Goal: Task Accomplishment & Management: Manage account settings

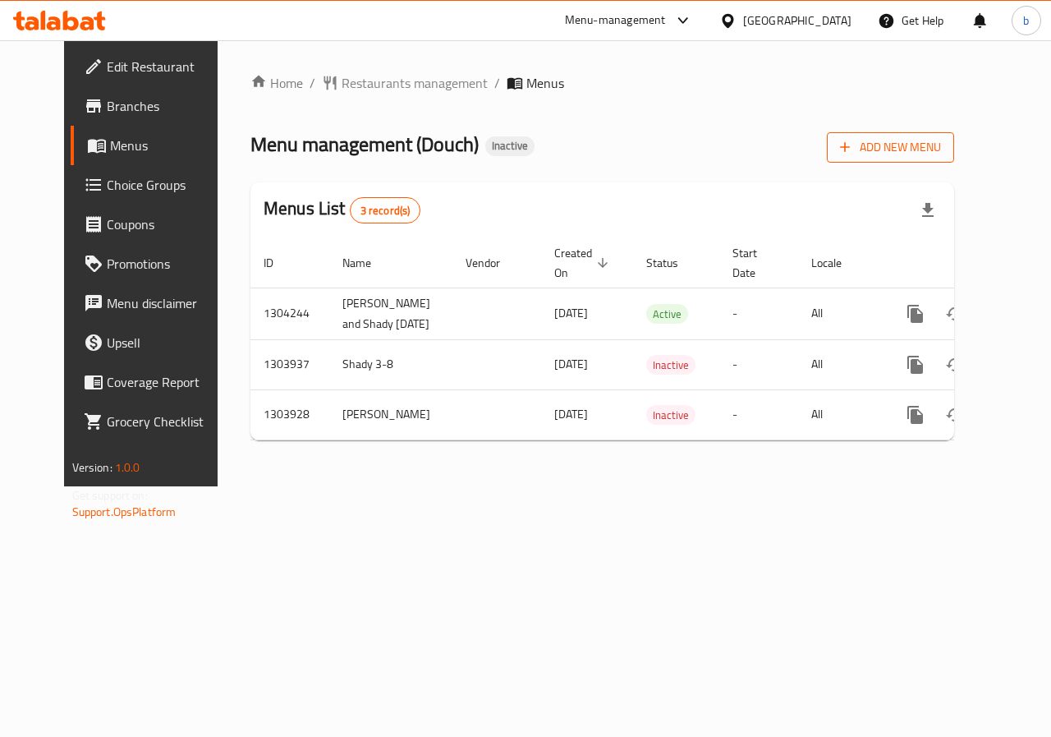
click at [954, 158] on button "Add New Menu" at bounding box center [890, 147] width 127 height 30
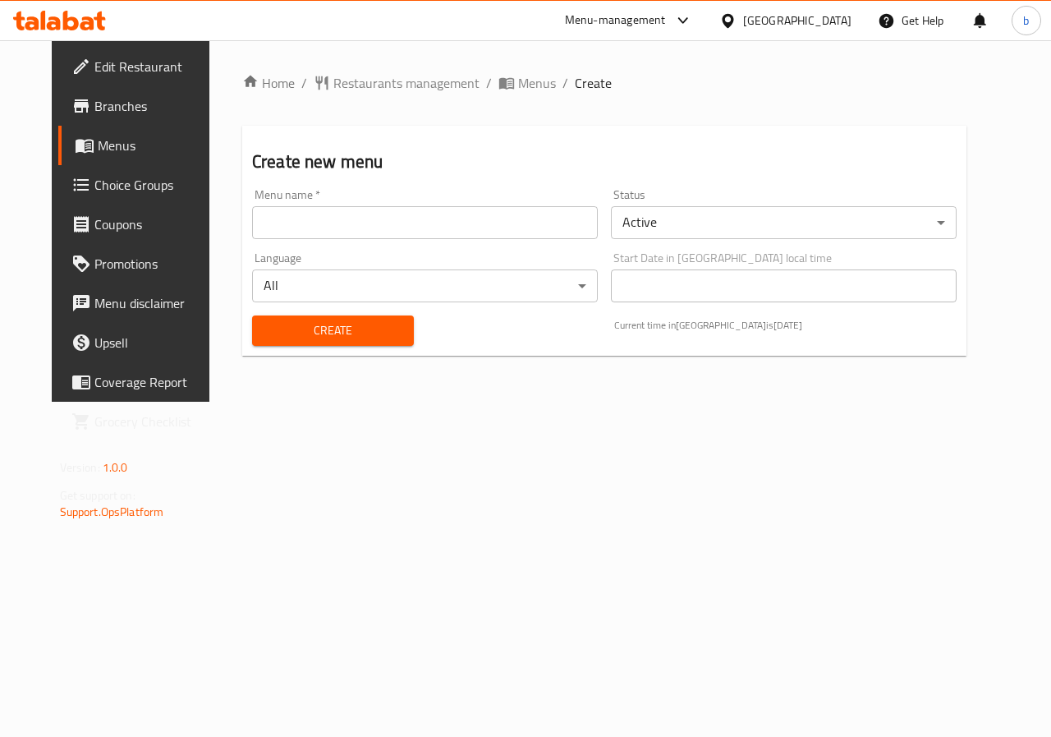
drag, startPoint x: 397, startPoint y: 219, endPoint x: 465, endPoint y: 255, distance: 77.2
click at [397, 219] on input "text" at bounding box center [425, 222] width 346 height 33
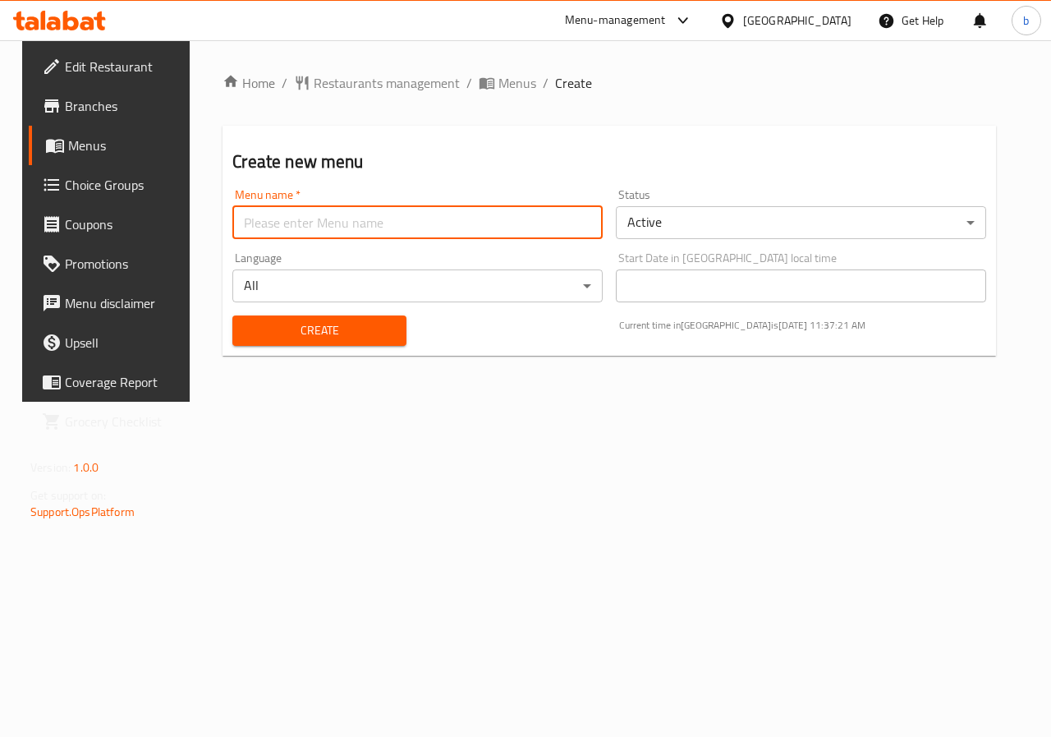
type input "bishr waleed"
click at [335, 336] on span "Create" at bounding box center [319, 330] width 147 height 21
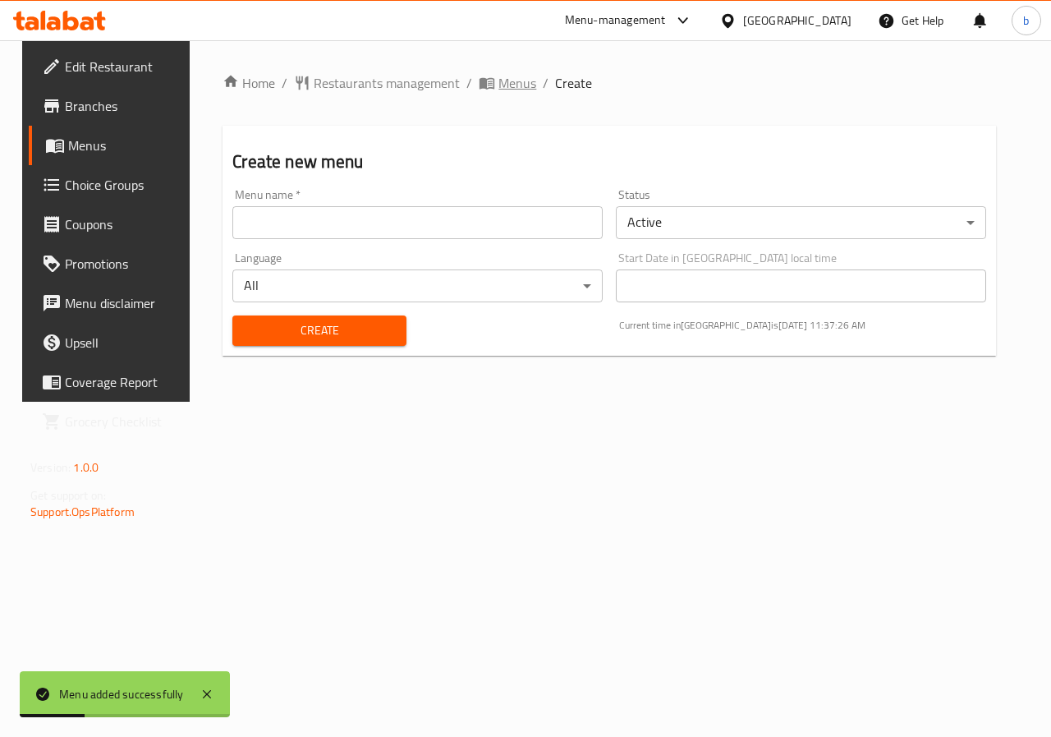
click at [499, 90] on span "Menus" at bounding box center [518, 83] width 38 height 20
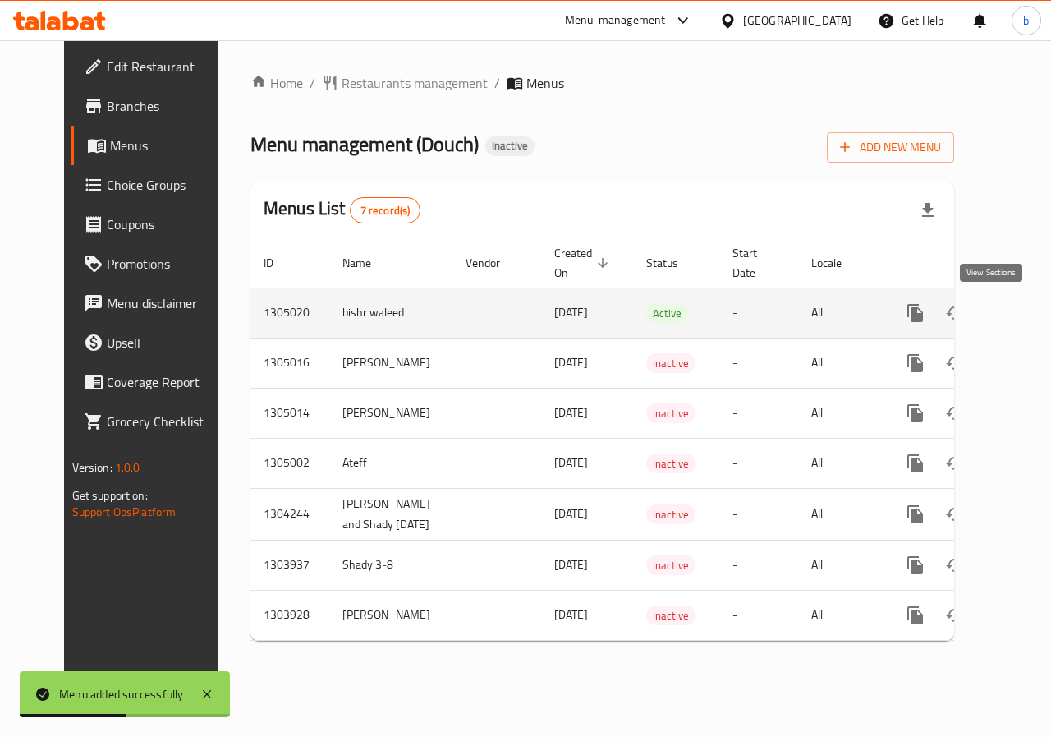
click at [1024, 305] on icon "enhanced table" at bounding box center [1034, 313] width 20 height 20
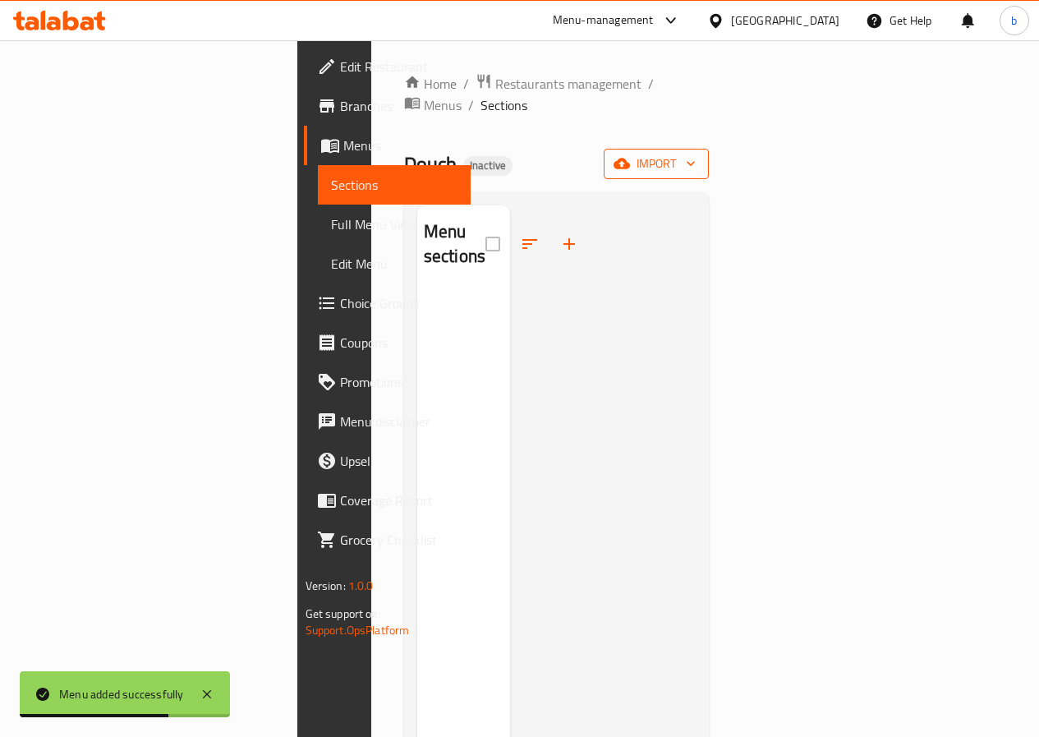
click at [696, 154] on span "import" at bounding box center [656, 164] width 79 height 21
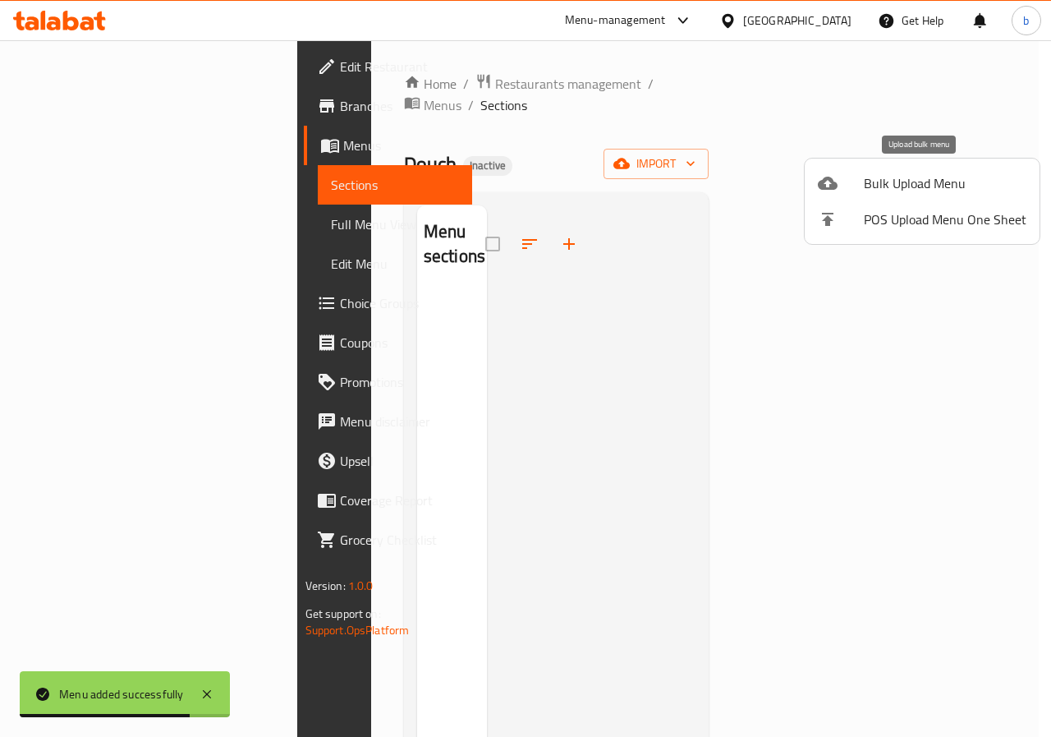
click at [955, 186] on span "Bulk Upload Menu" at bounding box center [945, 183] width 163 height 20
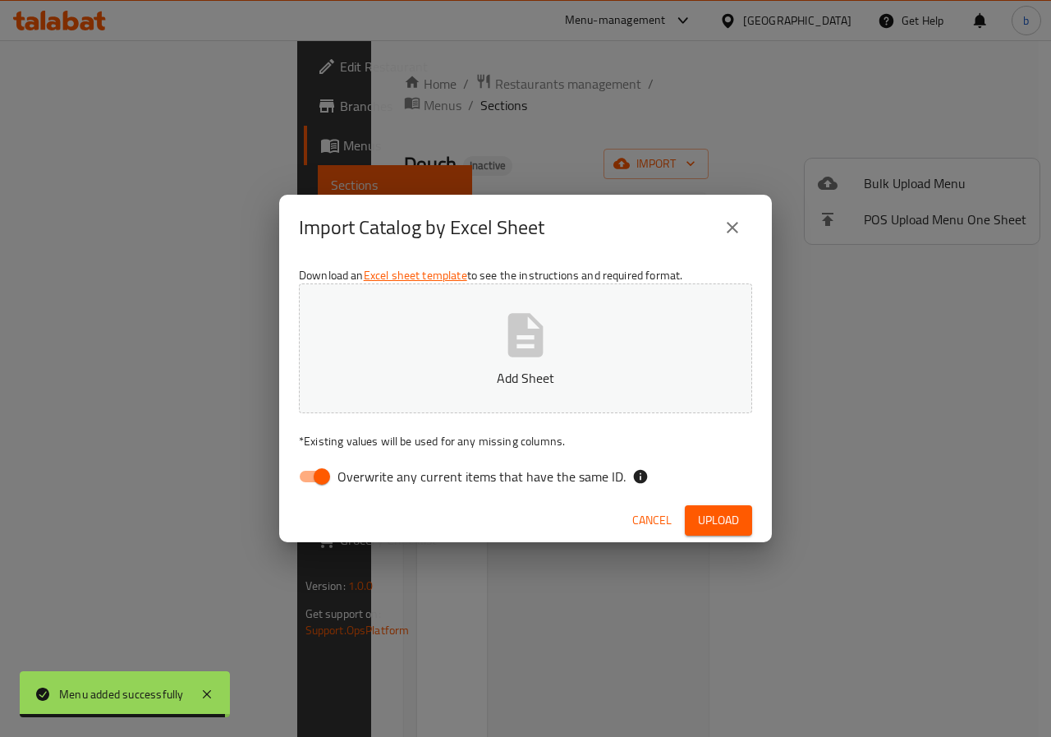
click at [311, 482] on input "Overwrite any current items that have the same ID." at bounding box center [322, 476] width 94 height 31
checkbox input "false"
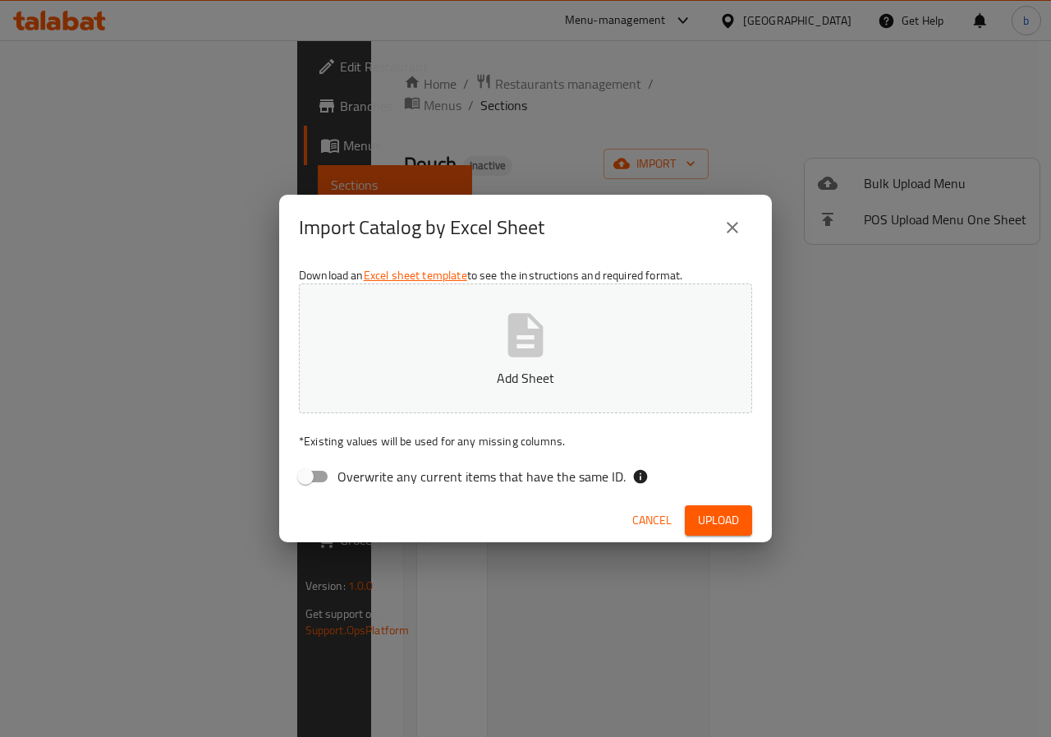
click at [734, 522] on span "Upload" at bounding box center [718, 520] width 41 height 21
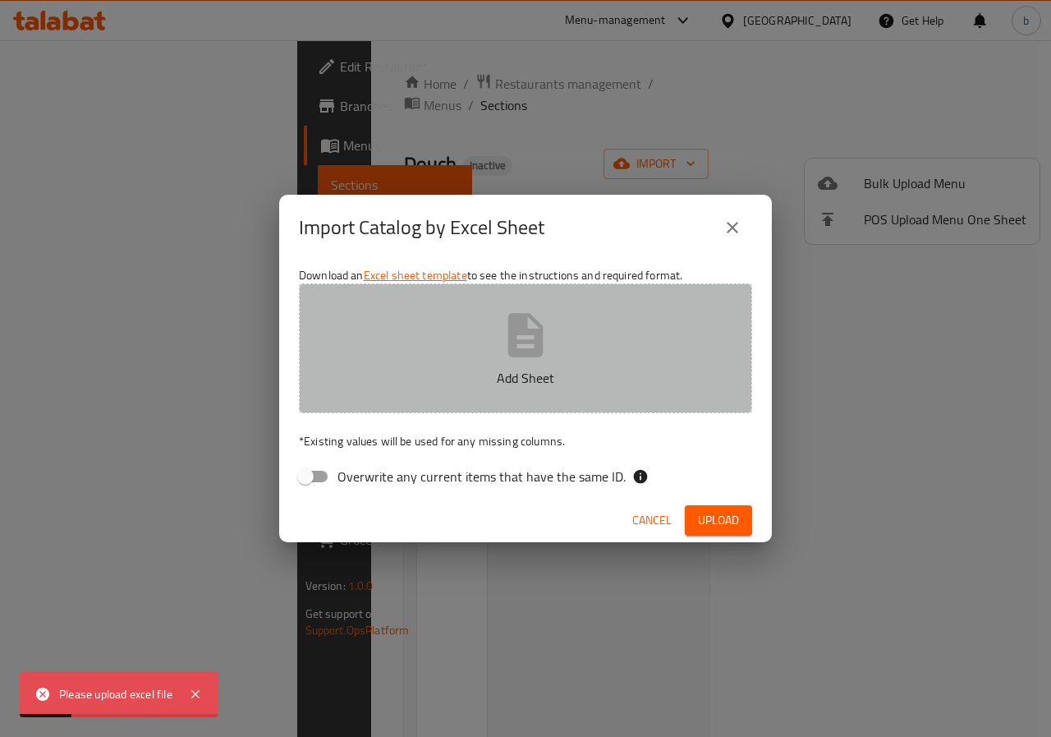
click at [596, 388] on button "Add Sheet" at bounding box center [525, 348] width 453 height 130
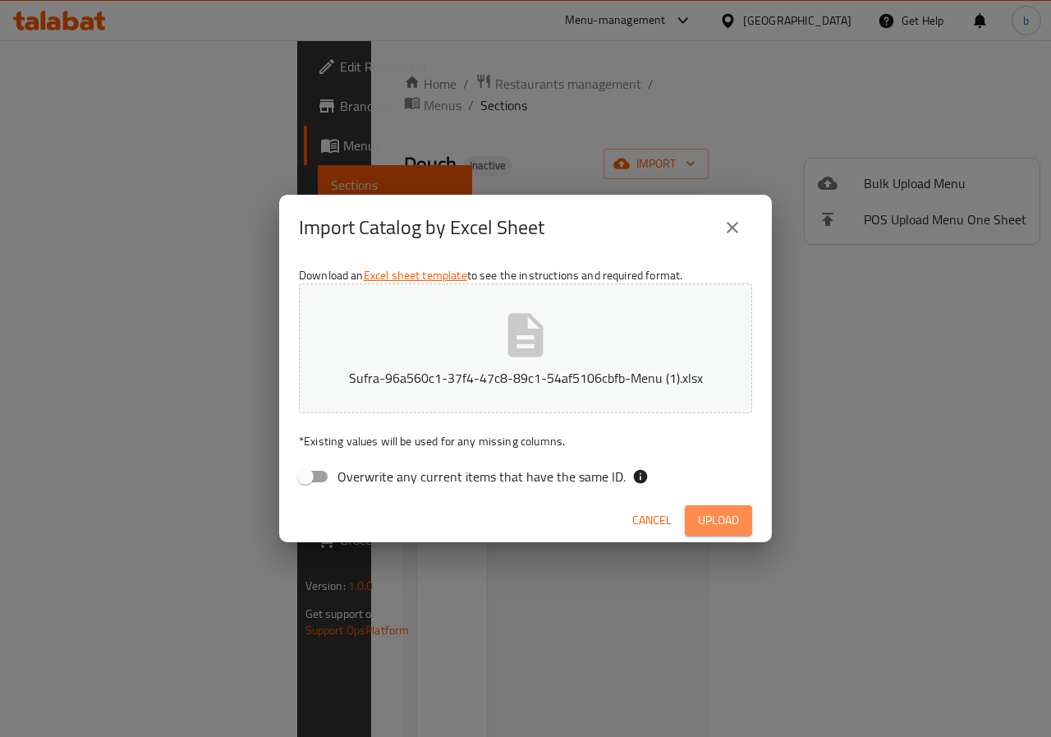
click at [711, 518] on span "Upload" at bounding box center [718, 520] width 41 height 21
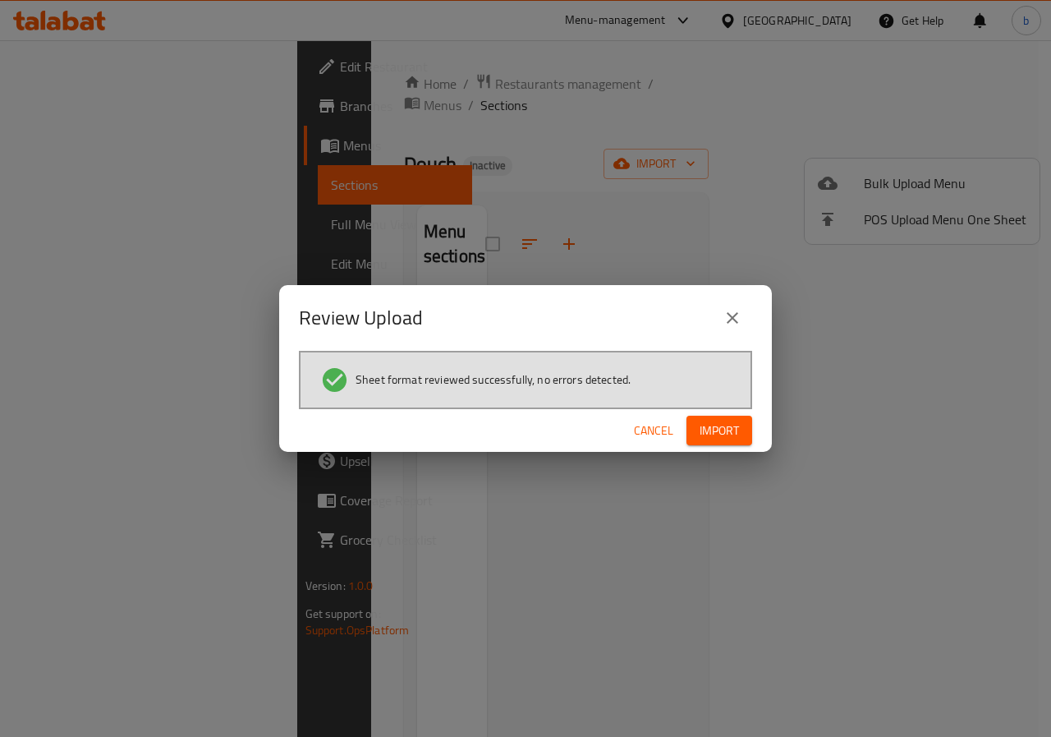
click at [711, 425] on span "Import" at bounding box center [719, 431] width 39 height 21
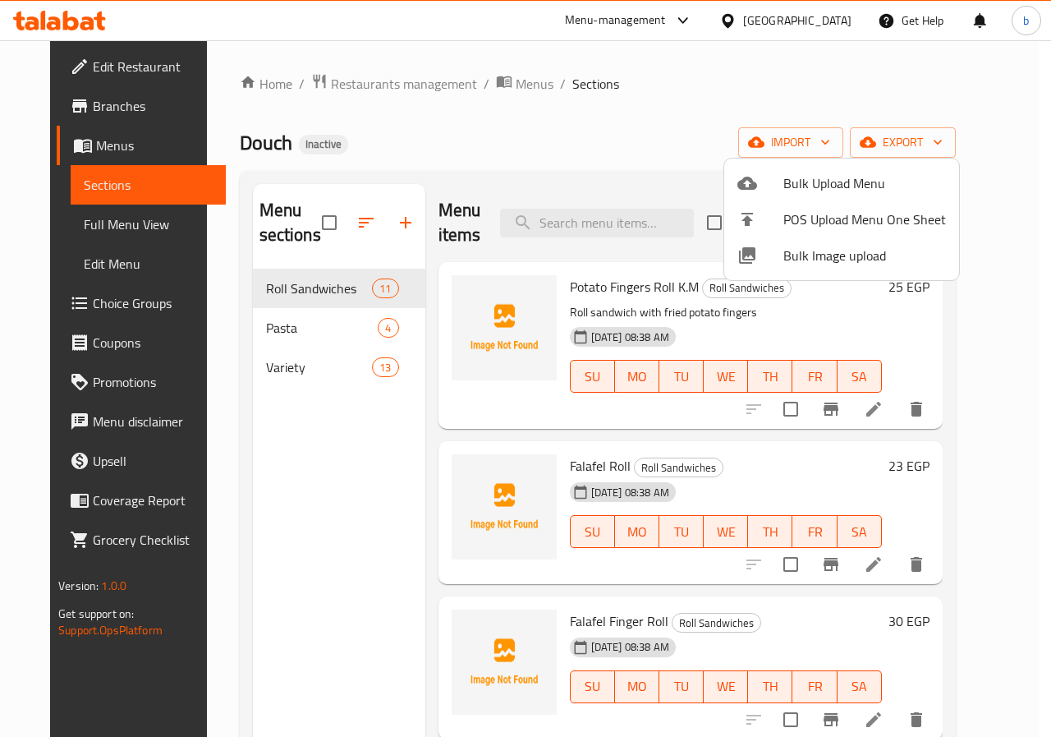
drag, startPoint x: 988, startPoint y: 372, endPoint x: 989, endPoint y: 451, distance: 78.9
click at [986, 443] on div at bounding box center [525, 368] width 1051 height 737
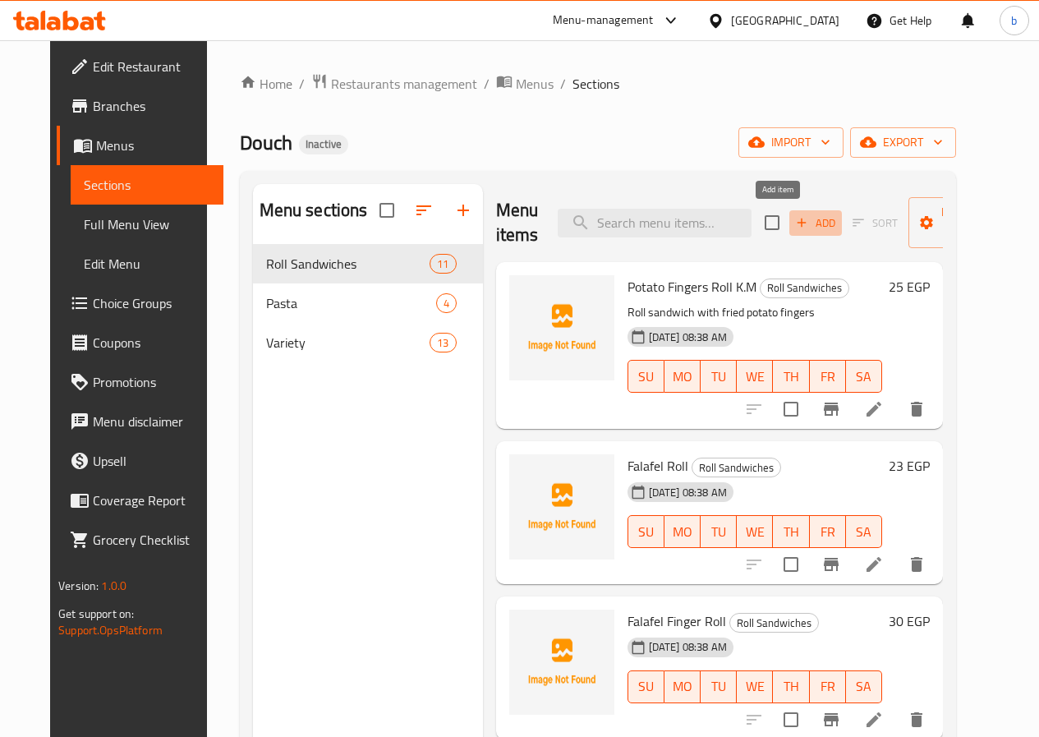
click at [793, 222] on span "Add" at bounding box center [815, 223] width 44 height 19
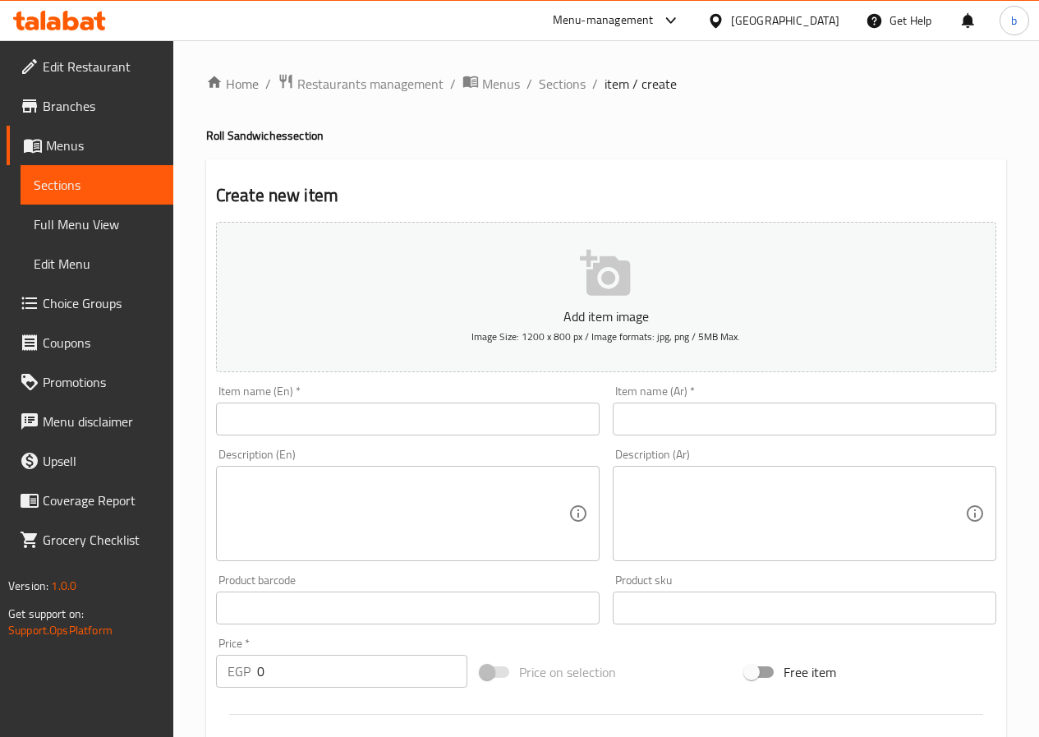
click at [467, 397] on div "Item name (En)   * Item name (En) *" at bounding box center [408, 410] width 384 height 50
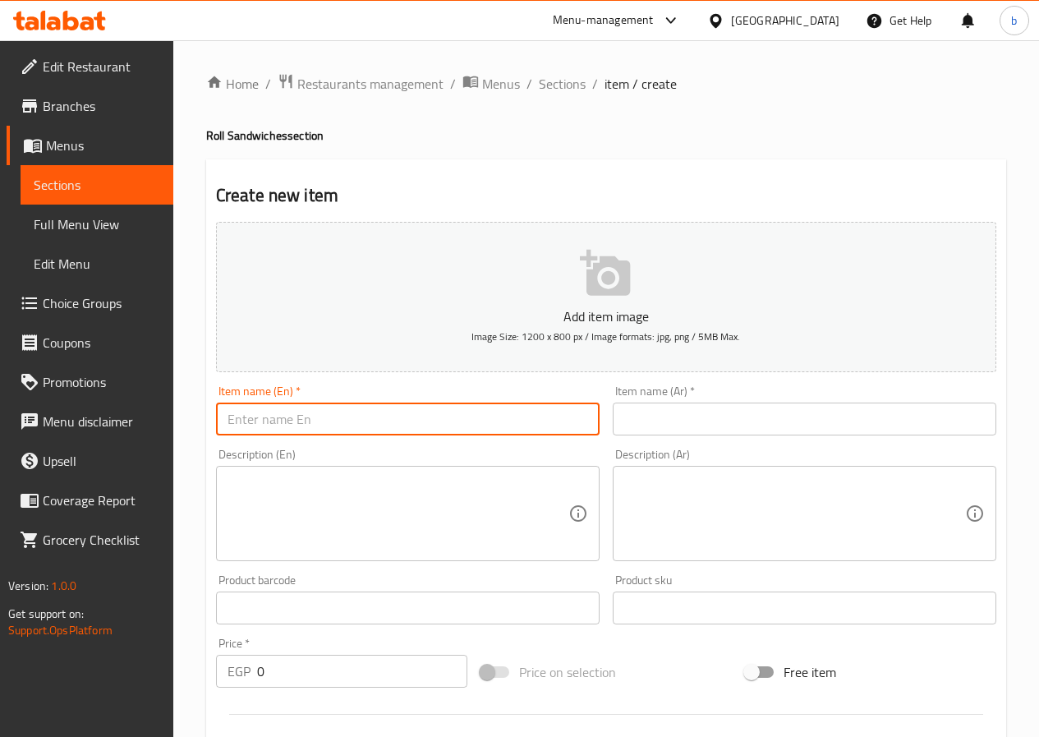
click at [468, 417] on input "text" at bounding box center [408, 418] width 384 height 33
type input "ق"
type input "R"
click at [229, 417] on input "sausge" at bounding box center [408, 418] width 384 height 33
click at [232, 417] on input "sausge" at bounding box center [408, 418] width 384 height 33
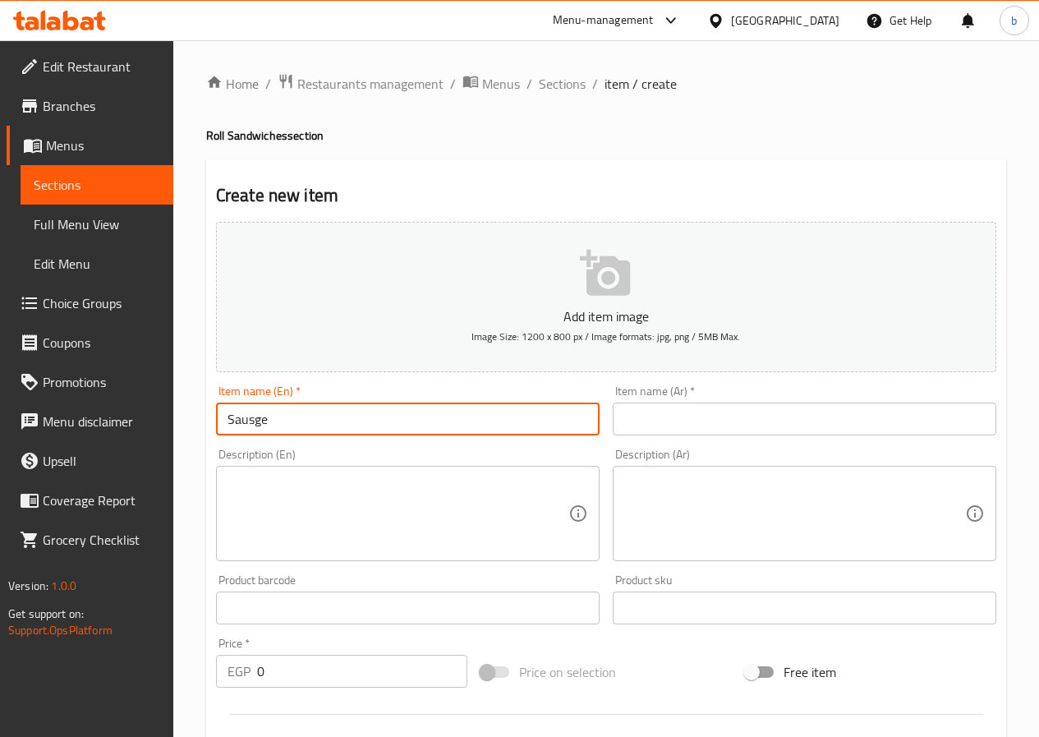
click at [256, 417] on input "Sausge" at bounding box center [408, 418] width 384 height 33
click at [334, 421] on input "Sausage" at bounding box center [408, 418] width 384 height 33
type input "[MEDICAL_DATA] Roll"
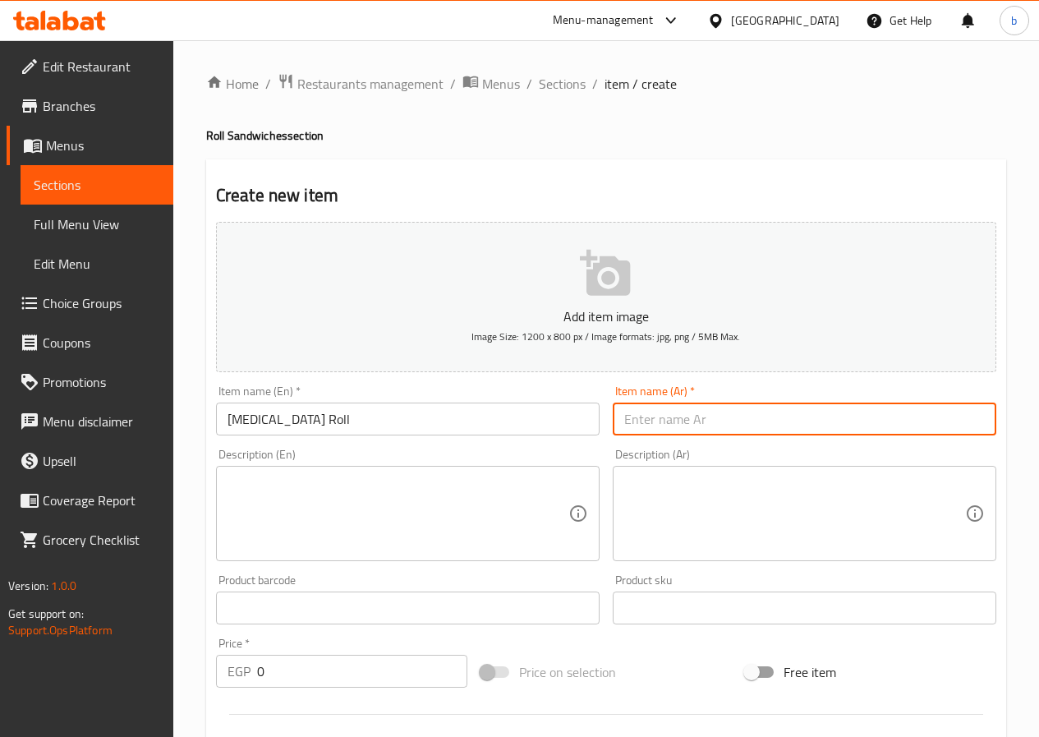
click at [780, 402] on input "text" at bounding box center [805, 418] width 384 height 33
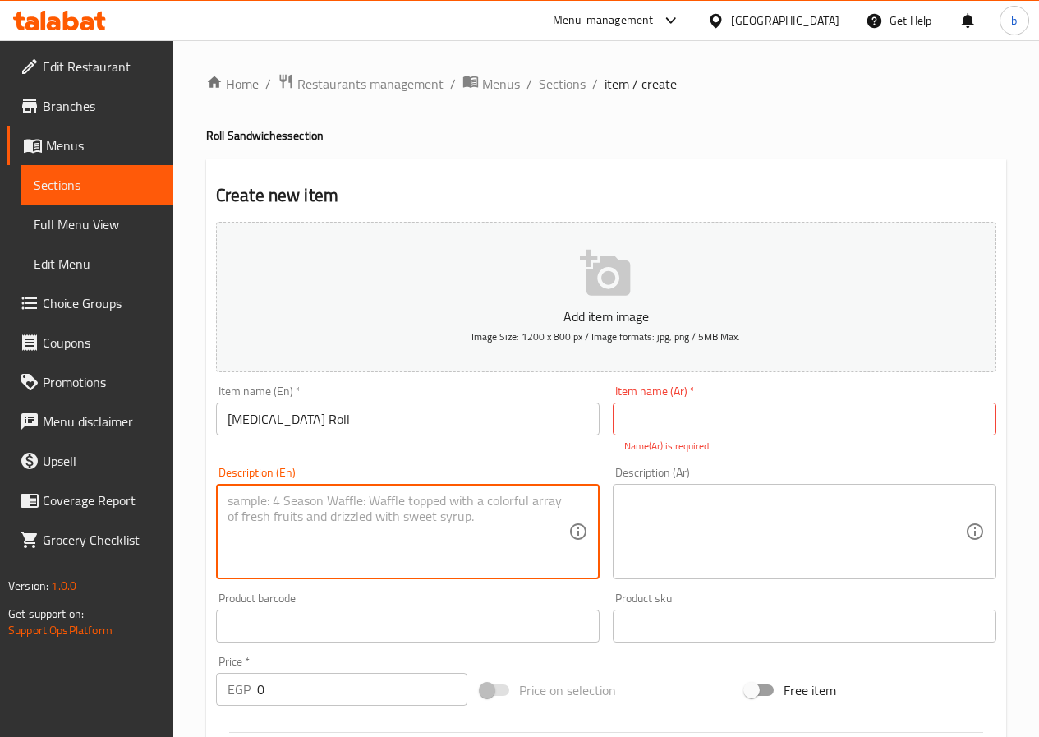
click at [854, 410] on input "text" at bounding box center [805, 418] width 384 height 33
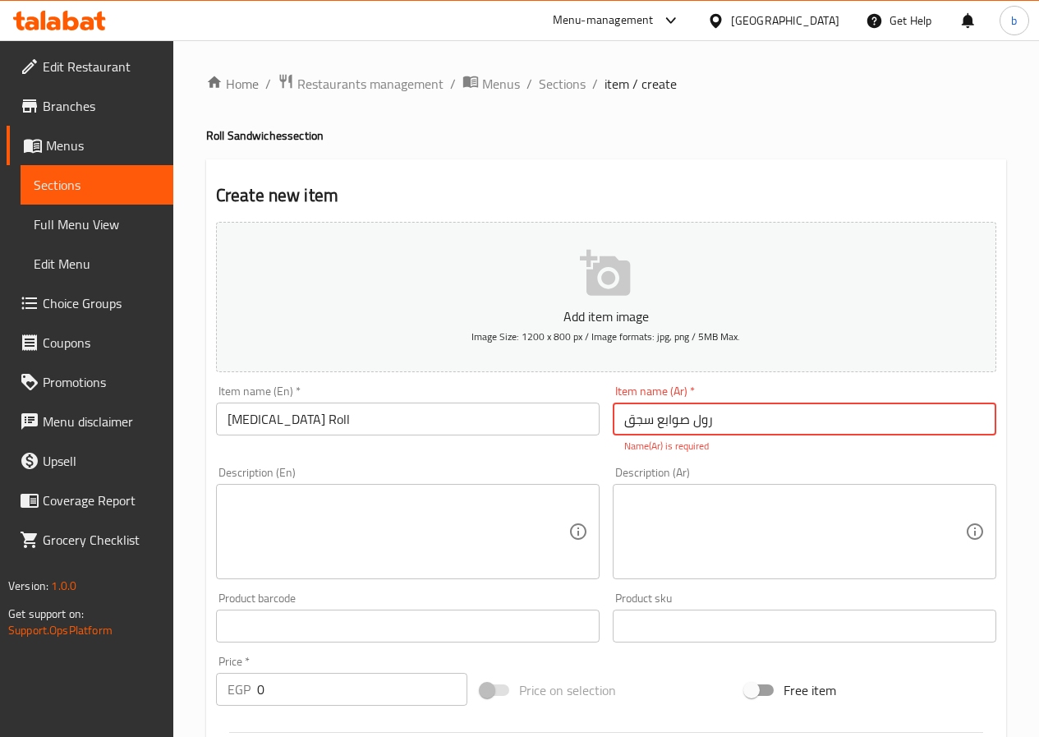
type input "رول صوابع سجق"
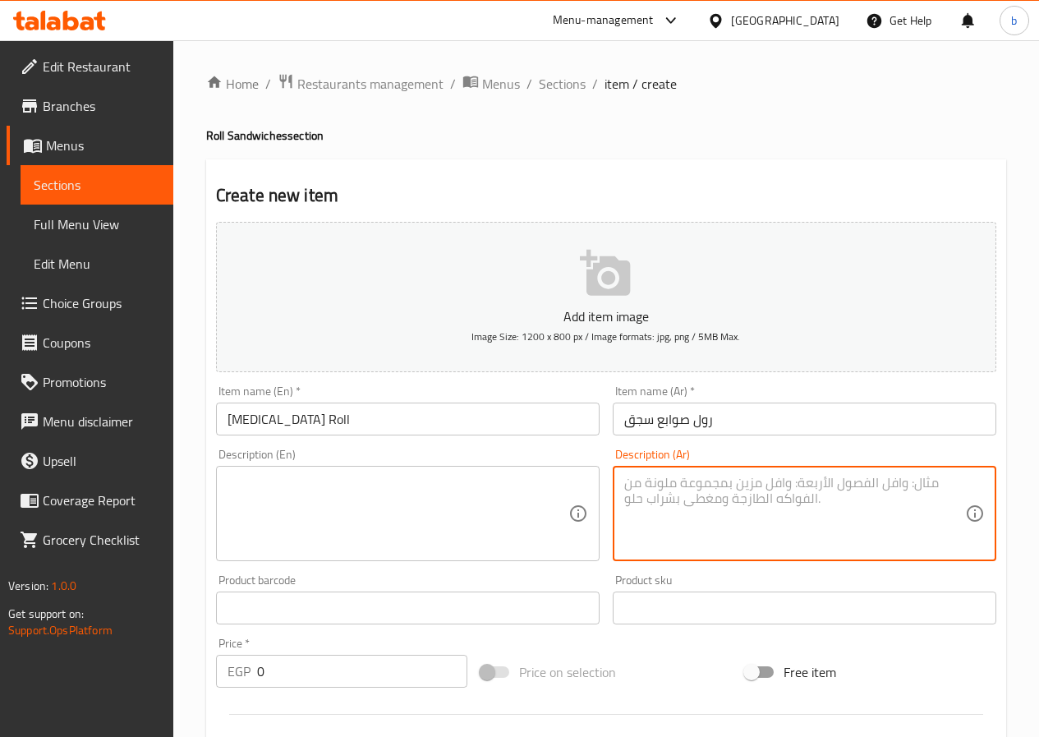
click at [764, 499] on textarea at bounding box center [794, 514] width 341 height 78
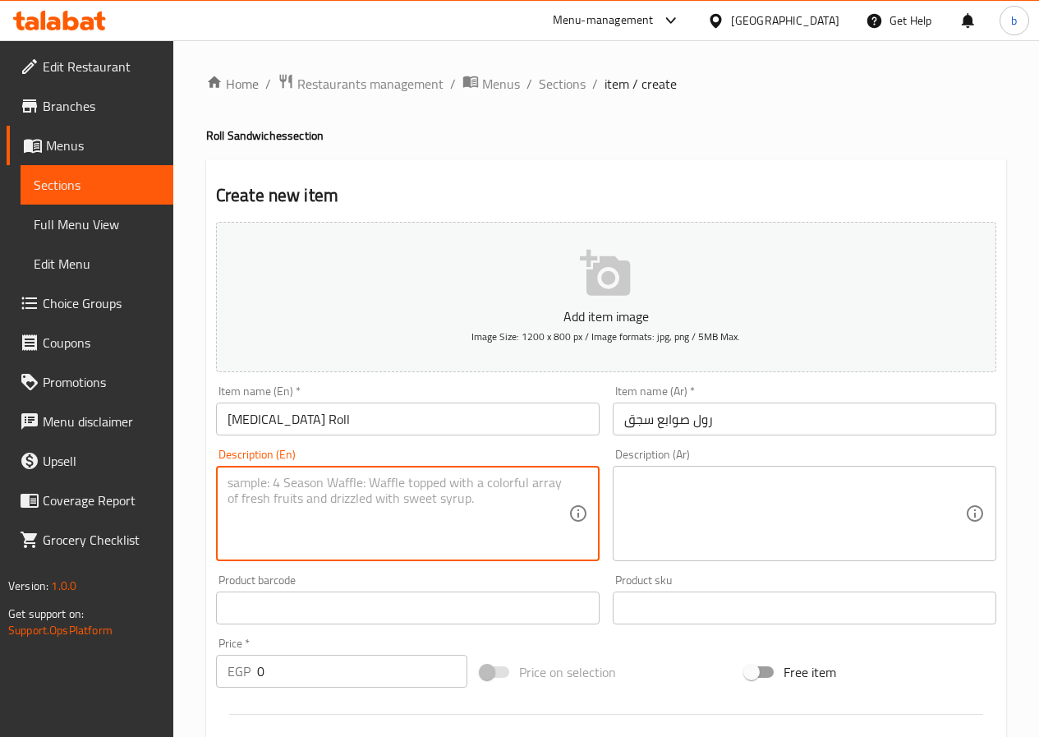
click at [394, 497] on textarea at bounding box center [398, 514] width 341 height 78
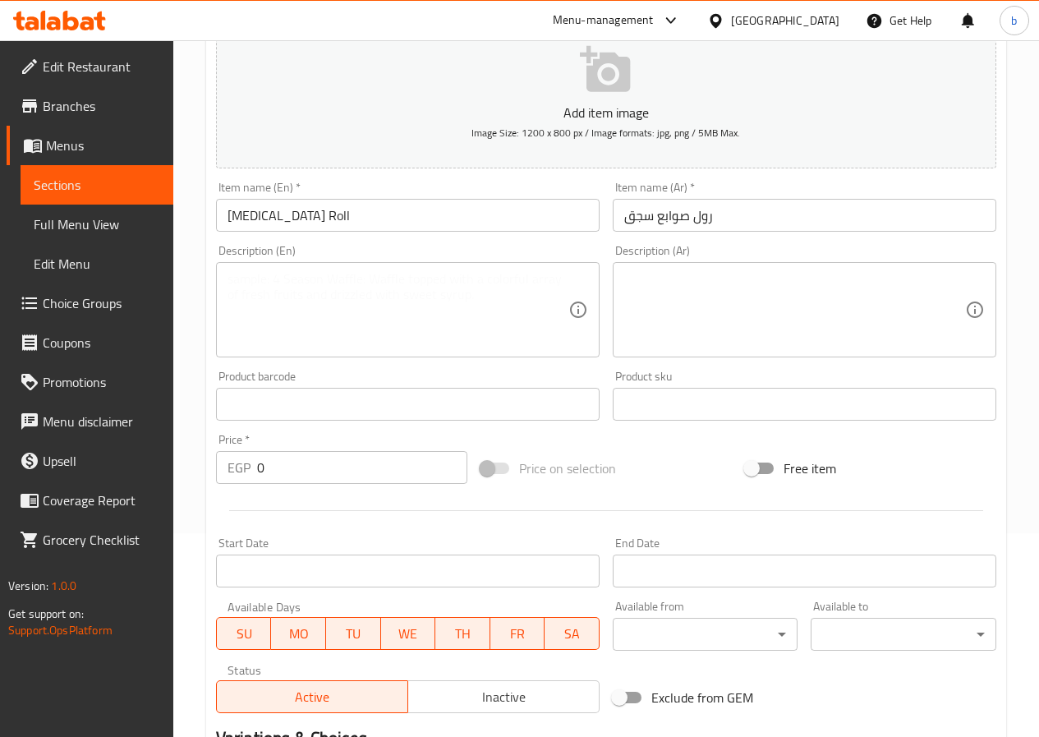
scroll to position [164, 0]
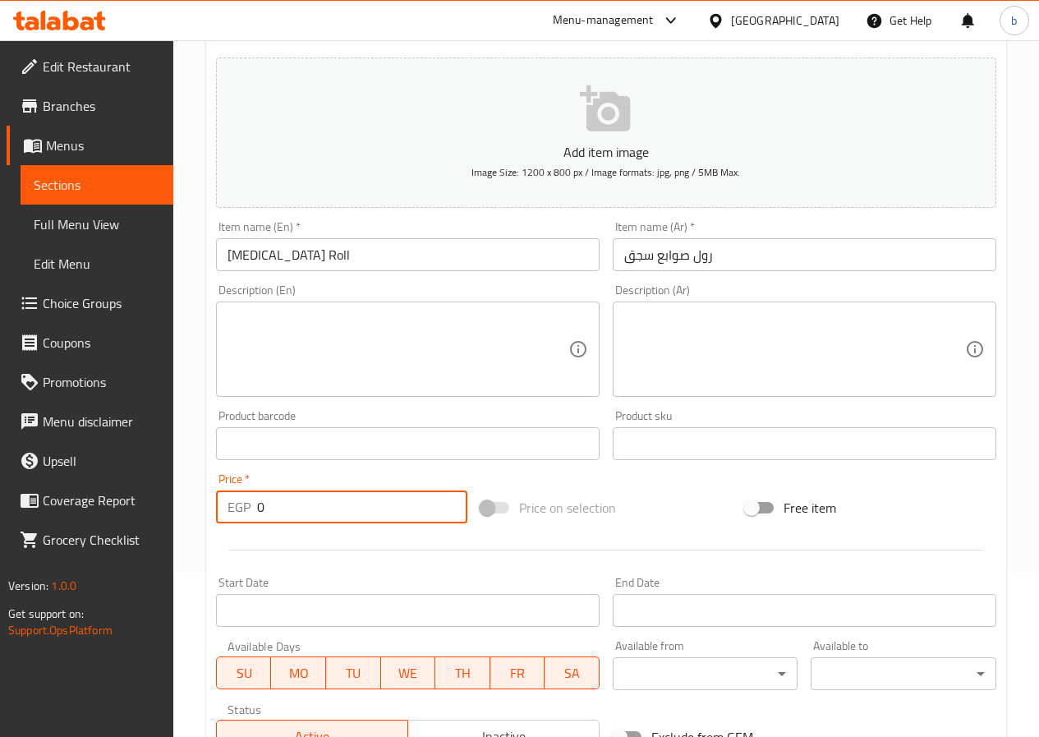
click at [397, 513] on input "0" at bounding box center [362, 506] width 210 height 33
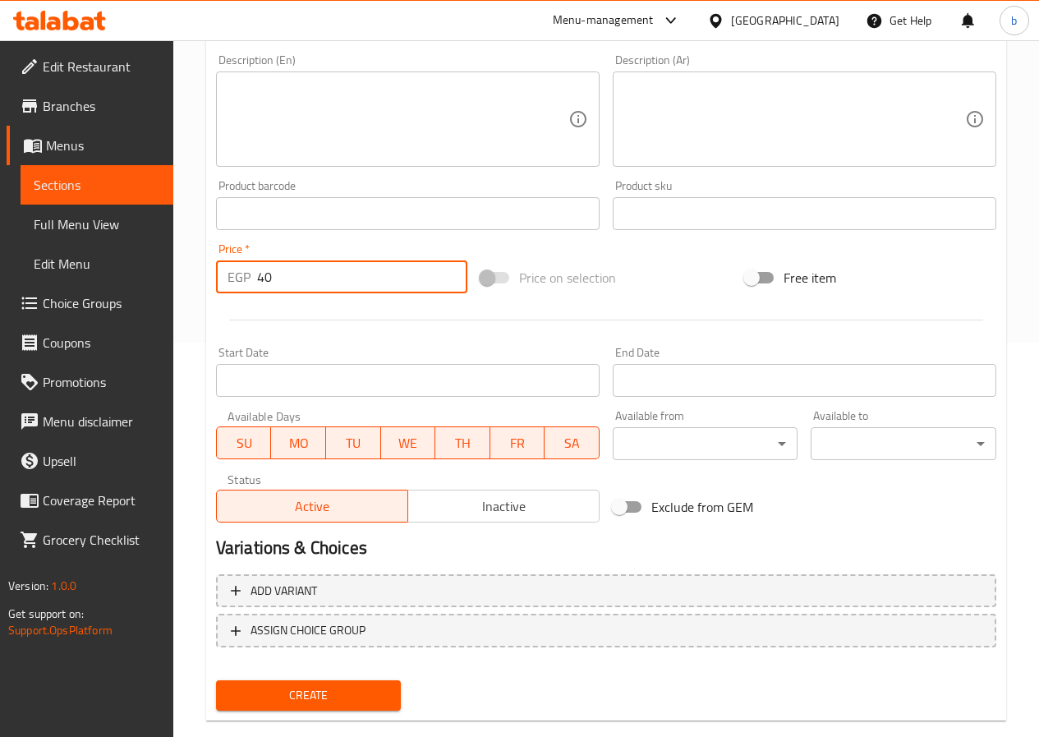
scroll to position [424, 0]
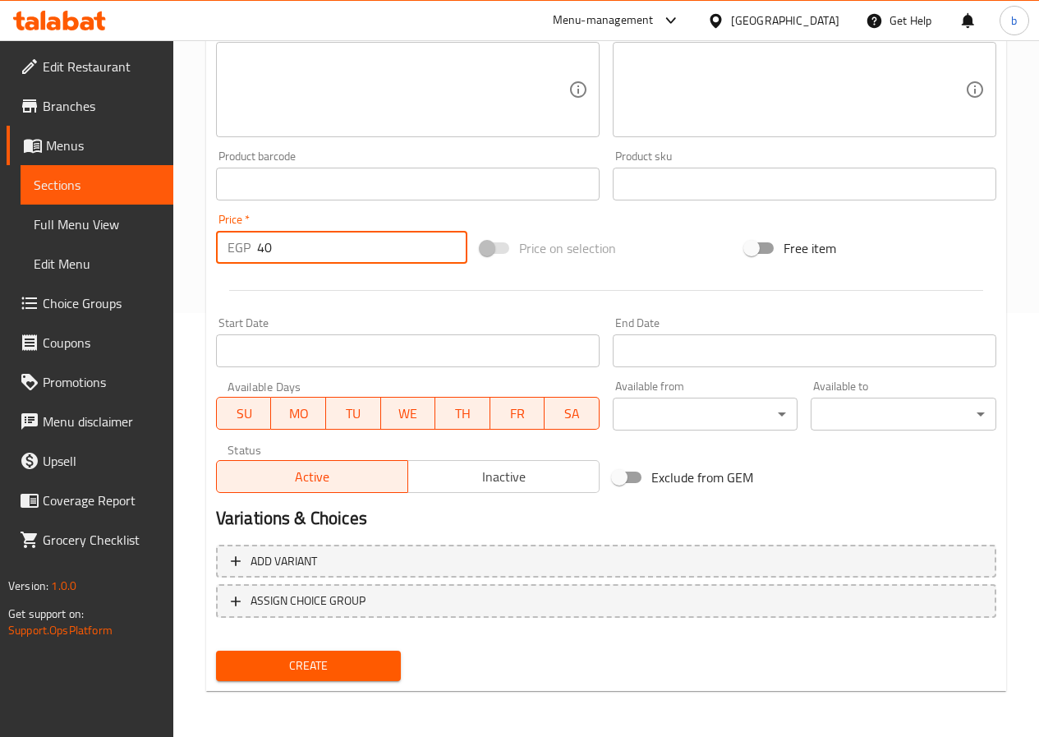
type input "40"
click at [340, 665] on span "Create" at bounding box center [308, 665] width 159 height 21
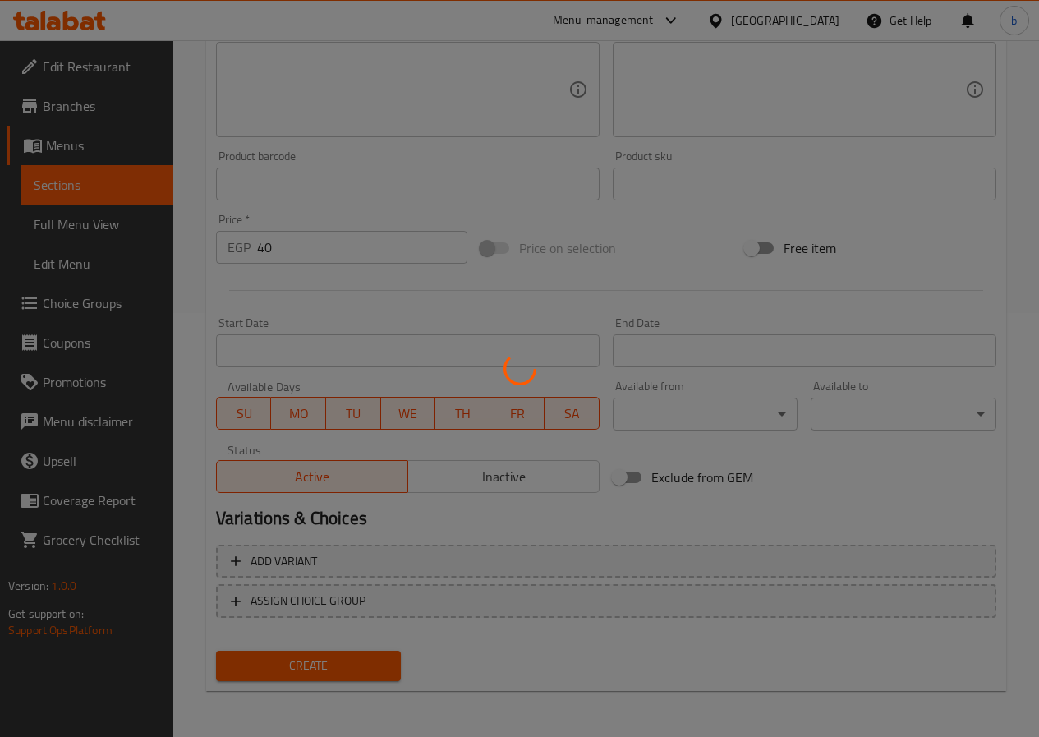
type input "0"
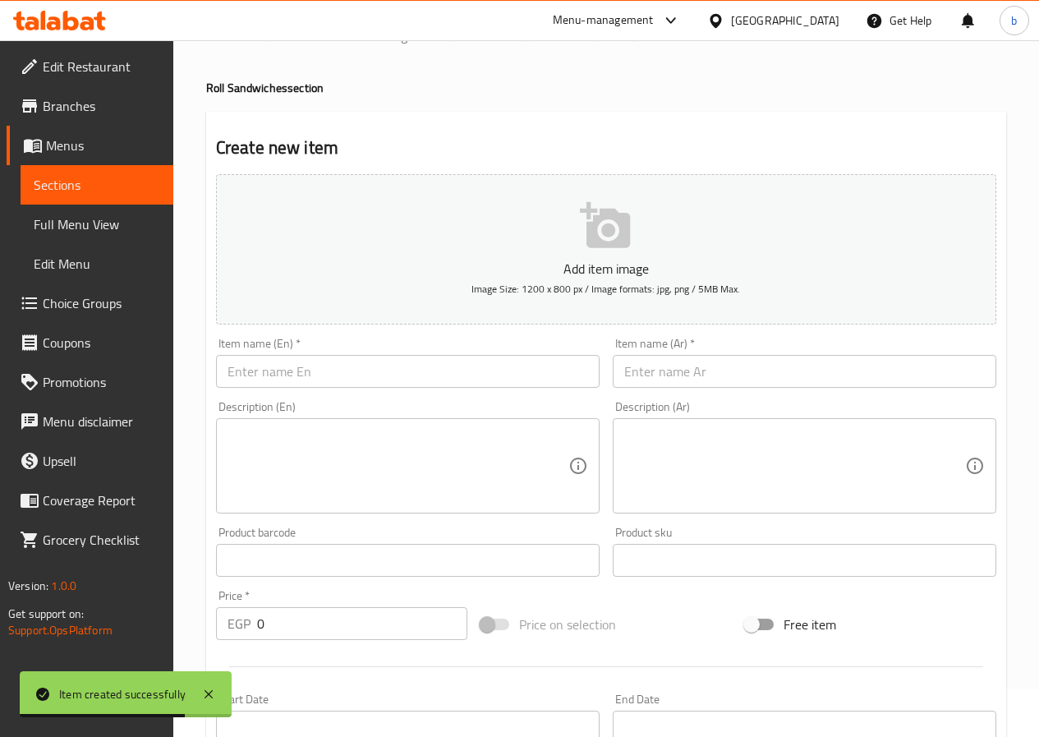
scroll to position [0, 0]
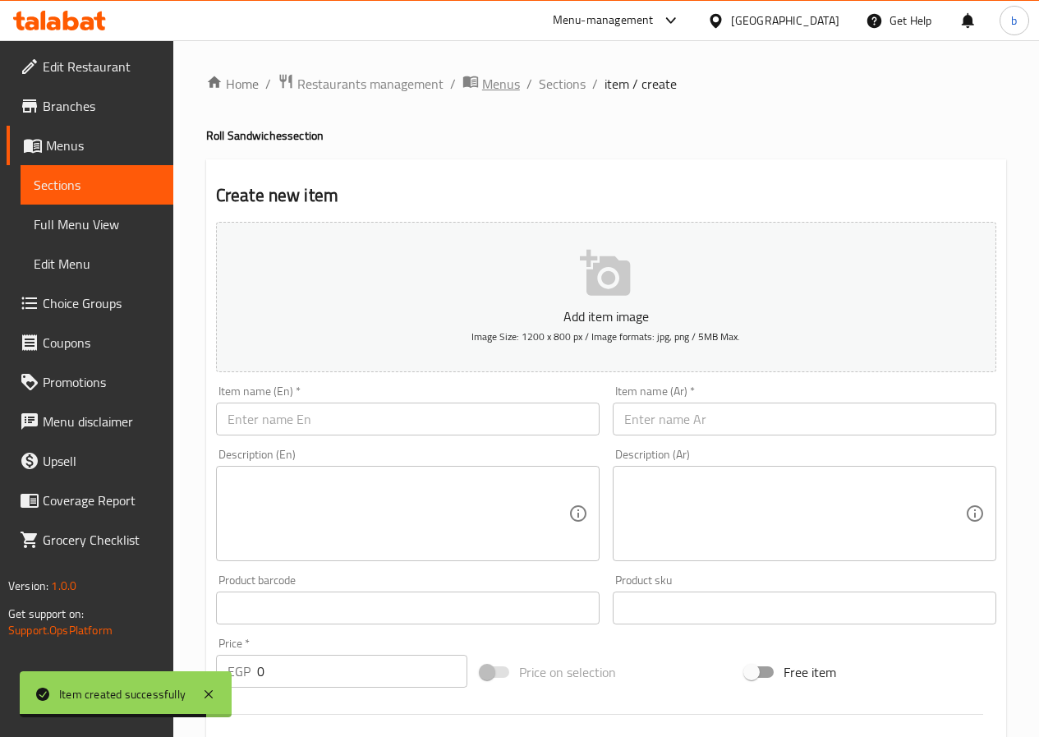
click at [494, 74] on span "Menus" at bounding box center [501, 84] width 38 height 20
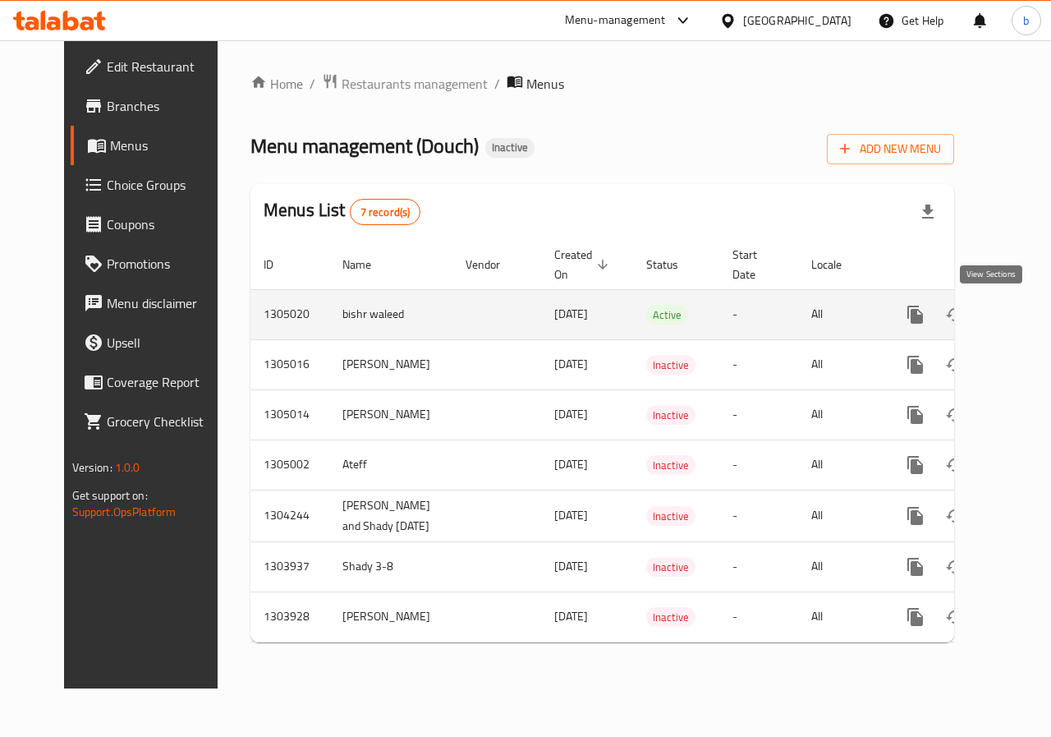
click at [1024, 322] on icon "enhanced table" at bounding box center [1034, 315] width 20 height 20
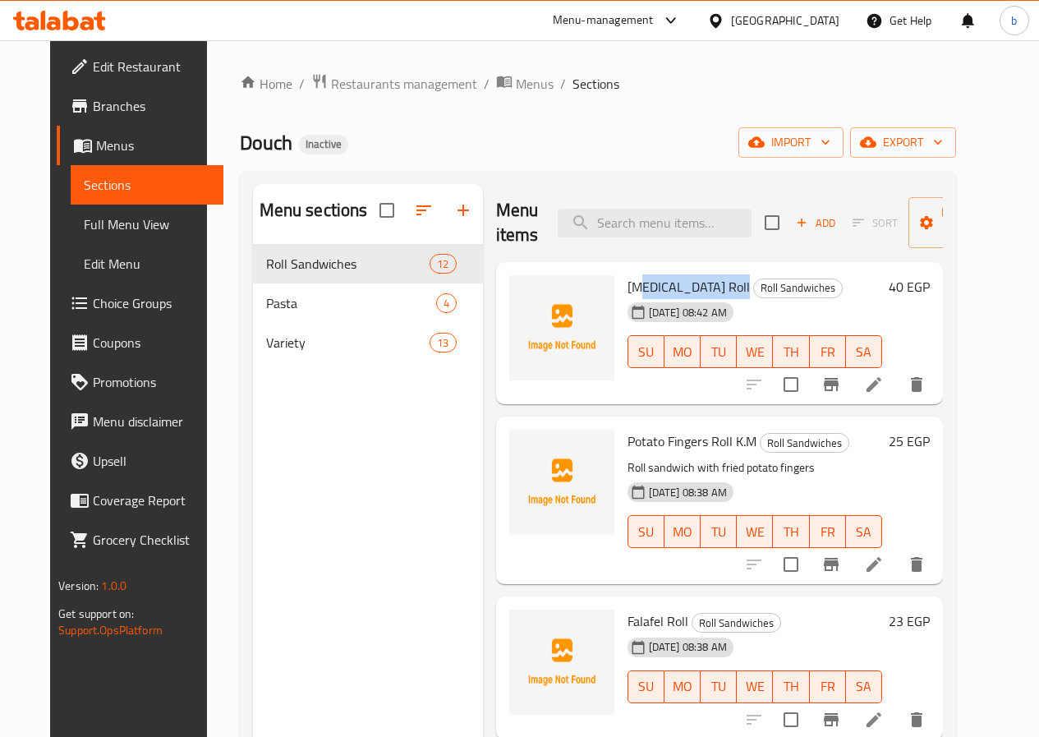
drag, startPoint x: 669, startPoint y: 287, endPoint x: 568, endPoint y: 289, distance: 101.1
click at [628, 289] on span "[MEDICAL_DATA] Roll" at bounding box center [689, 286] width 122 height 25
drag, startPoint x: 670, startPoint y: 287, endPoint x: 555, endPoint y: 292, distance: 115.1
click at [621, 292] on div "[MEDICAL_DATA] Roll Roll Sandwiches [DATE] 08:42 AM SU MO TU WE TH FR SA" at bounding box center [755, 334] width 268 height 130
copy span "[MEDICAL_DATA] Roll"
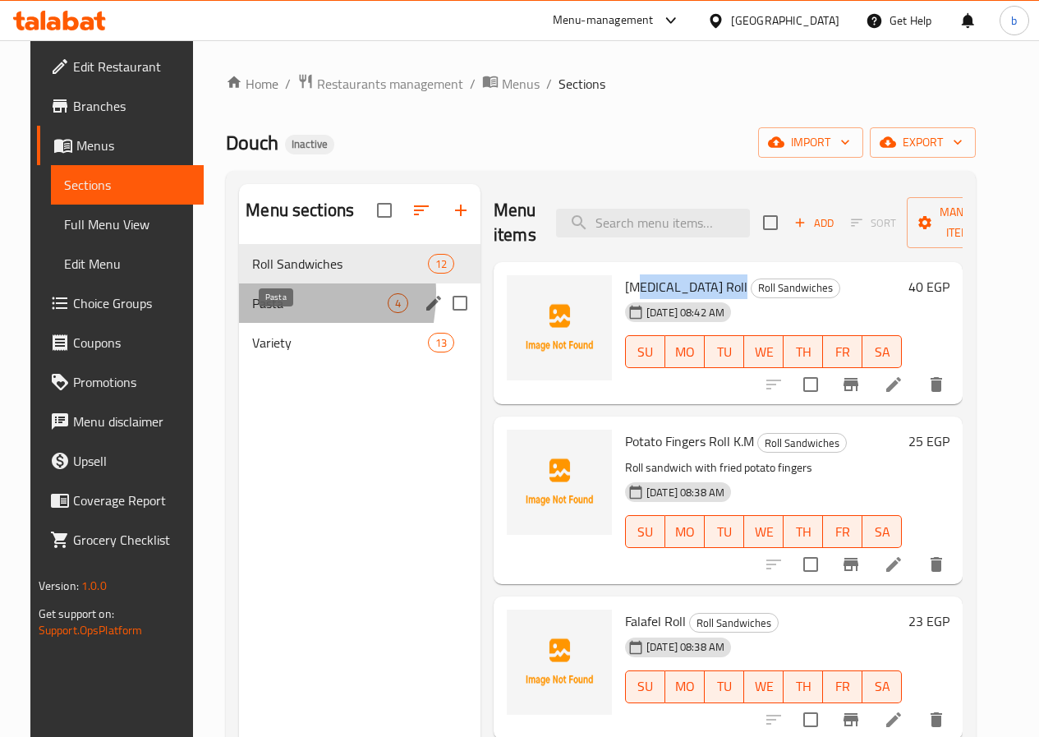
click at [252, 313] on span "Pasta" at bounding box center [320, 303] width 136 height 20
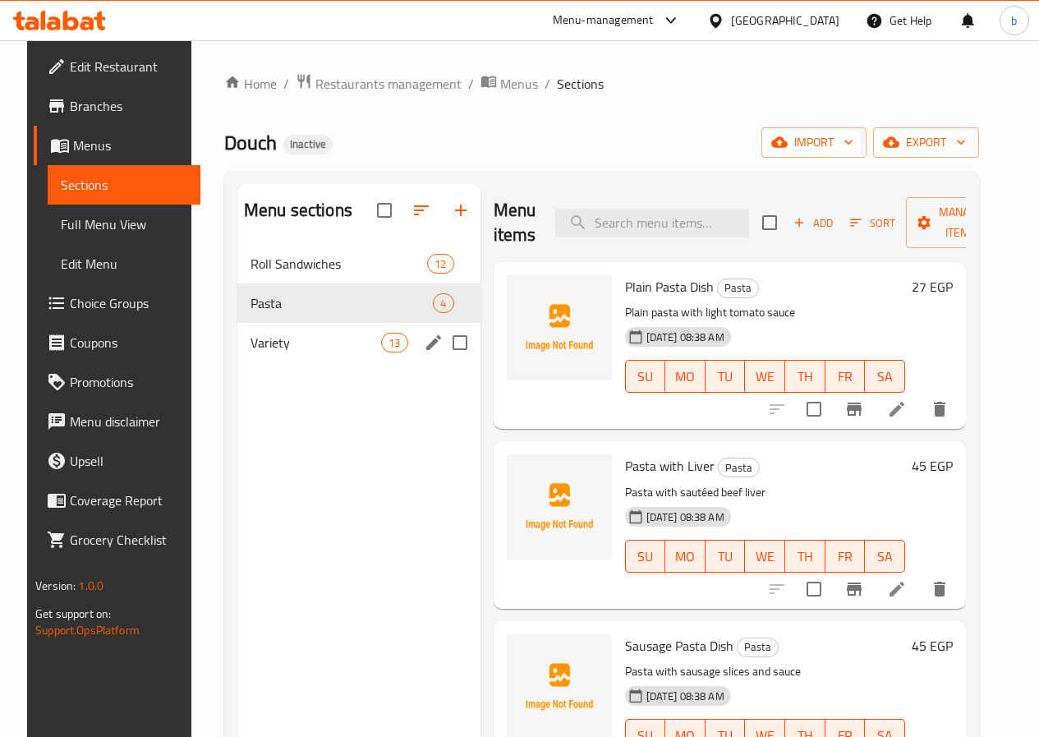
click at [293, 362] on div "Variety 13" at bounding box center [358, 342] width 243 height 39
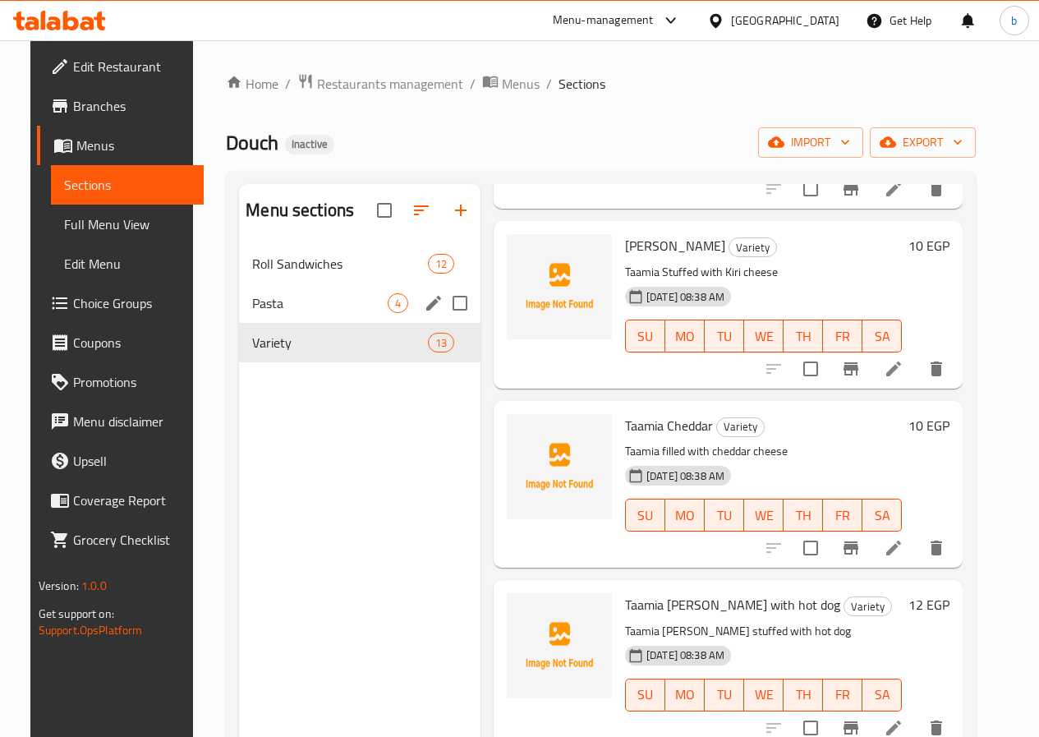
scroll to position [164, 0]
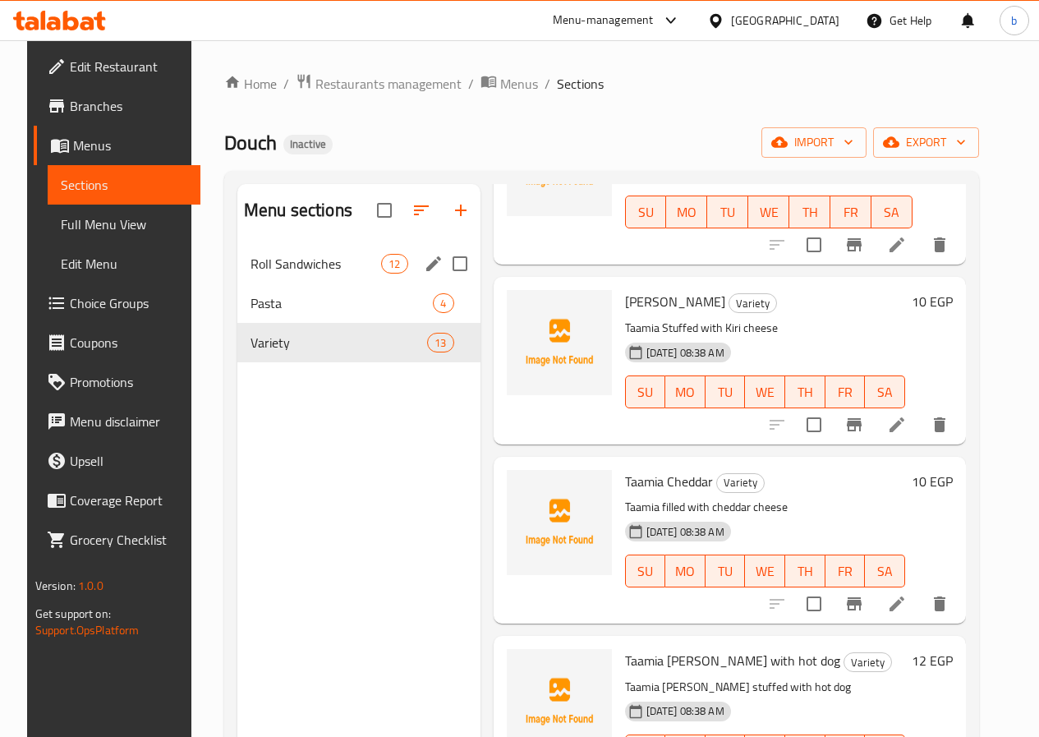
click at [296, 274] on span "Roll Sandwiches" at bounding box center [316, 264] width 131 height 20
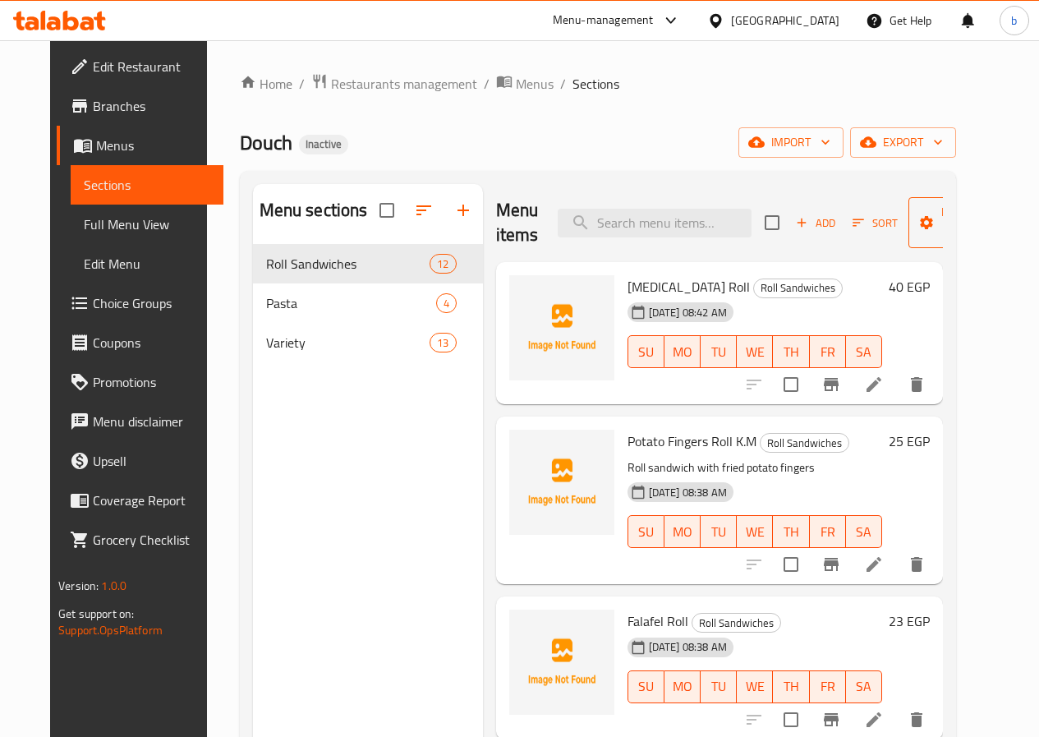
click at [992, 228] on icon "button" at bounding box center [1000, 222] width 16 height 16
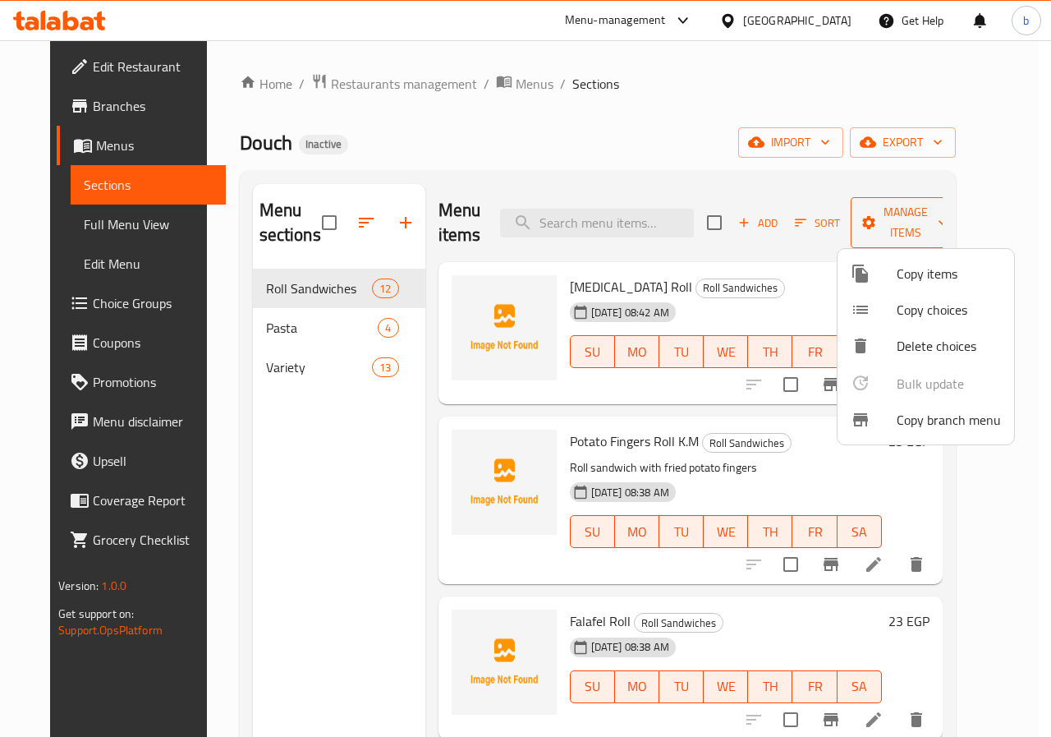
click at [959, 228] on div at bounding box center [525, 368] width 1051 height 737
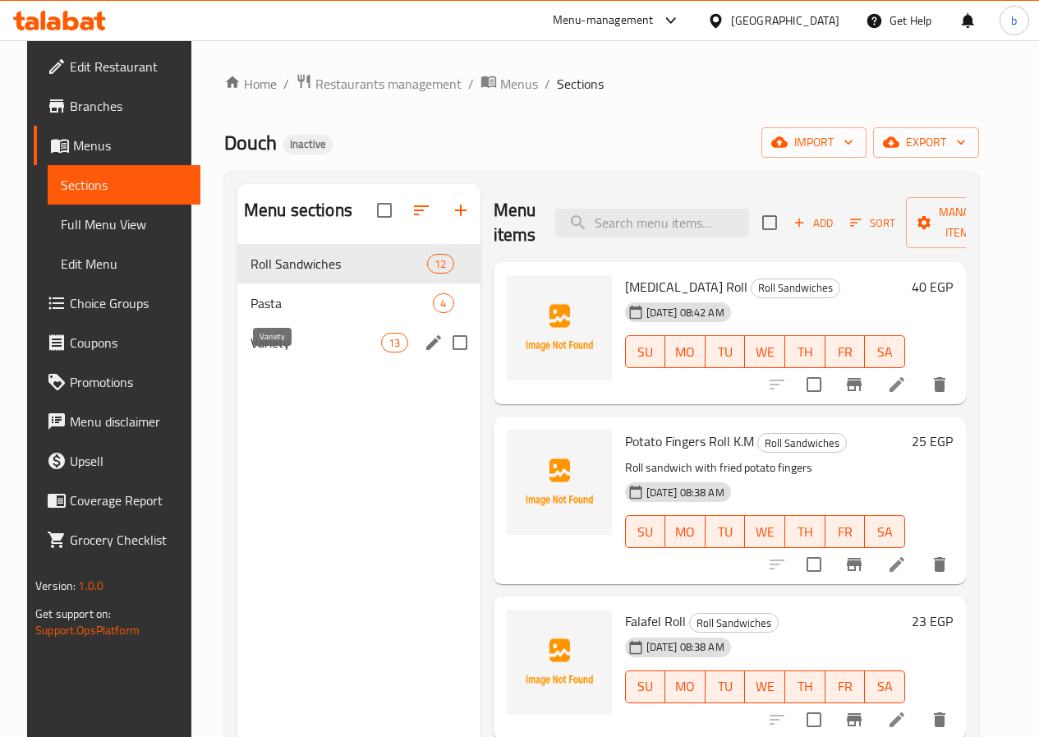
click at [291, 352] on span "Variety" at bounding box center [316, 343] width 131 height 20
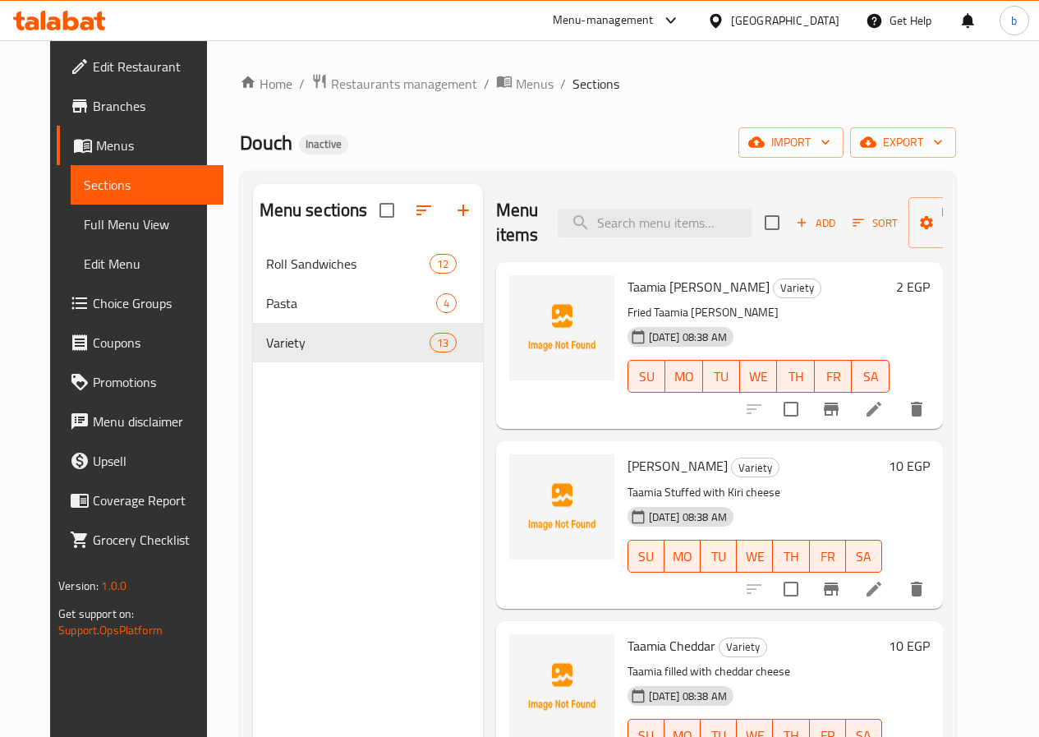
click at [884, 401] on icon at bounding box center [874, 409] width 20 height 20
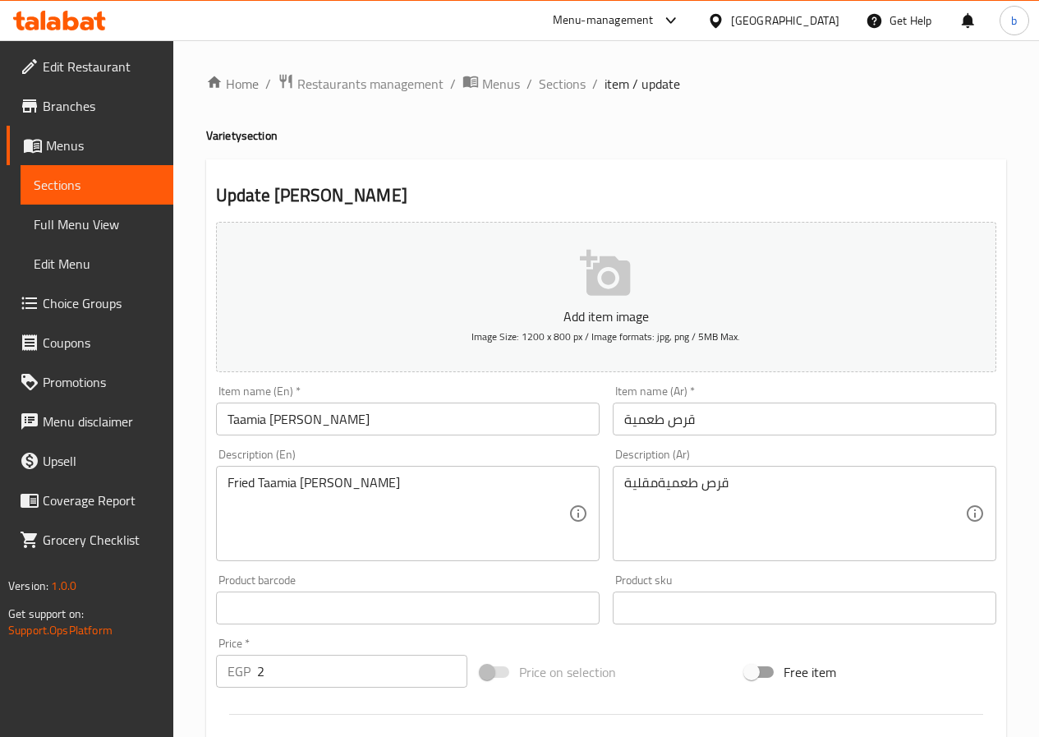
click at [227, 416] on input "Taamia [PERSON_NAME]" at bounding box center [408, 418] width 384 height 33
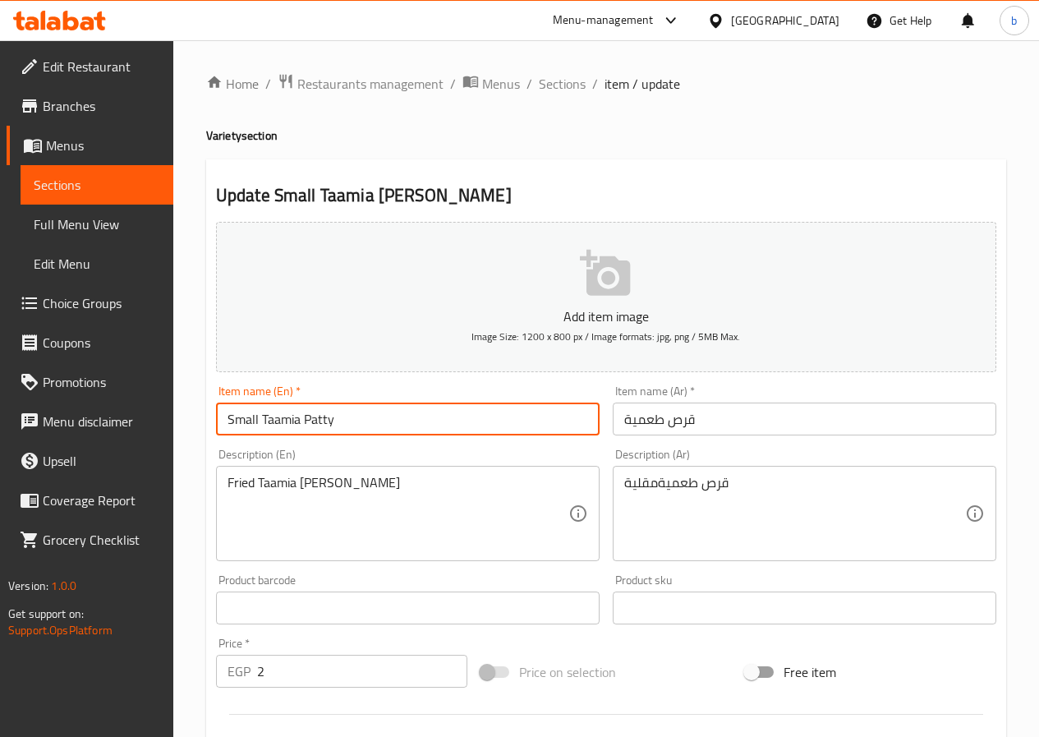
type input "Small Taamia Patty"
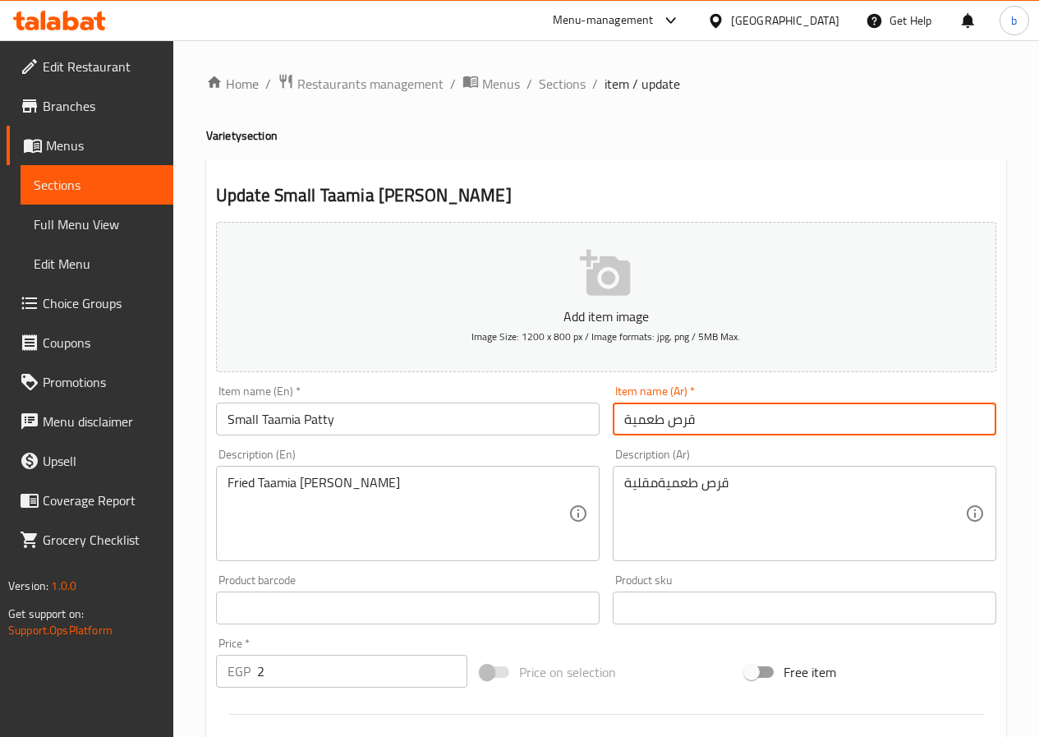
click at [622, 430] on input "قرص طعمية" at bounding box center [805, 418] width 384 height 33
click at [731, 424] on input "قرص طعمية" at bounding box center [805, 418] width 384 height 33
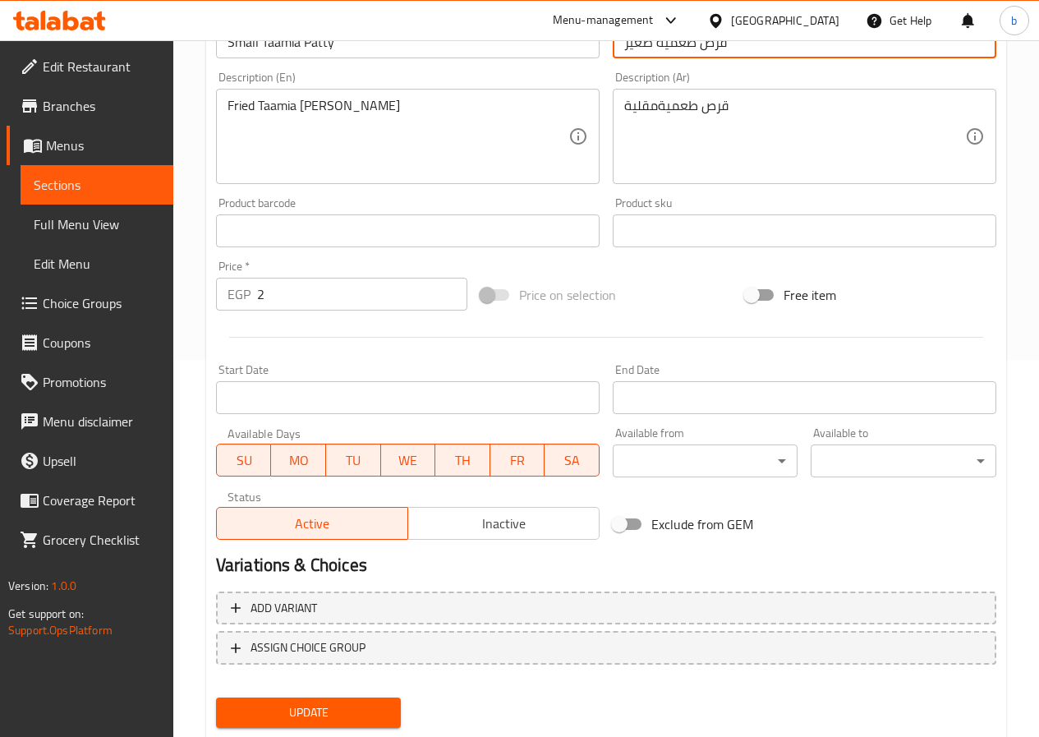
scroll to position [424, 0]
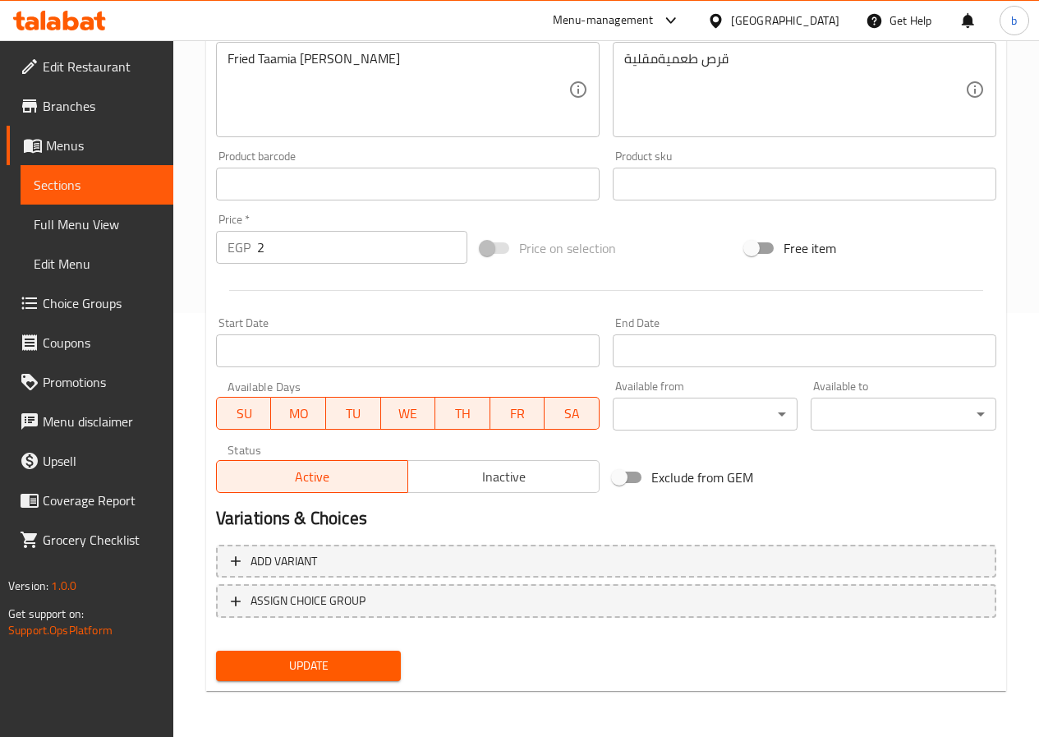
type input "قرص طعمية صغير"
click at [336, 672] on span "Update" at bounding box center [308, 665] width 159 height 21
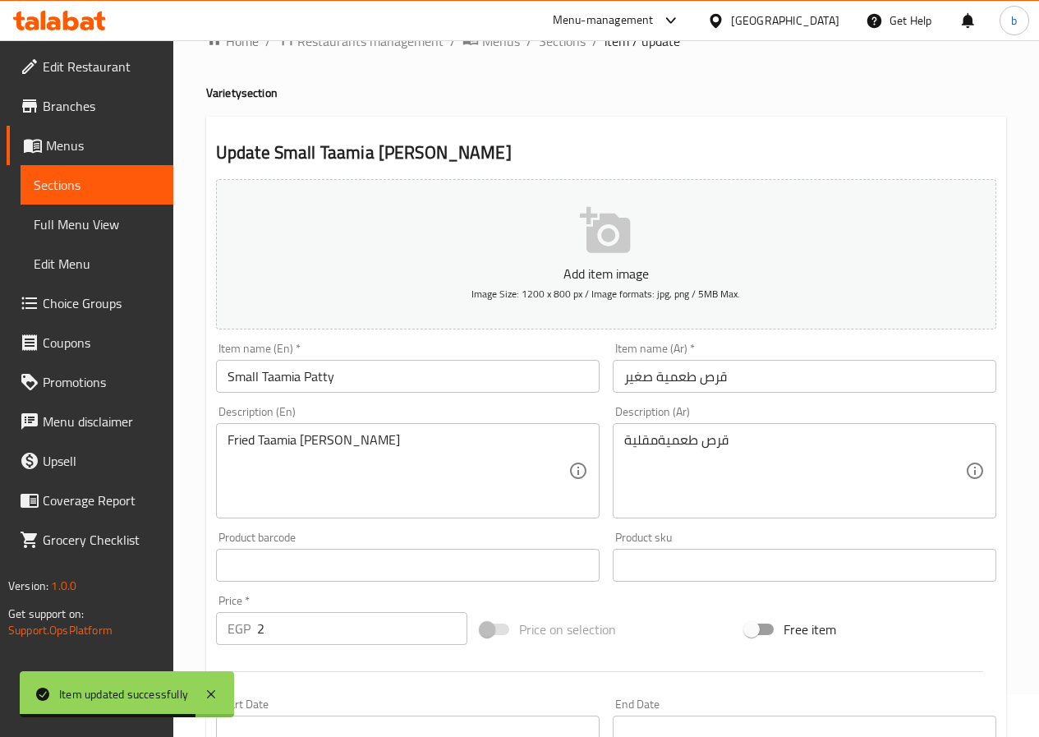
scroll to position [0, 0]
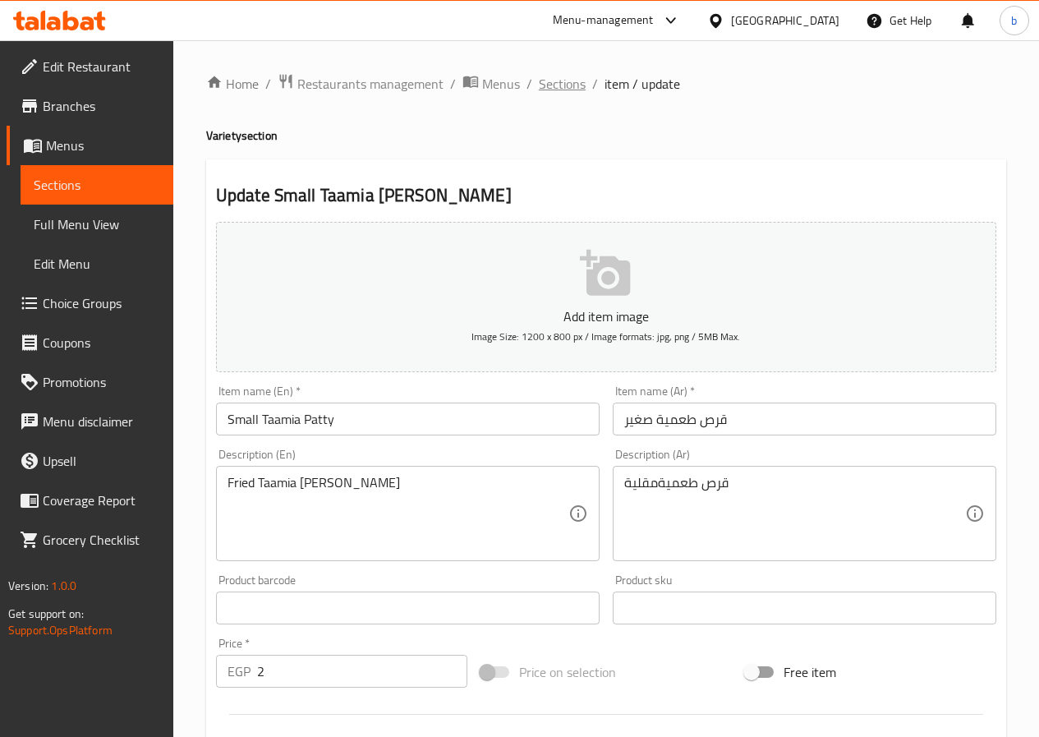
click at [566, 78] on span "Sections" at bounding box center [562, 84] width 47 height 20
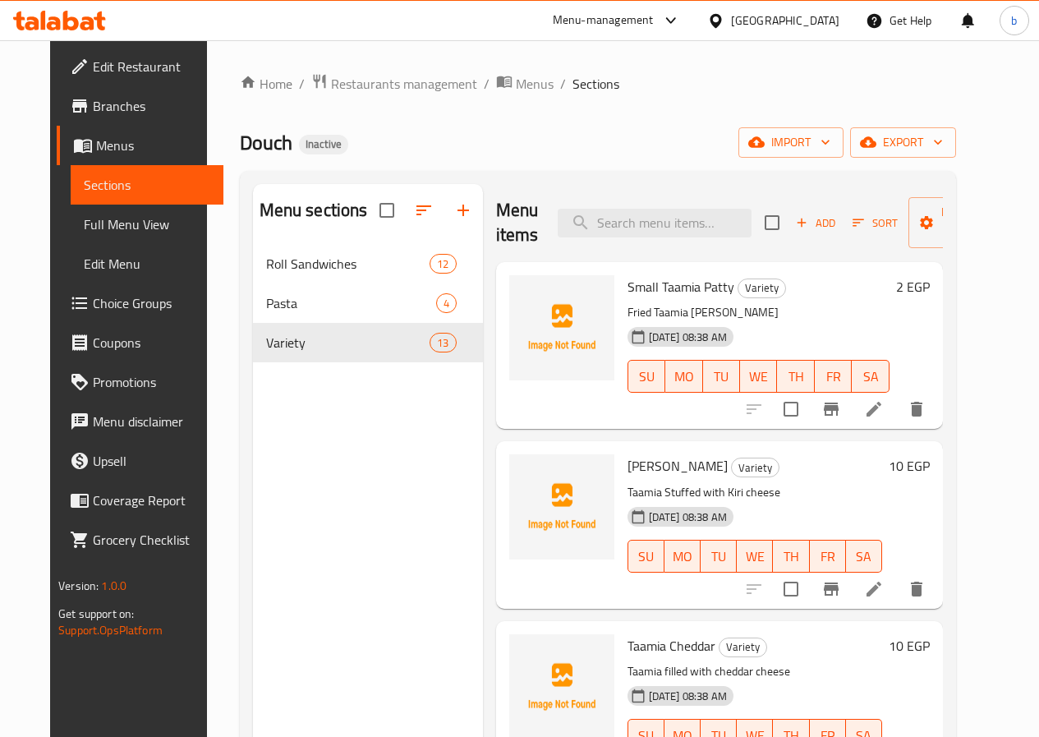
click at [897, 588] on li at bounding box center [874, 589] width 46 height 30
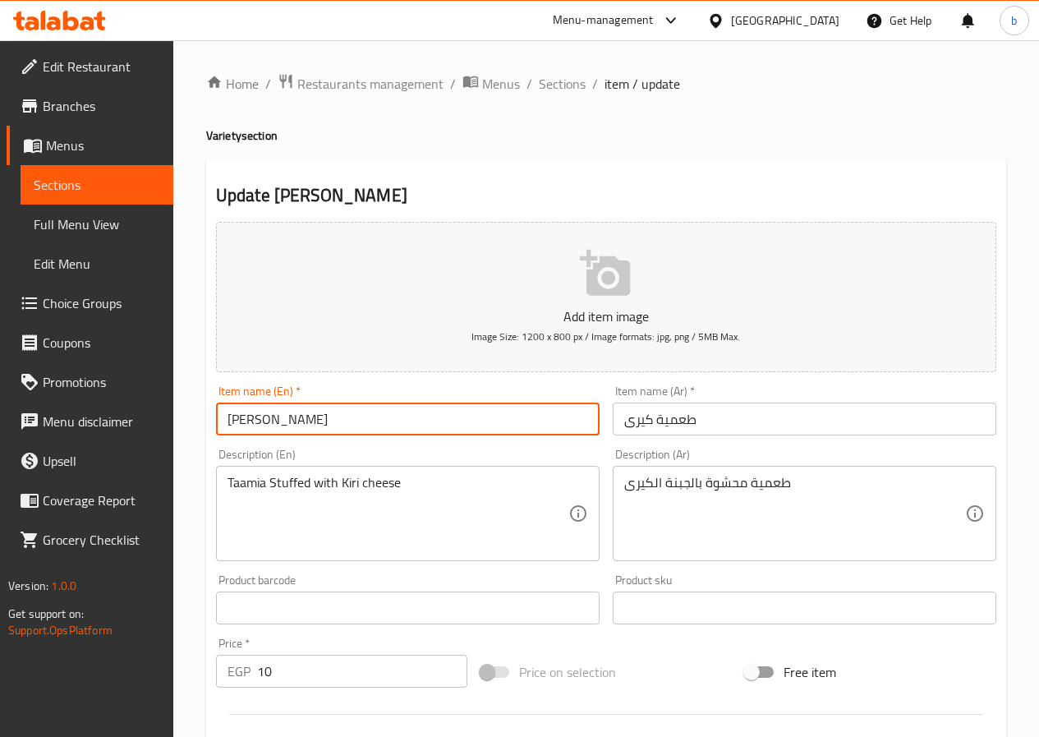
click at [223, 417] on input "[PERSON_NAME]" at bounding box center [408, 418] width 384 height 33
type input "Small Taamia Kiri"
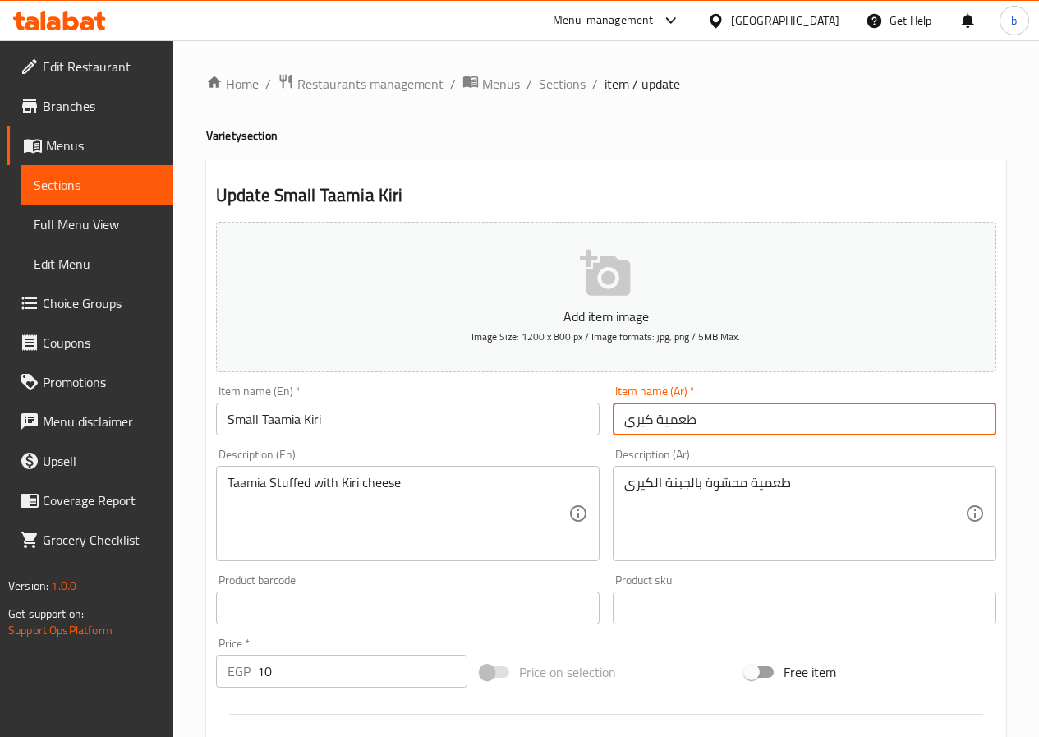
click at [627, 421] on input "طعمية كيرى" at bounding box center [805, 418] width 384 height 33
click at [715, 425] on input "طعمية كيرى" at bounding box center [805, 418] width 384 height 33
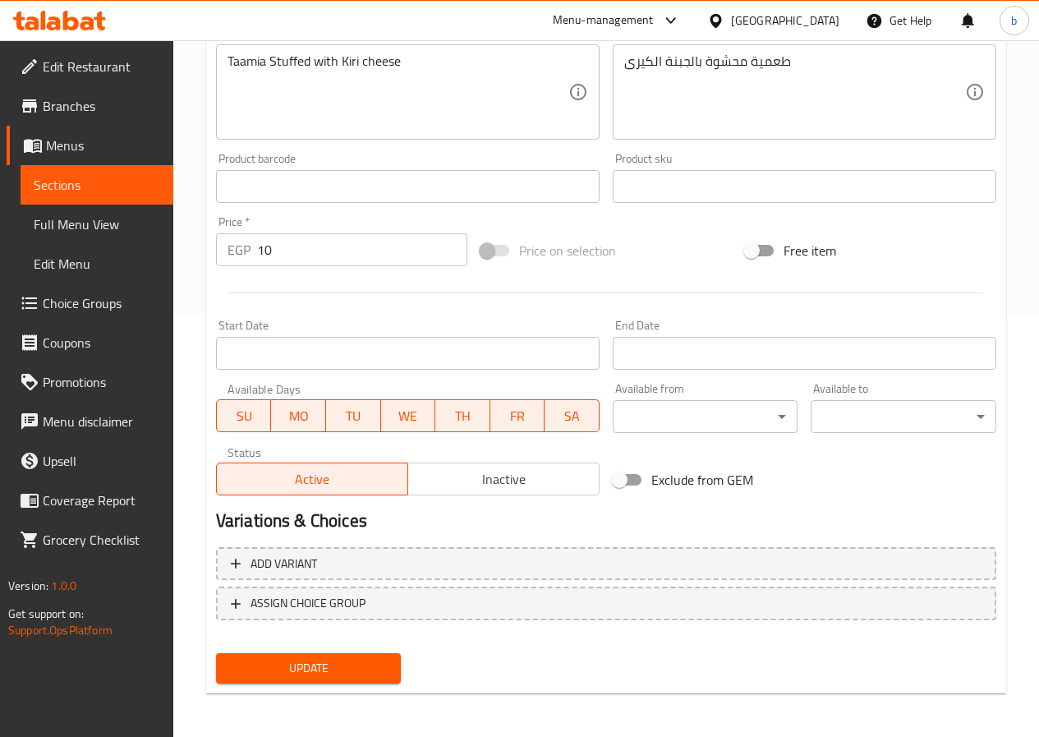
scroll to position [424, 0]
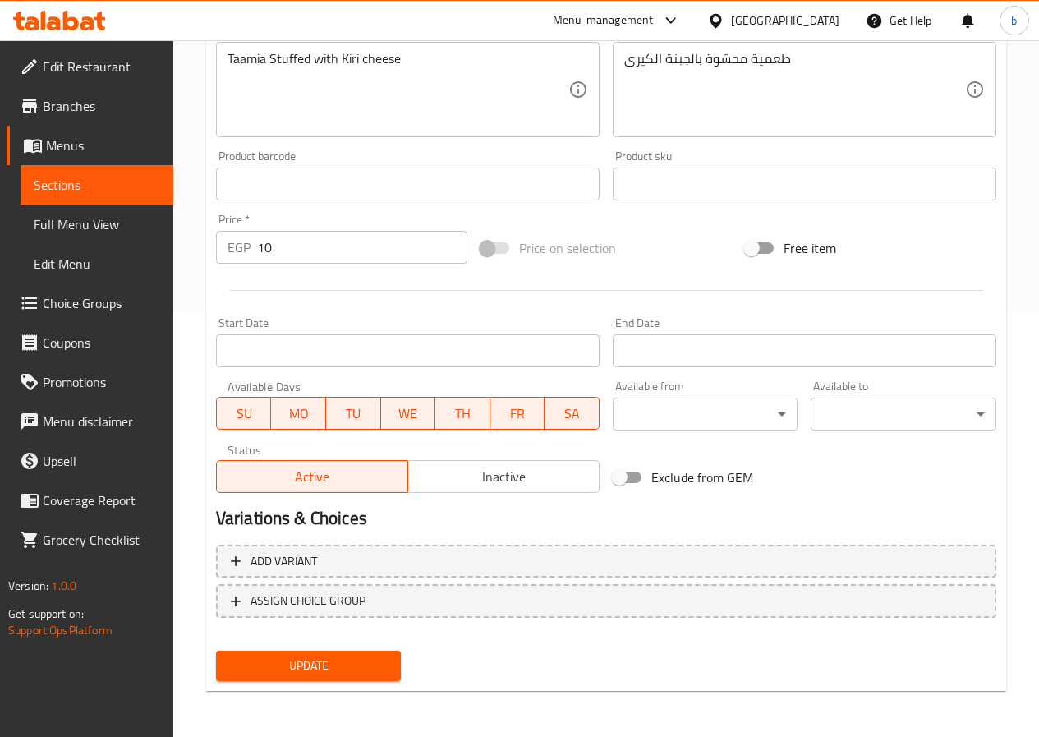
type input "طعمية كيرى صغير"
click at [305, 660] on span "Update" at bounding box center [308, 665] width 159 height 21
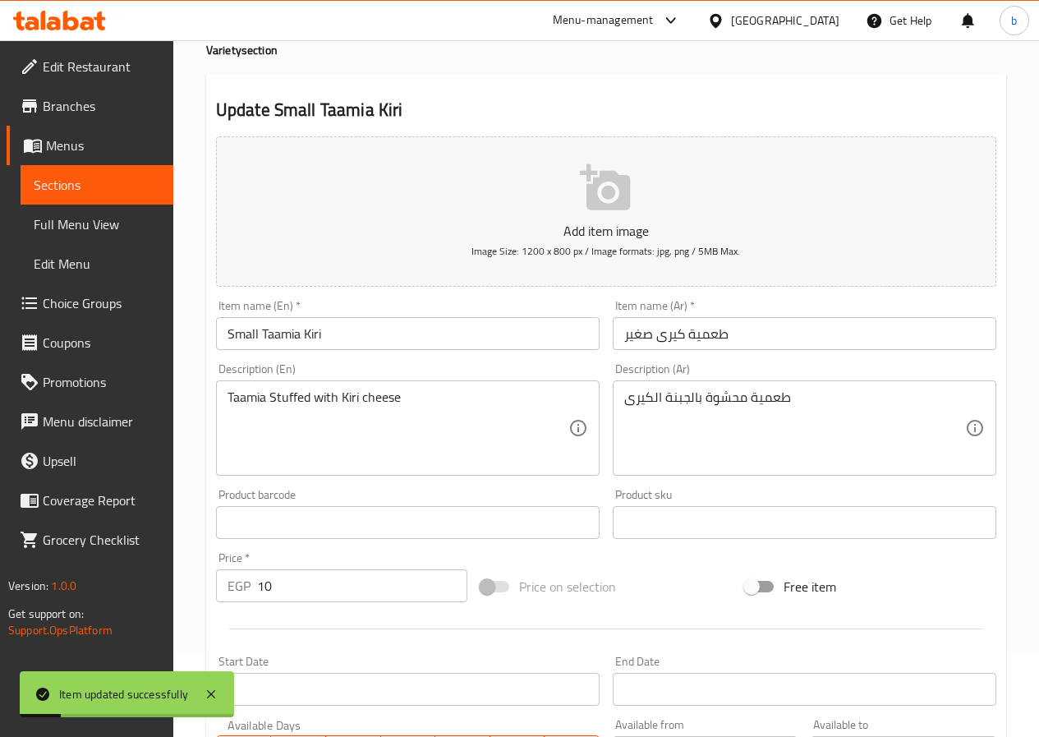
scroll to position [0, 0]
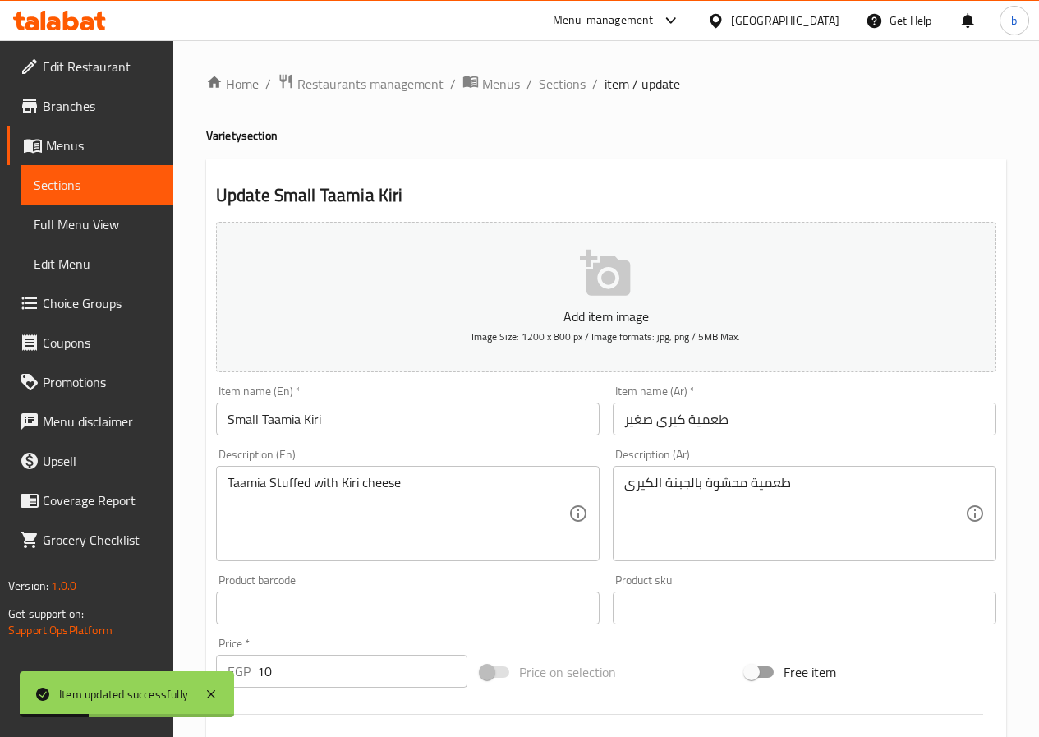
click at [572, 82] on span "Sections" at bounding box center [562, 84] width 47 height 20
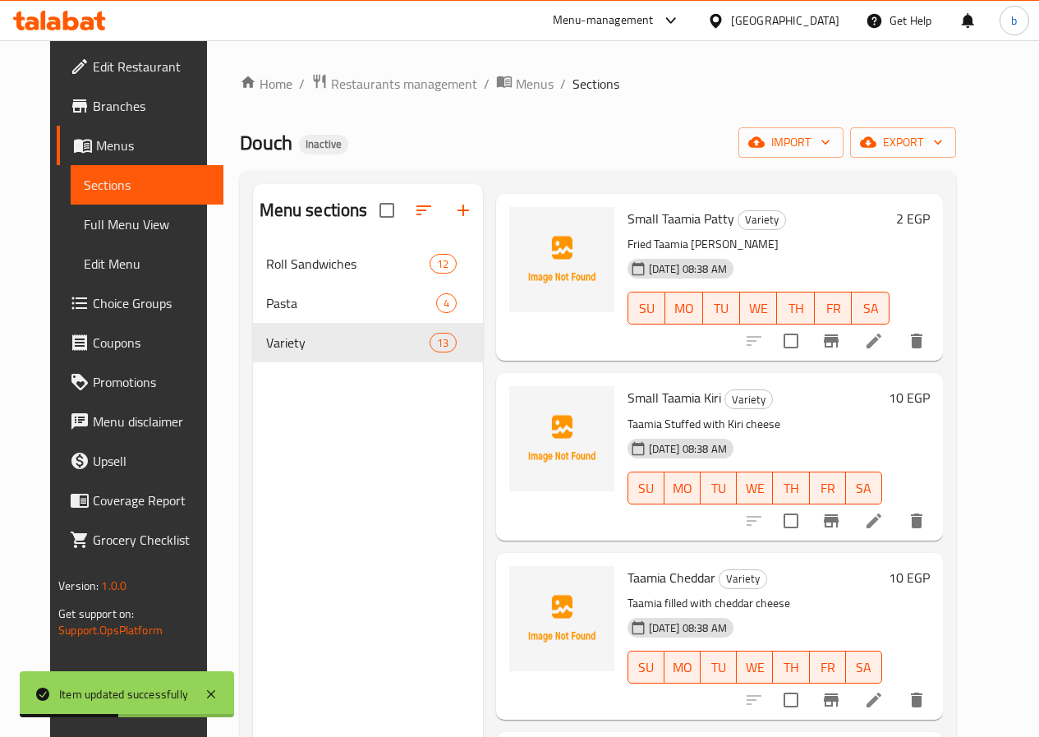
scroll to position [164, 0]
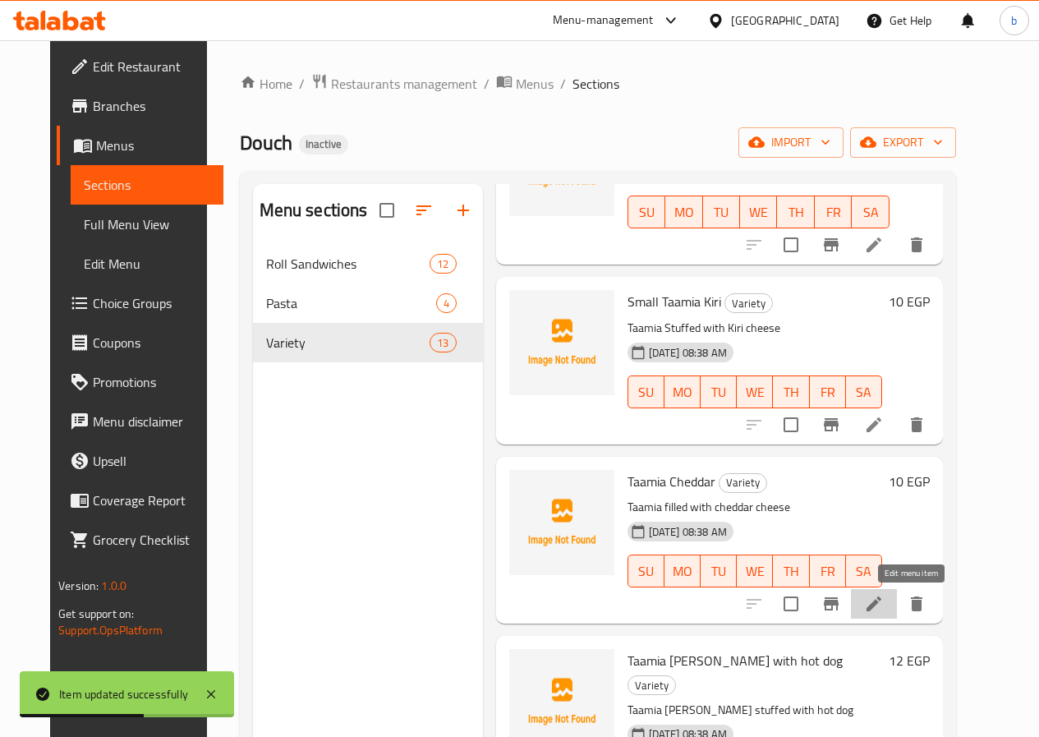
click at [884, 600] on icon at bounding box center [874, 604] width 20 height 20
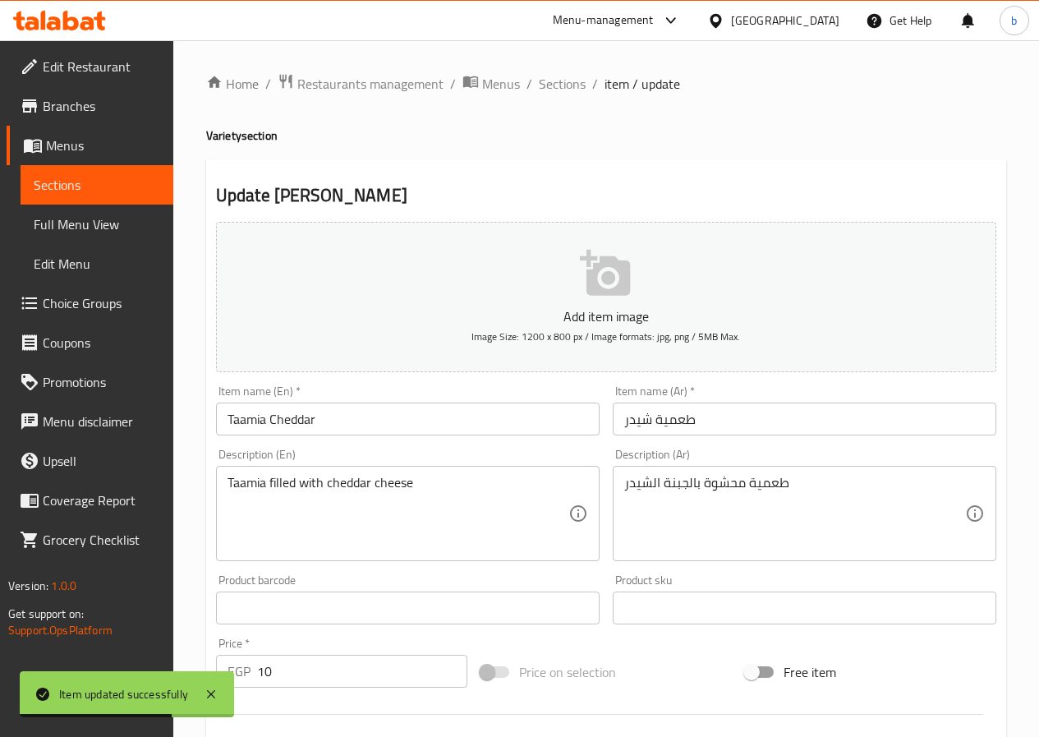
click at [225, 425] on input "Taamia Cheddar" at bounding box center [408, 418] width 384 height 33
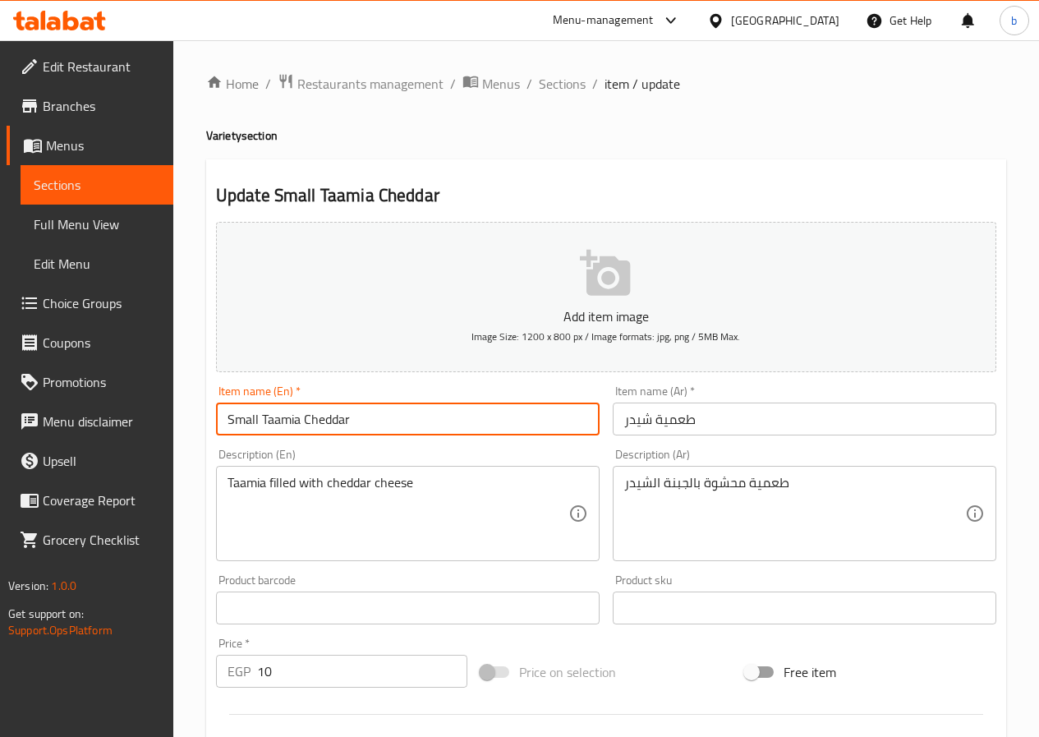
type input "Small Taamia Cheddar"
click at [623, 422] on input "طعمية شيدر" at bounding box center [805, 418] width 384 height 33
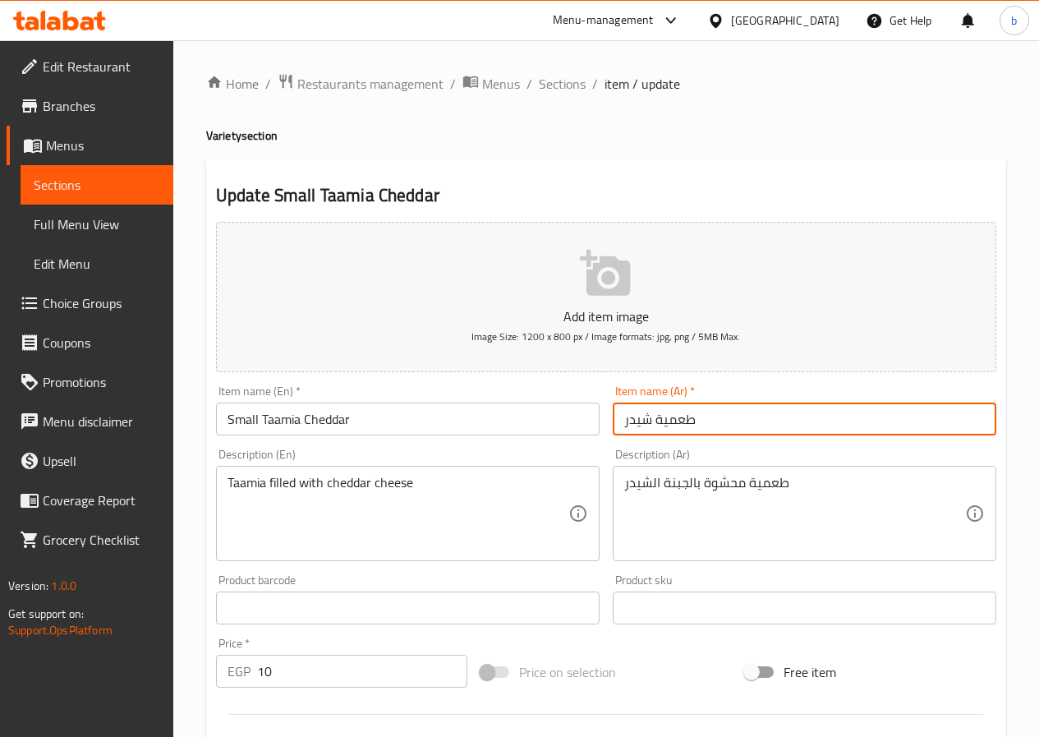
click at [734, 415] on input "طعمية شيدر" at bounding box center [805, 418] width 384 height 33
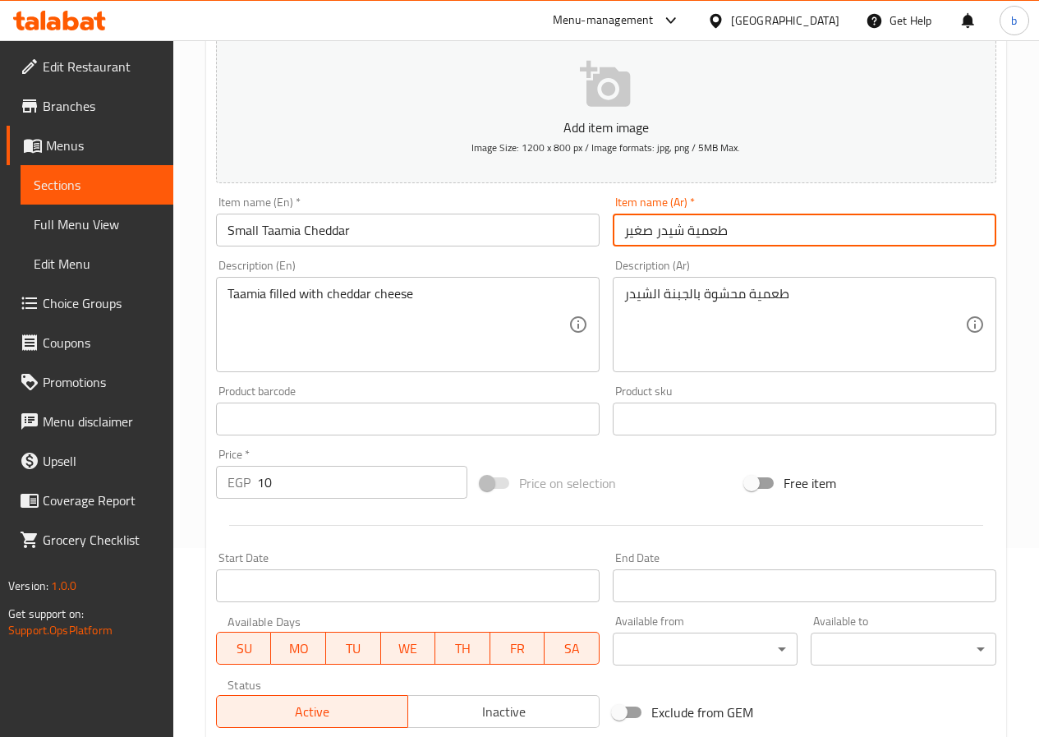
scroll to position [424, 0]
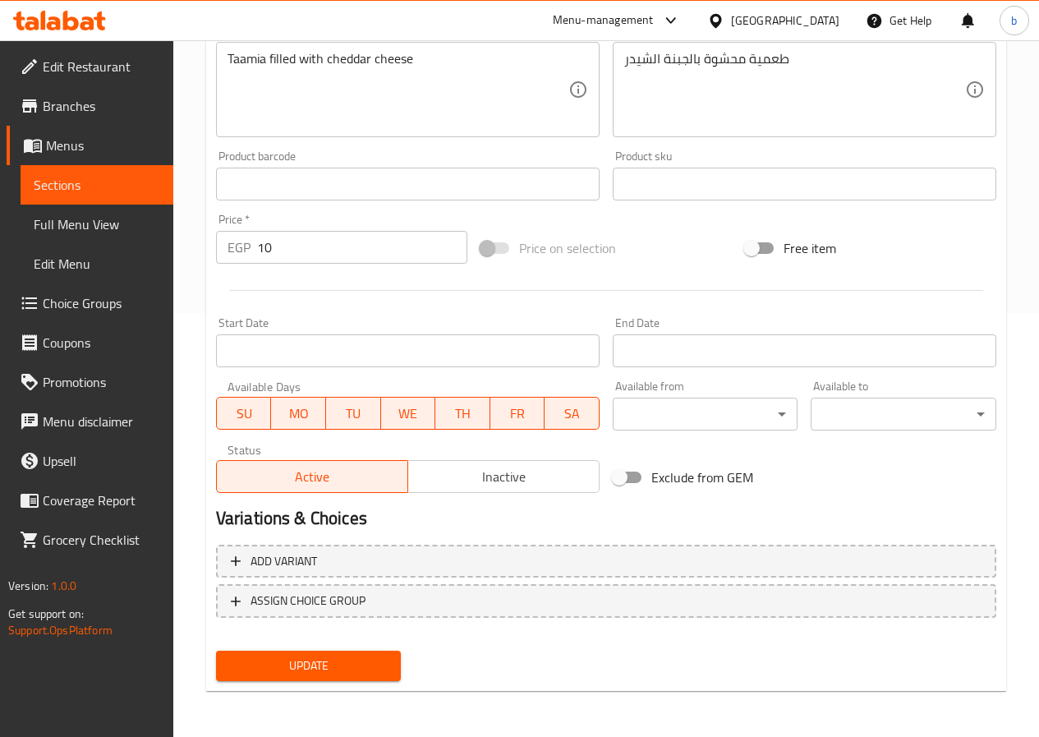
type input "طعمية شيدر صغير"
drag, startPoint x: 303, startPoint y: 661, endPoint x: 315, endPoint y: 661, distance: 11.5
click at [306, 661] on span "Update" at bounding box center [308, 665] width 159 height 21
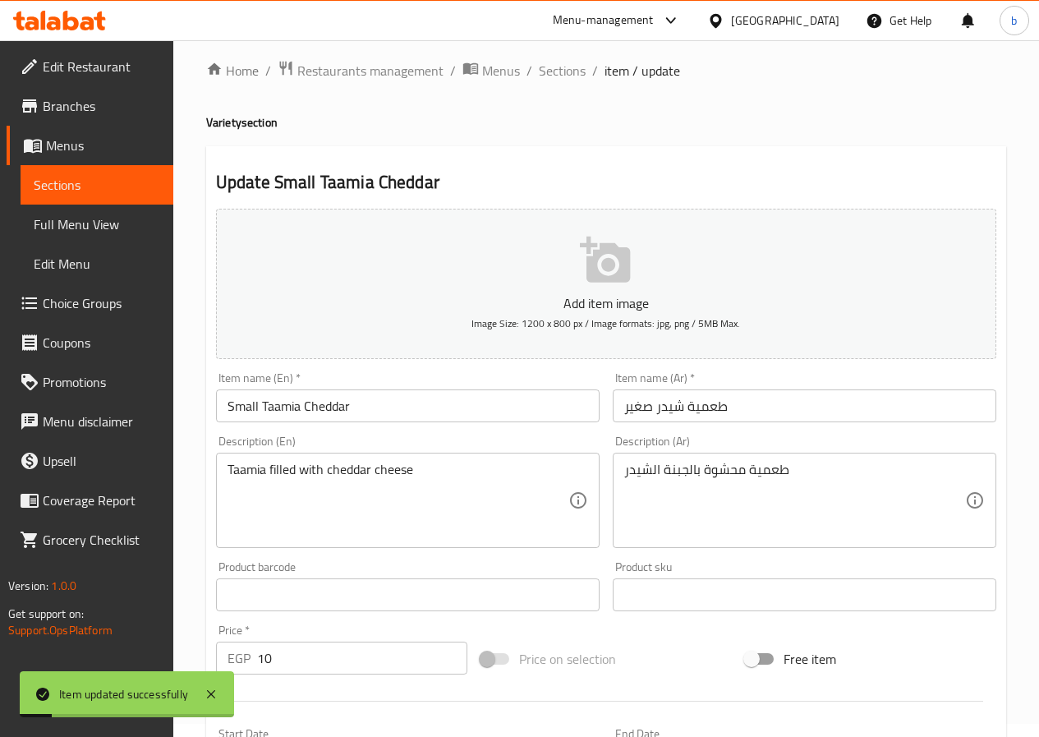
scroll to position [0, 0]
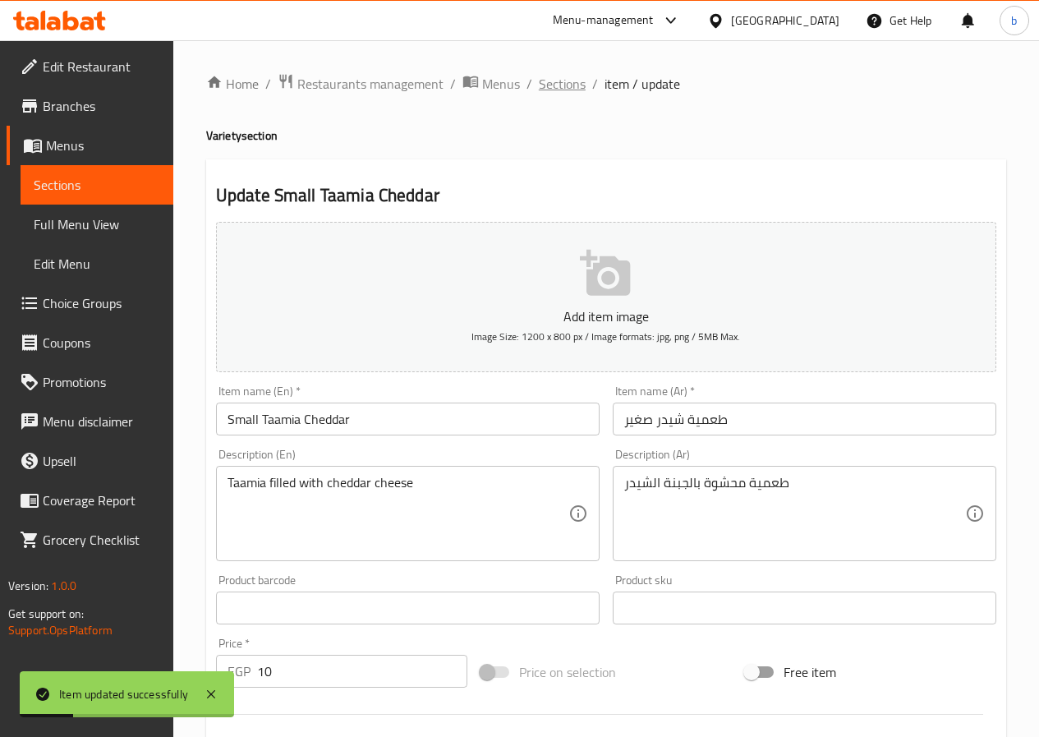
click at [551, 90] on span "Sections" at bounding box center [562, 84] width 47 height 20
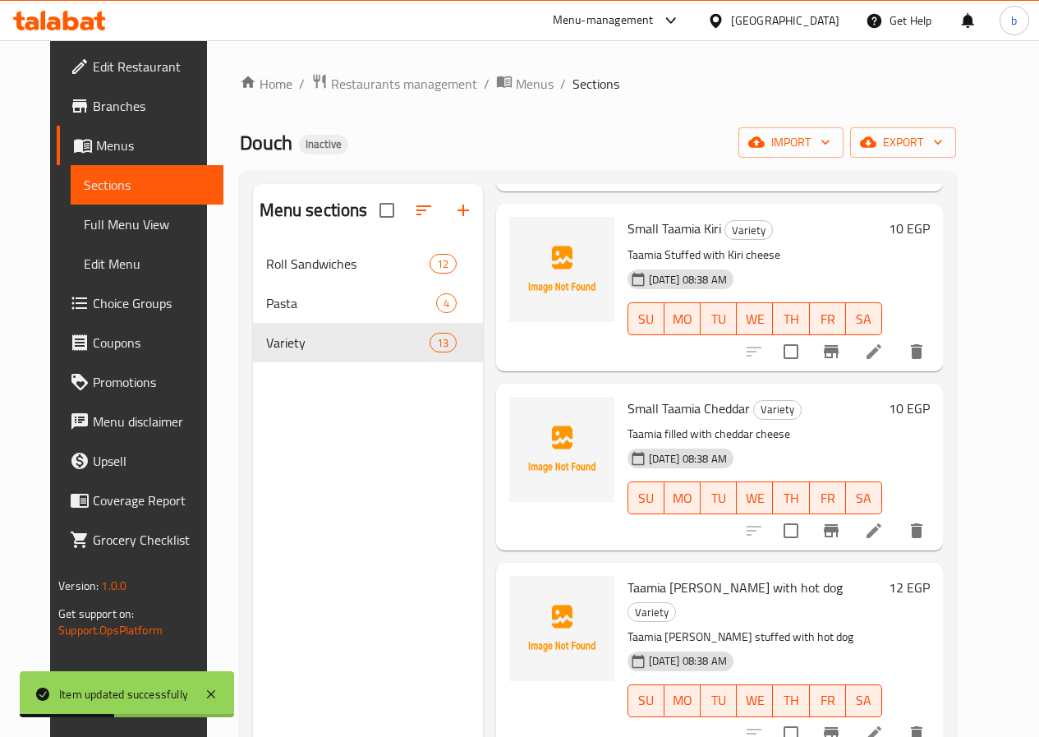
scroll to position [329, 0]
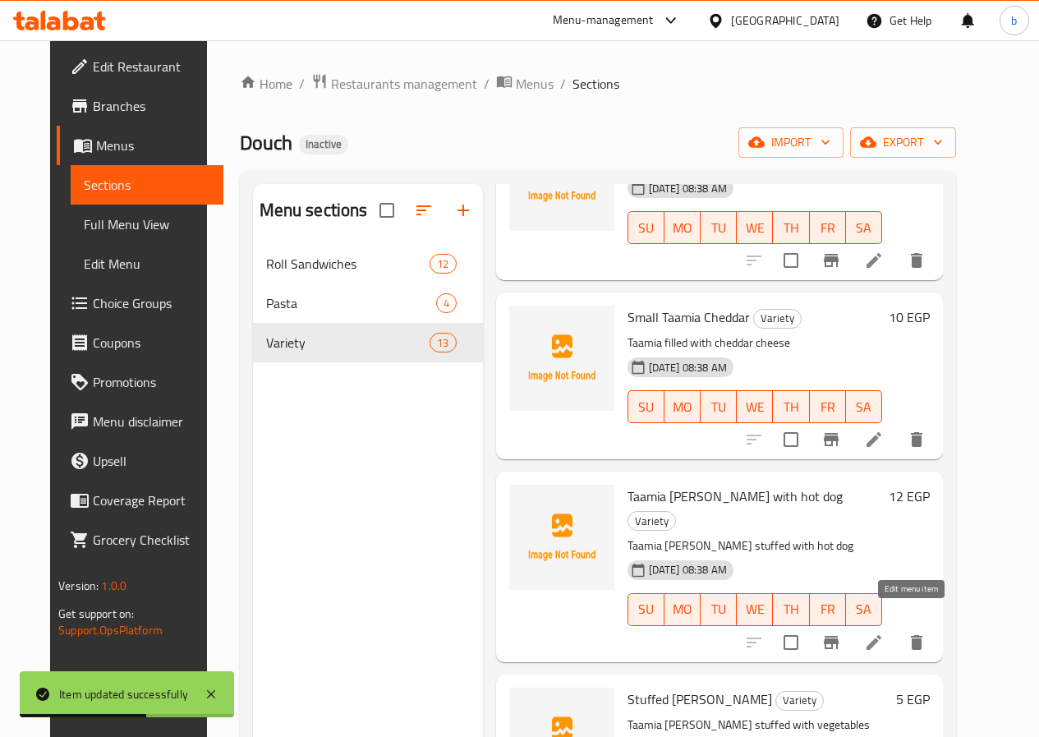
click at [884, 632] on icon at bounding box center [874, 642] width 20 height 20
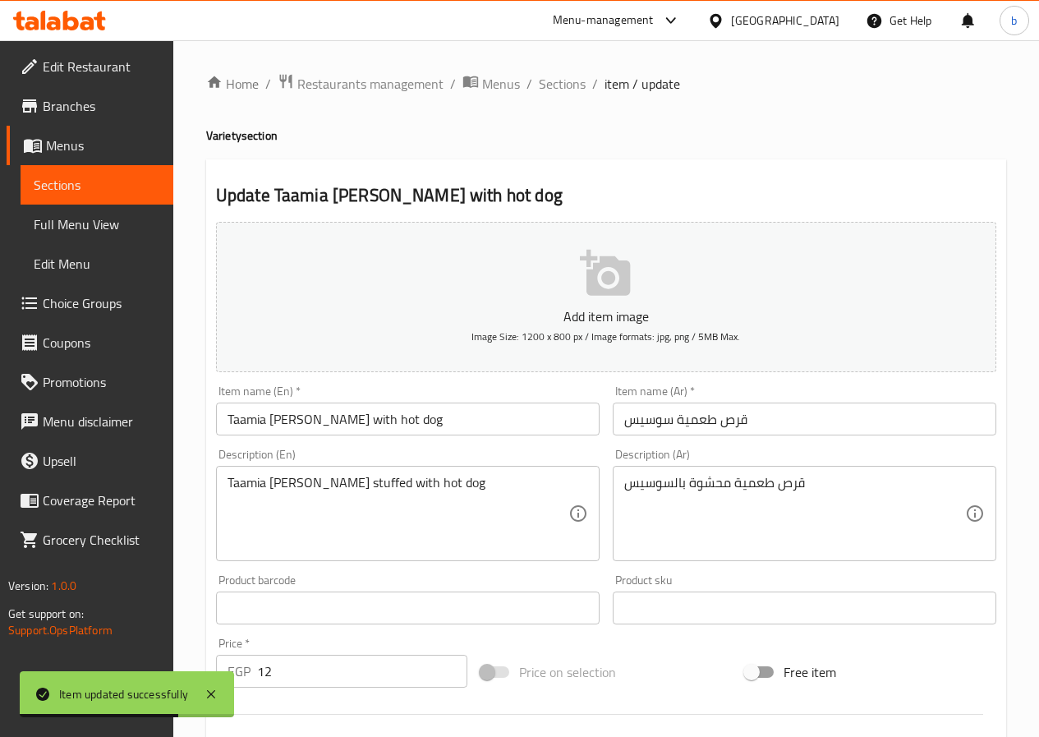
click at [229, 420] on input "Taamia [PERSON_NAME] with hot dog" at bounding box center [408, 418] width 384 height 33
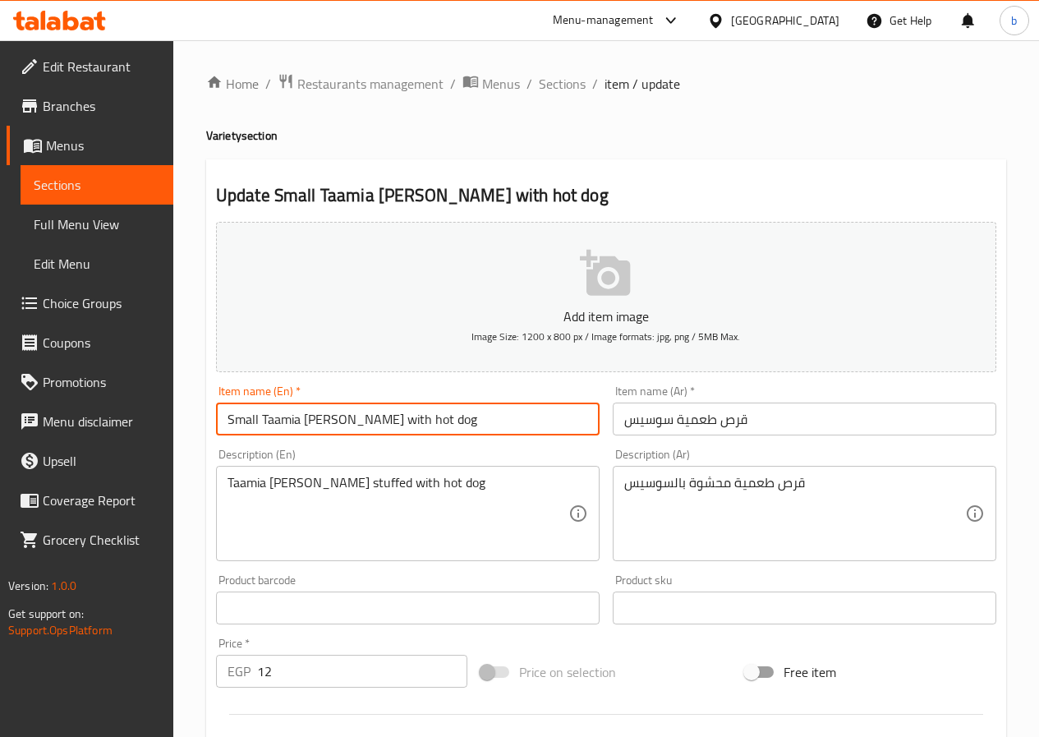
click at [437, 418] on input "Small Taamia [PERSON_NAME] with hot dog" at bounding box center [408, 418] width 384 height 33
type input "Small Taamia [PERSON_NAME] with hot dog"
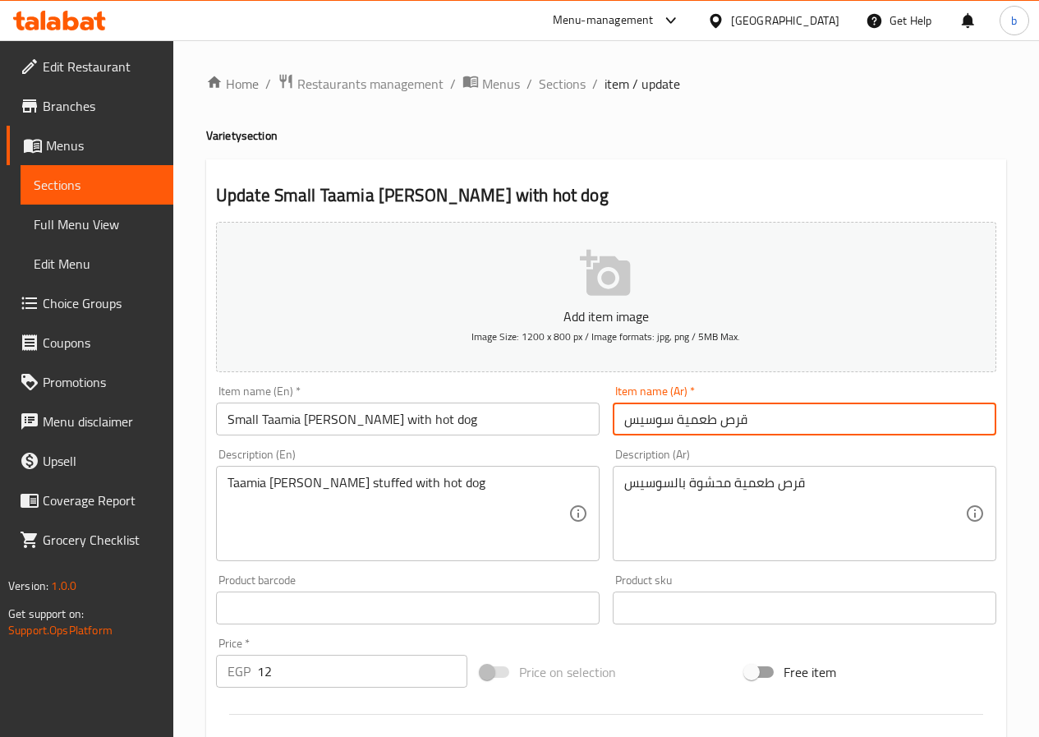
click at [619, 415] on input "قرص طعمية سوسيس" at bounding box center [805, 418] width 384 height 33
click at [780, 423] on input "قرص طعمية سوسيس" at bounding box center [805, 418] width 384 height 33
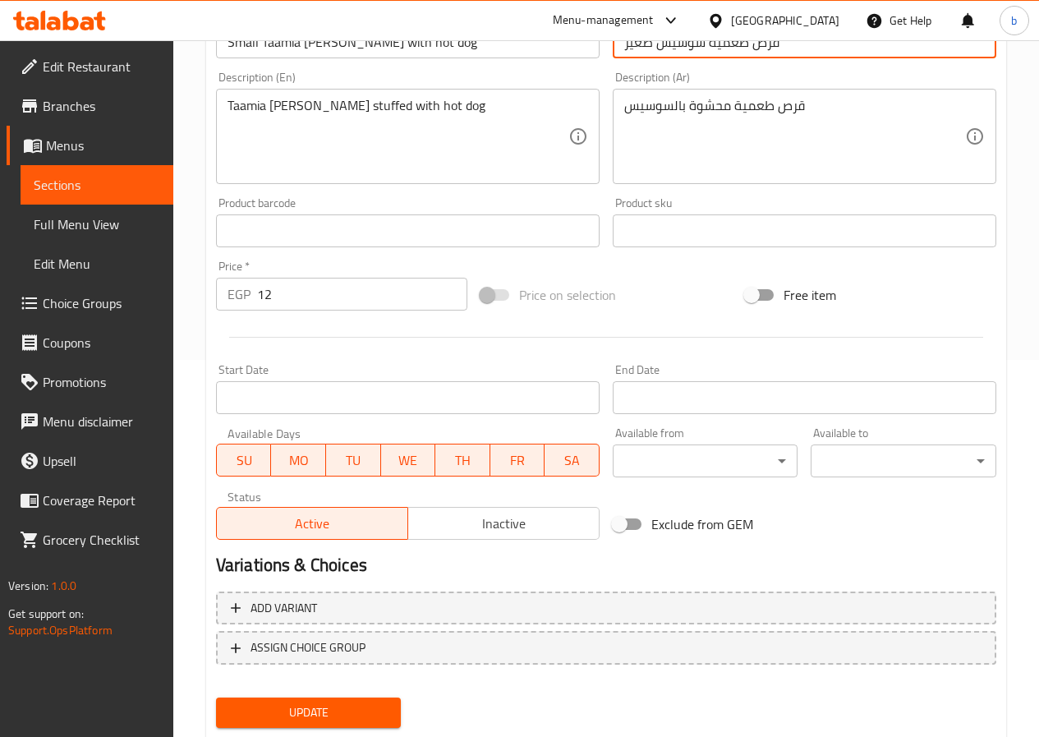
scroll to position [424, 0]
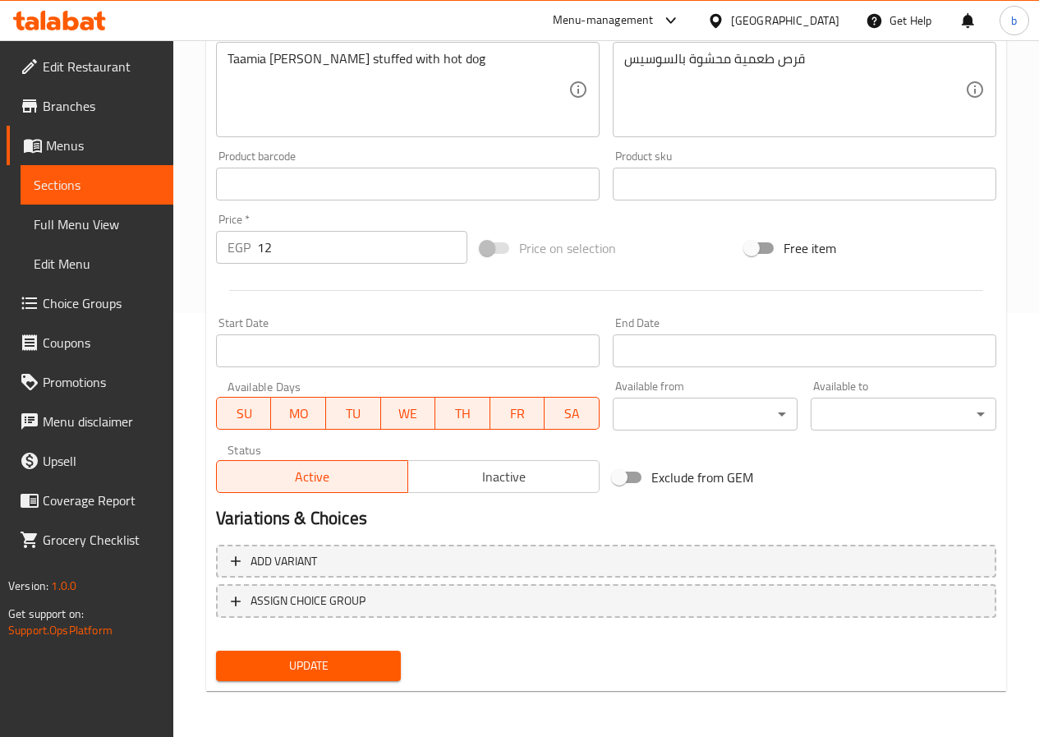
type input "قرص طعمية سوسيس صغير"
click at [300, 679] on button "Update" at bounding box center [309, 666] width 186 height 30
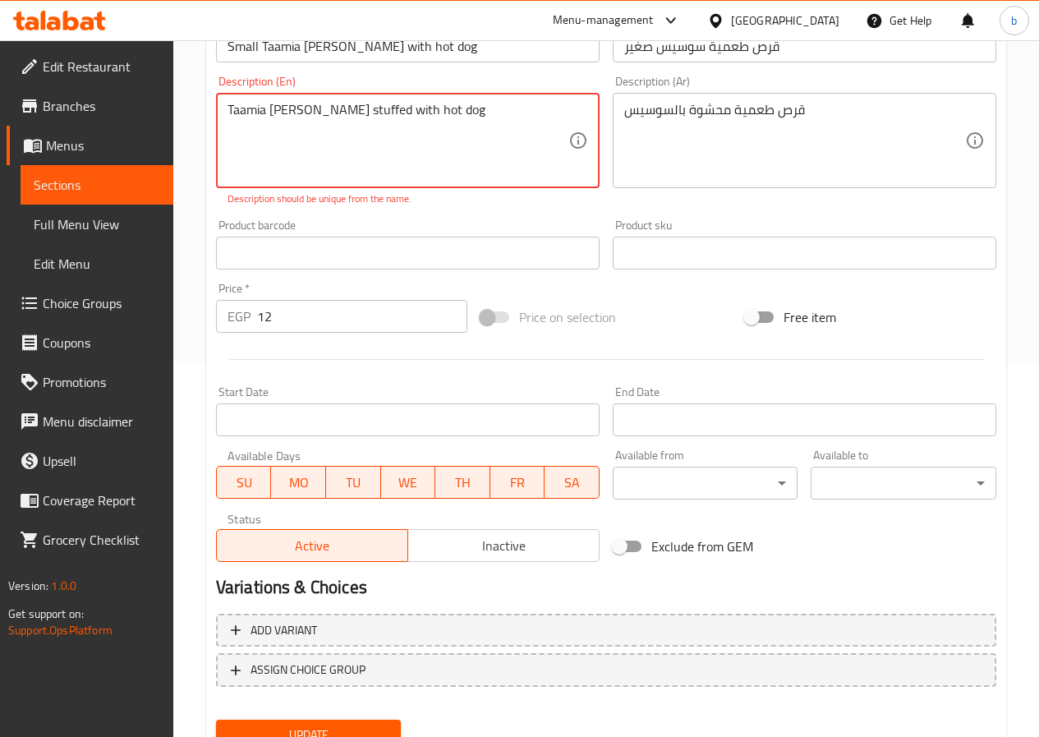
scroll to position [260, 0]
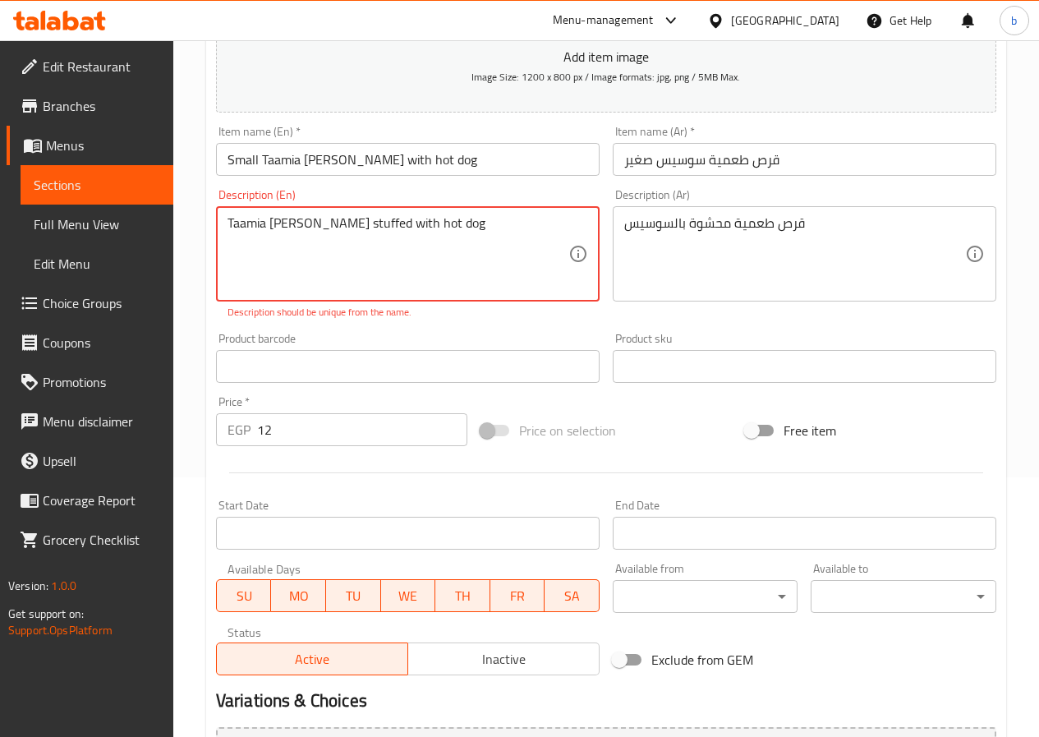
click at [431, 246] on textarea "Taamia [PERSON_NAME] stuffed with hot dog" at bounding box center [398, 254] width 341 height 78
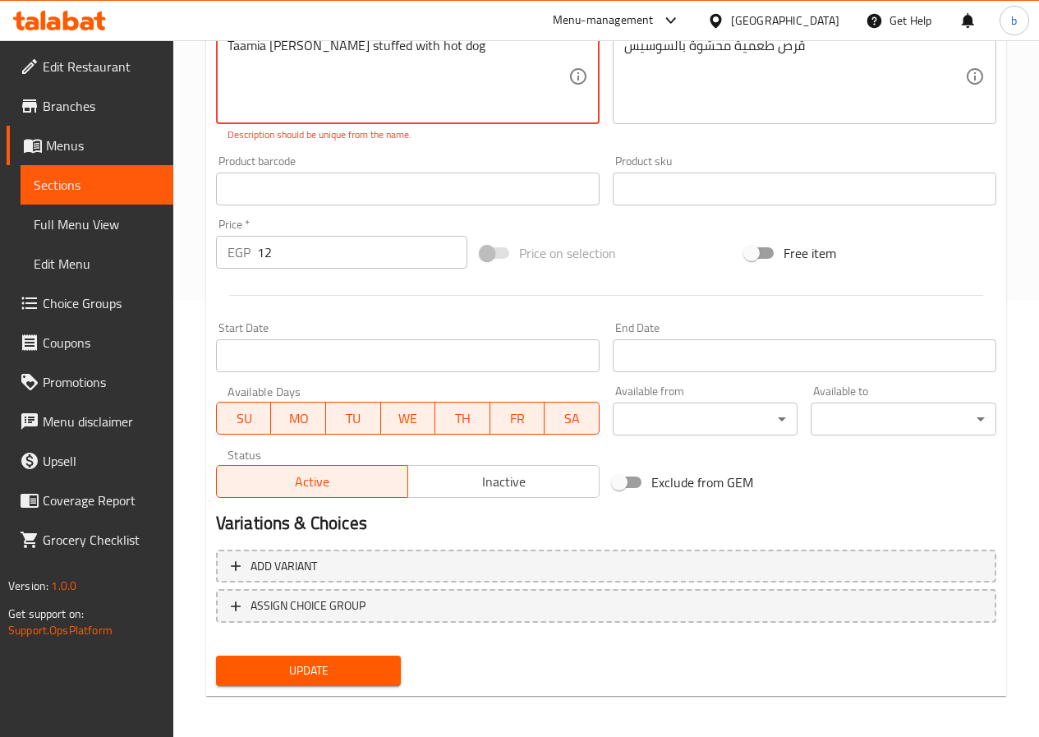
scroll to position [442, 0]
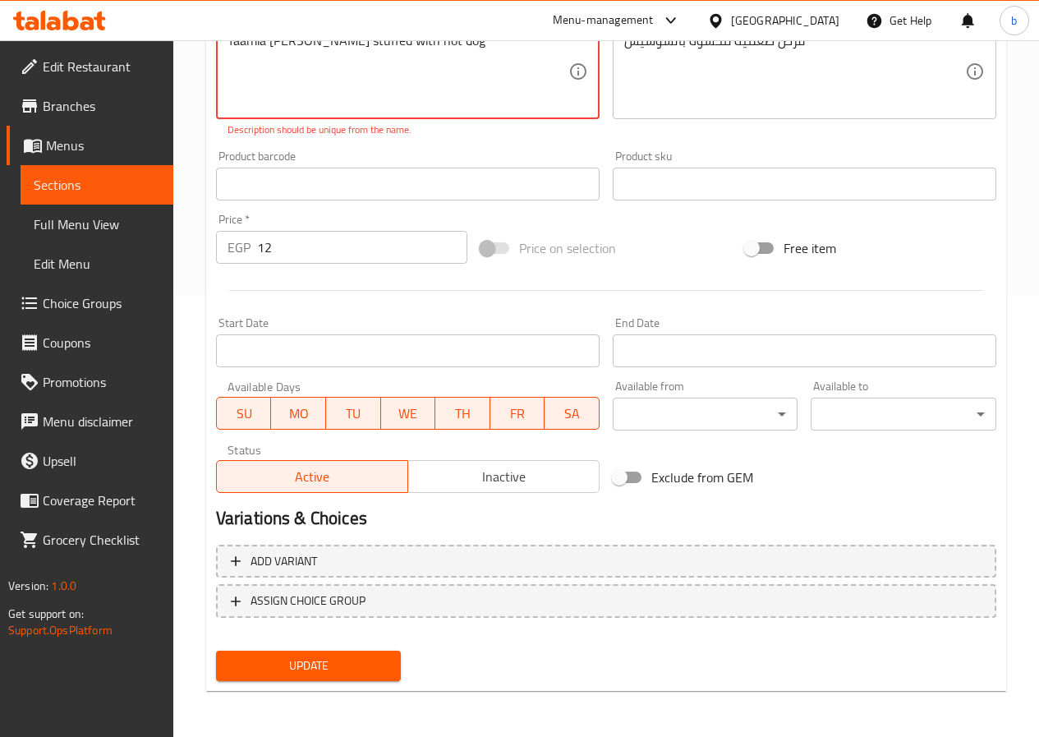
click at [348, 661] on span "Update" at bounding box center [308, 665] width 159 height 21
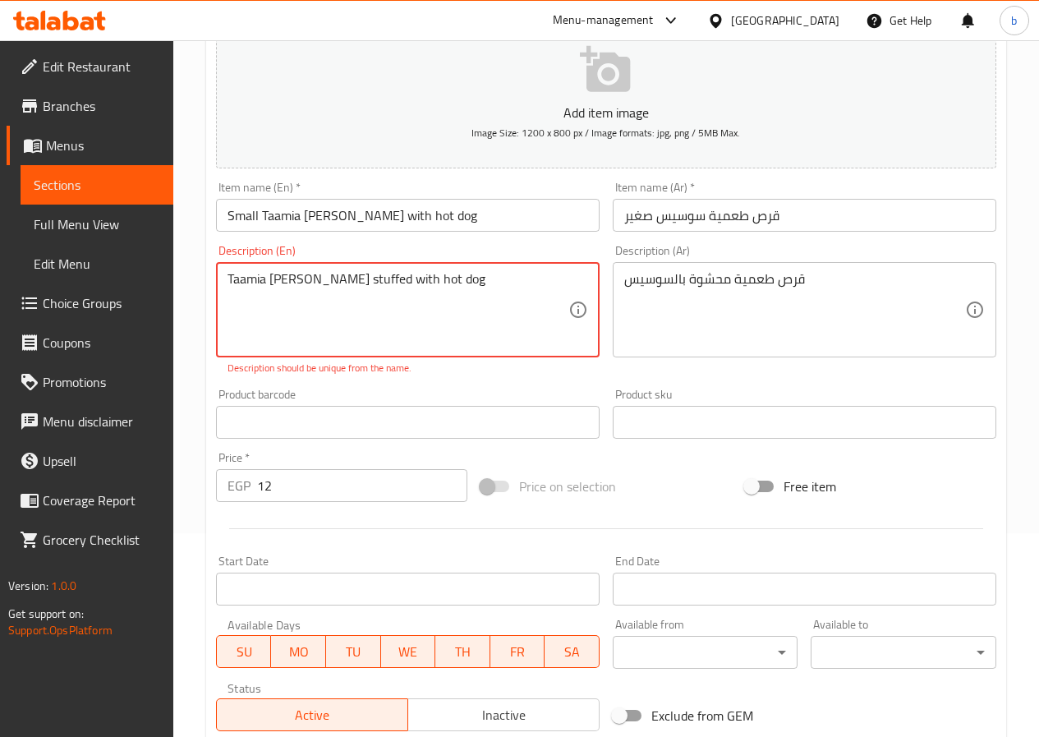
scroll to position [195, 0]
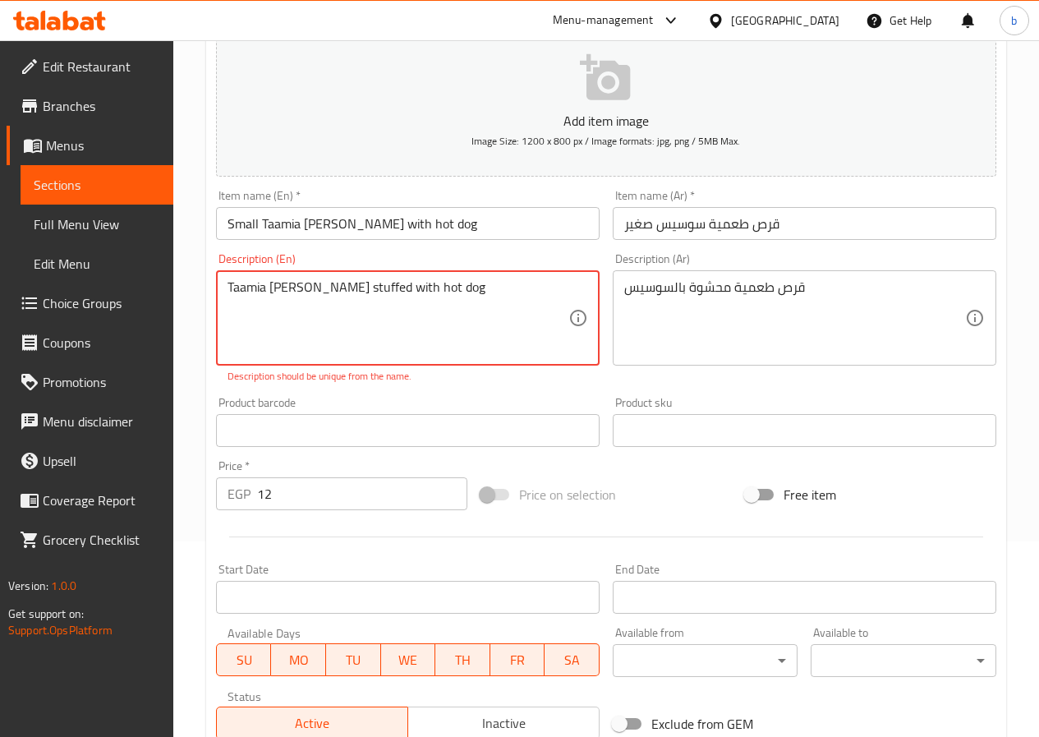
click at [307, 288] on textarea "Taamia [PERSON_NAME] stuffed with hot dog" at bounding box center [398, 318] width 341 height 78
type textarea "Taamia [PERSON_NAME] Stuffed with hot dog"
click at [451, 313] on textarea "Taamia [PERSON_NAME] Stuffed with hot dog" at bounding box center [398, 318] width 341 height 78
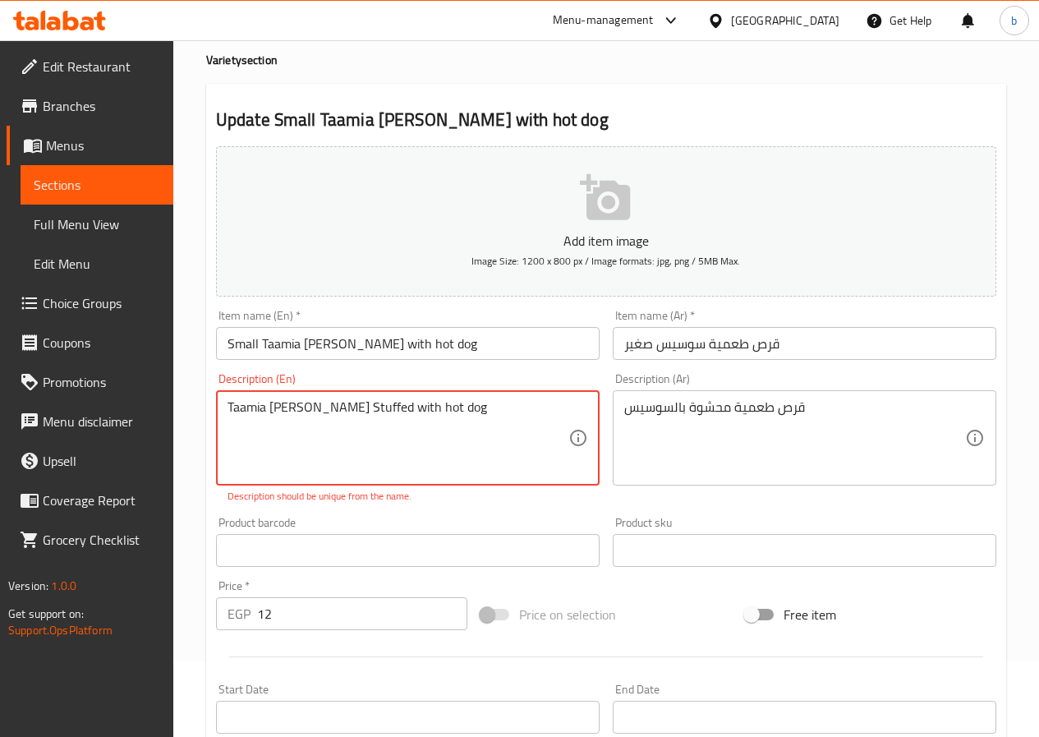
scroll to position [0, 0]
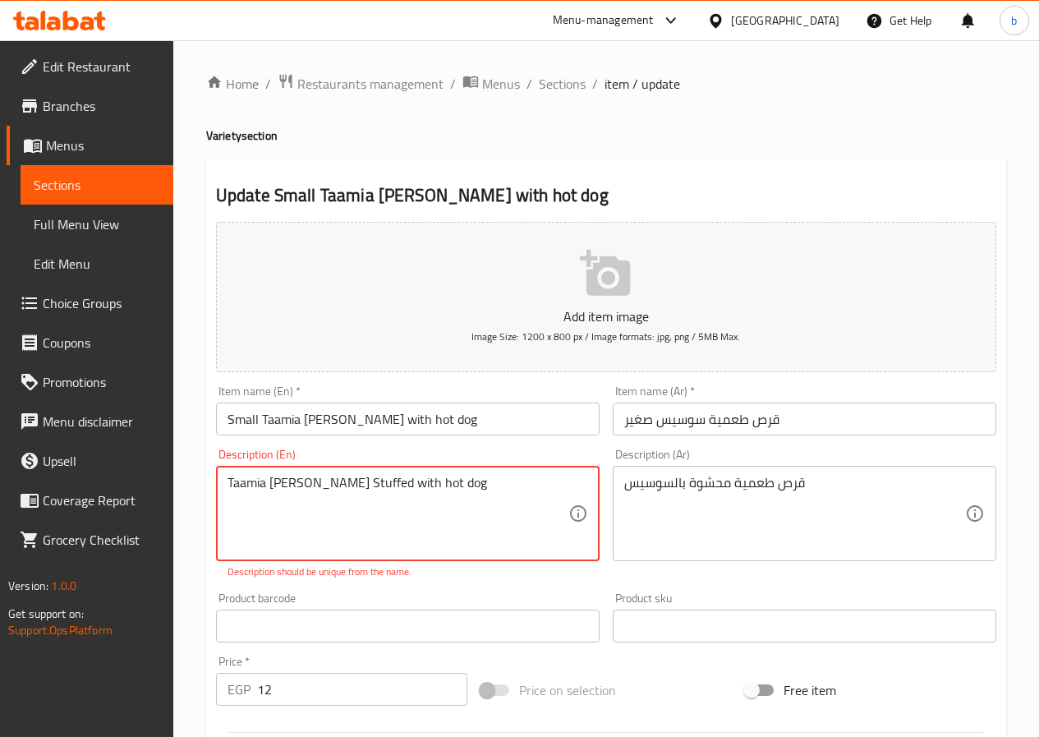
click at [329, 505] on textarea "Taamia [PERSON_NAME] Stuffed with hot dog" at bounding box center [398, 514] width 341 height 78
click at [347, 479] on textarea "Taamia [PERSON_NAME] Stuffed with hot dog" at bounding box center [398, 514] width 341 height 78
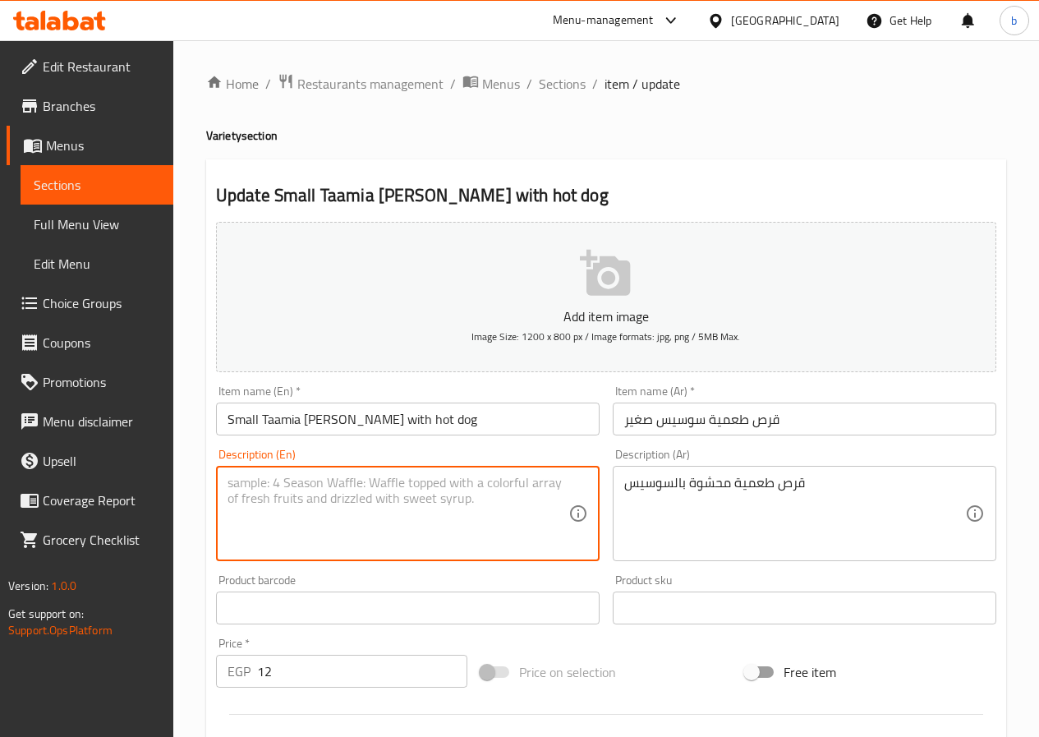
click at [389, 331] on button "Add item image Image Size: 1200 x 800 px / Image formats: jpg, png / 5MB Max." at bounding box center [606, 297] width 780 height 150
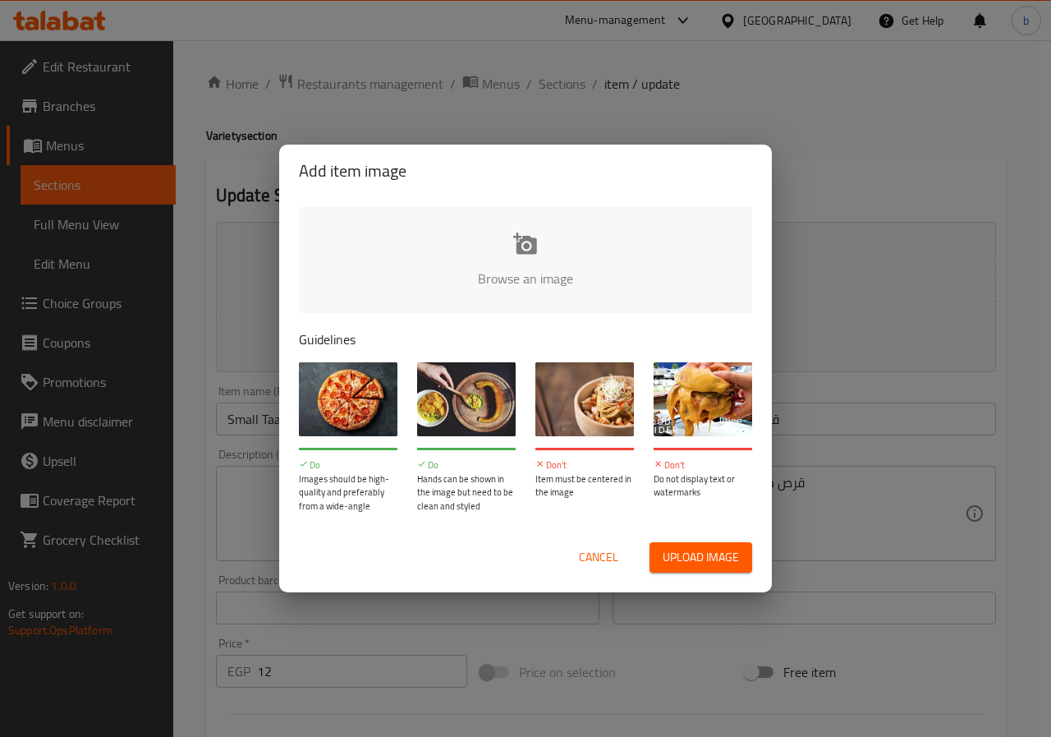
click at [254, 324] on div "Add item image Browse an image Guidelines Do Images should be high-quality and …" at bounding box center [525, 368] width 1051 height 737
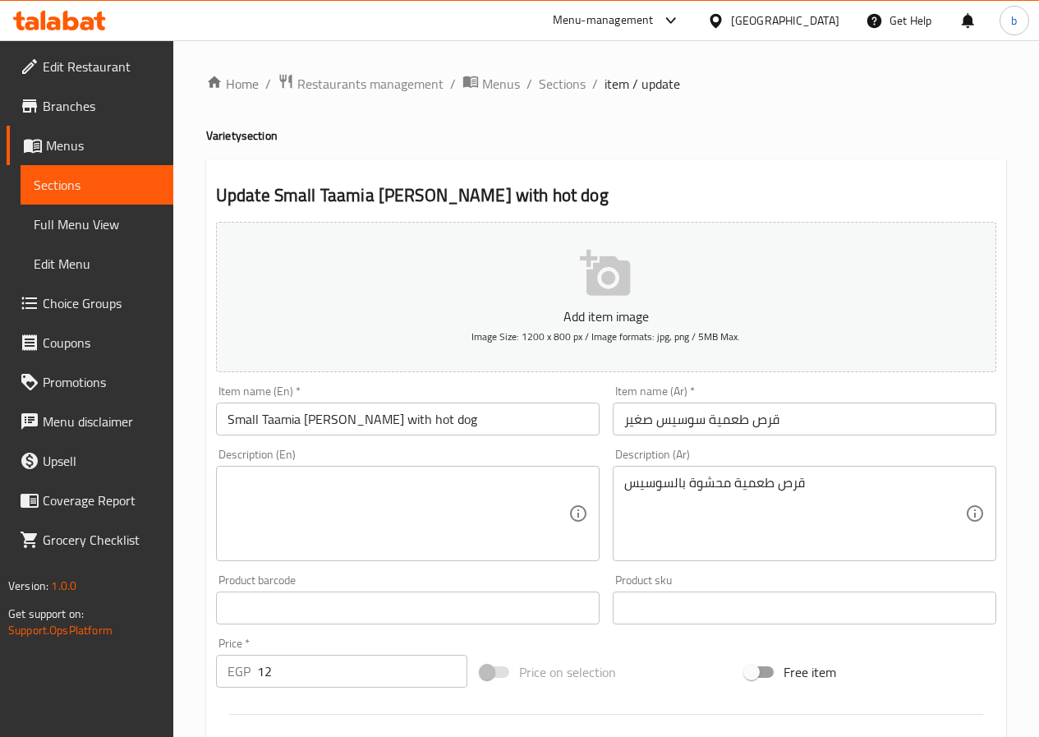
click at [310, 483] on textarea at bounding box center [398, 514] width 341 height 78
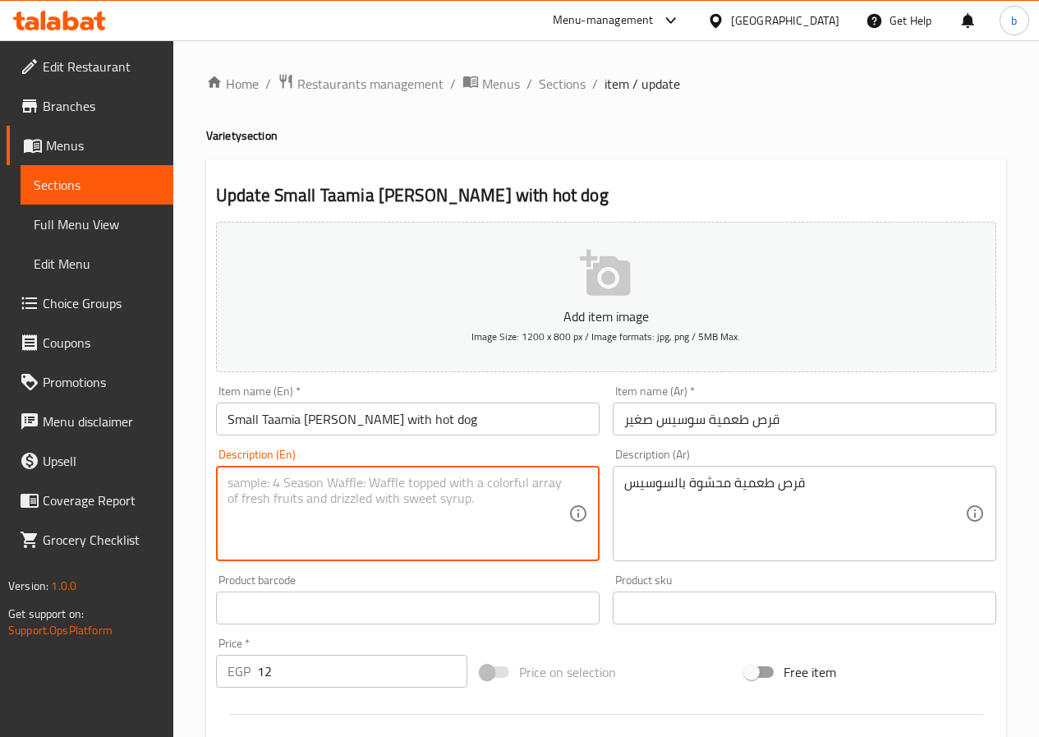
paste textarea "Taamia [PERSON_NAME] Stuffed with hot dog"
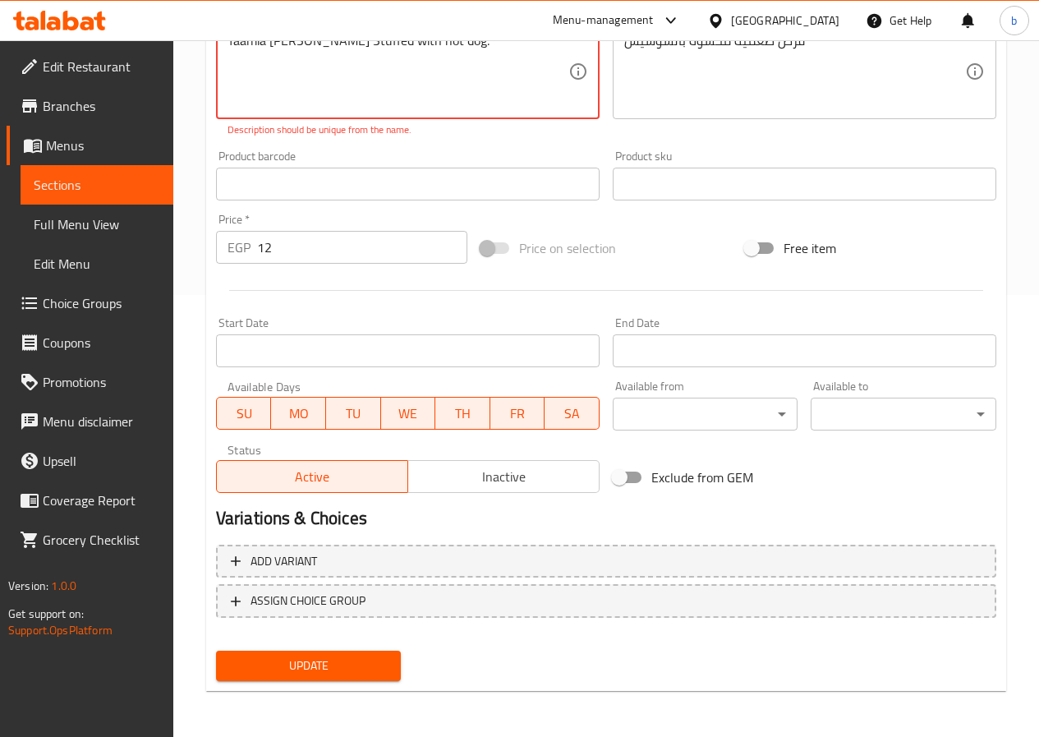
type textarea "Taamia [PERSON_NAME] Stuffed with hot dog."
click at [194, 375] on div "Home / Restaurants management / Menus / Sections / item / update Variety sectio…" at bounding box center [606, 167] width 866 height 1138
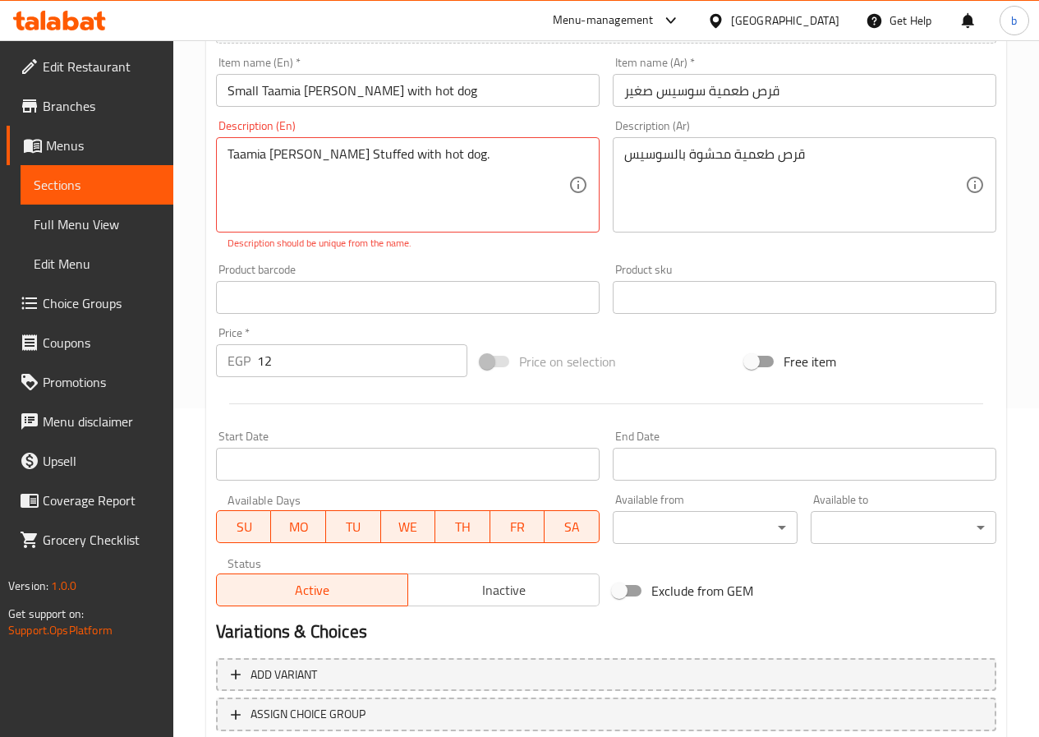
scroll to position [246, 0]
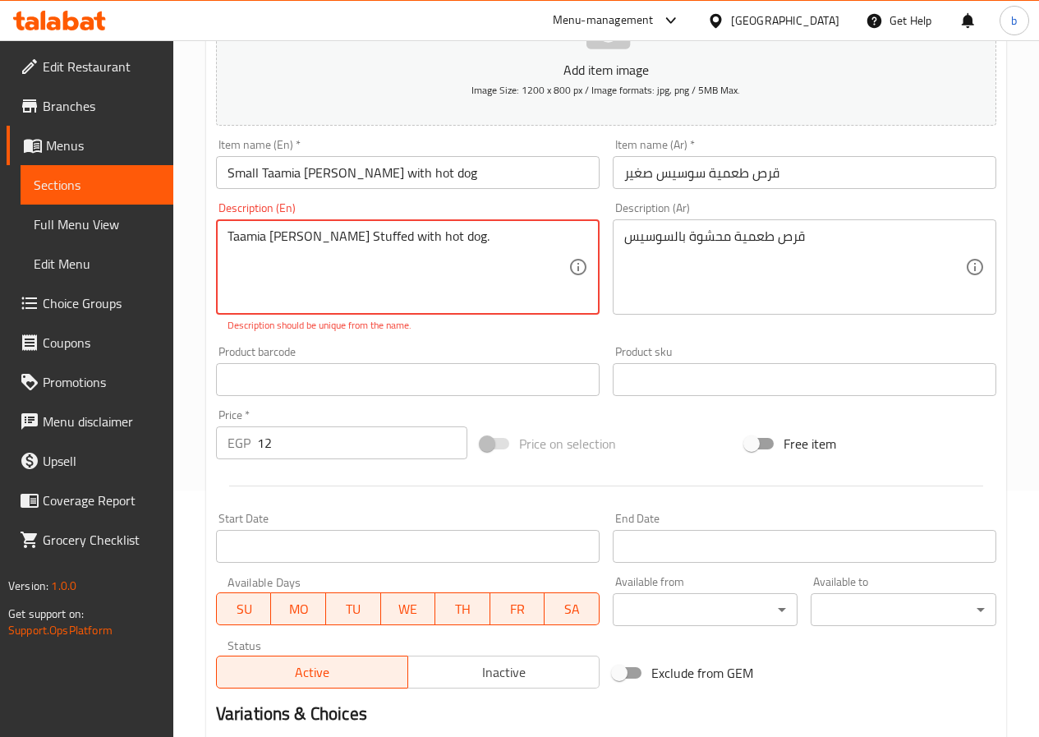
click at [420, 241] on textarea "Taamia [PERSON_NAME] Stuffed with hot dog." at bounding box center [398, 267] width 341 height 78
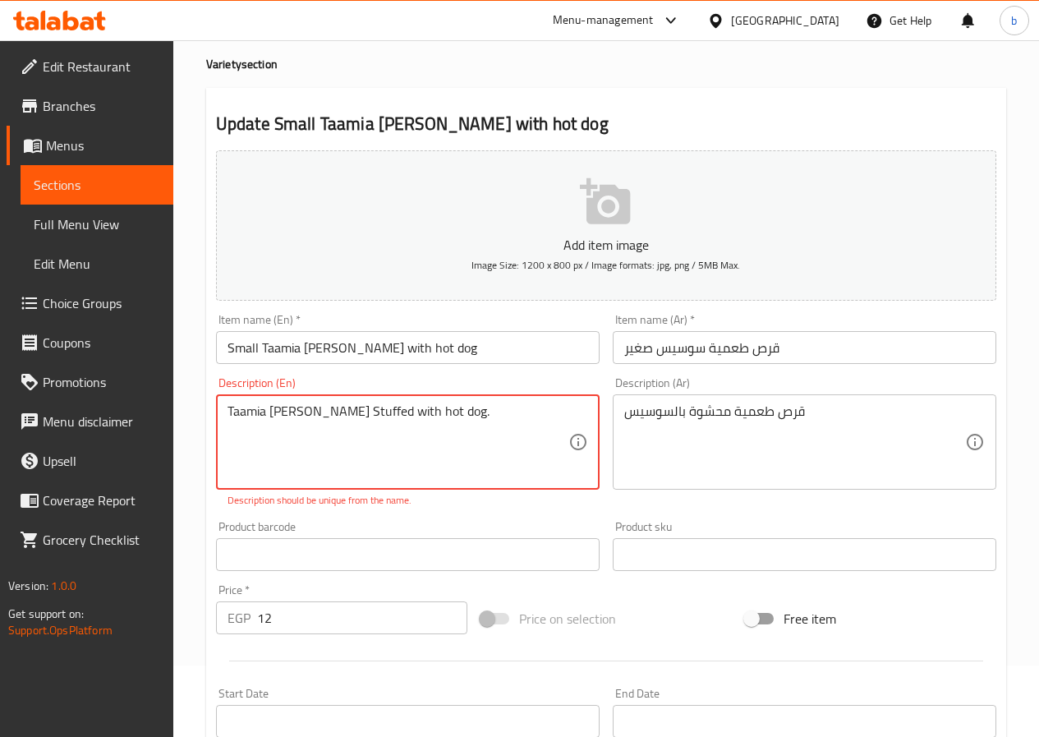
scroll to position [0, 0]
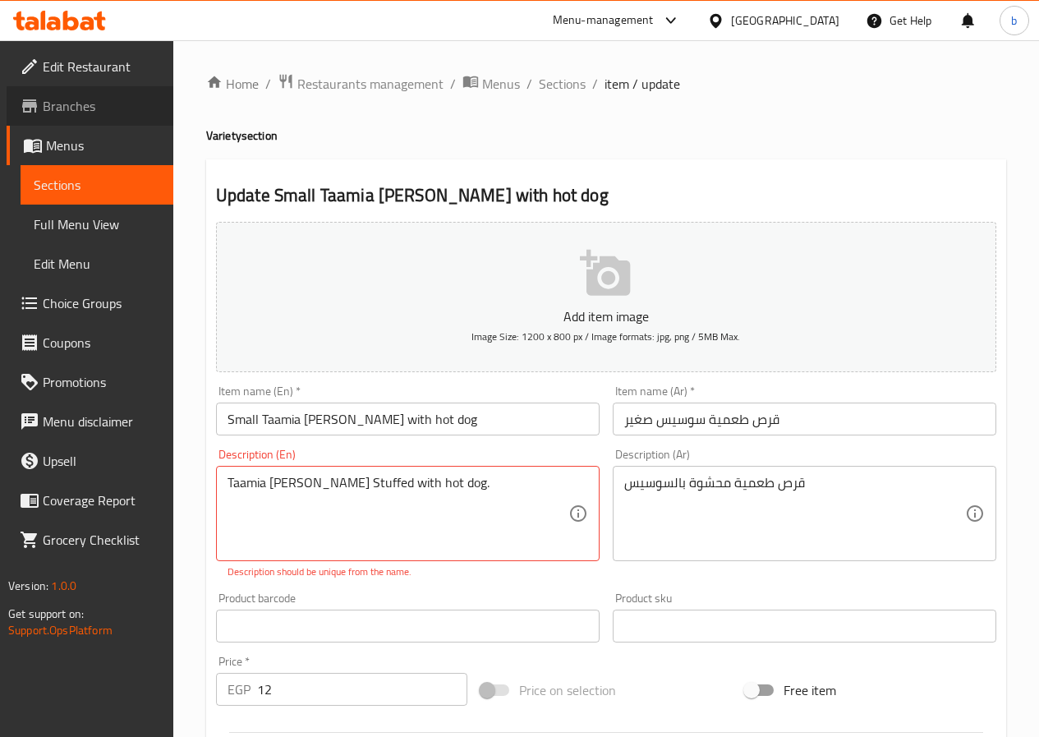
click at [109, 120] on link "Branches" at bounding box center [90, 105] width 167 height 39
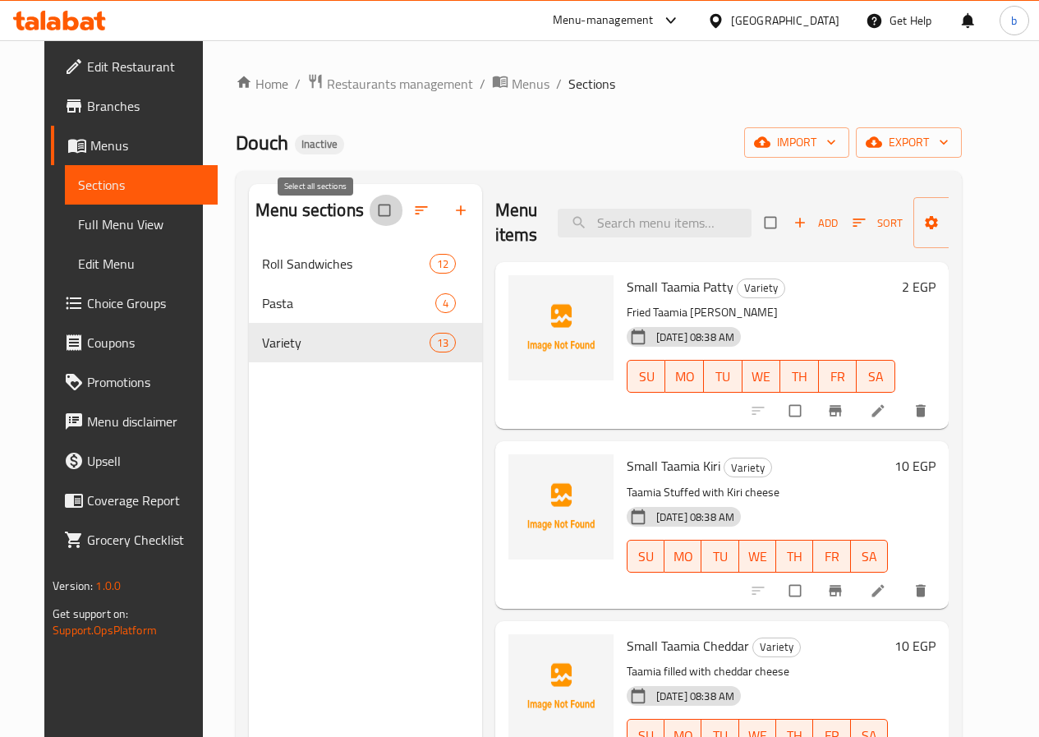
click at [369, 216] on input "checkbox" at bounding box center [386, 210] width 34 height 31
checkbox input "true"
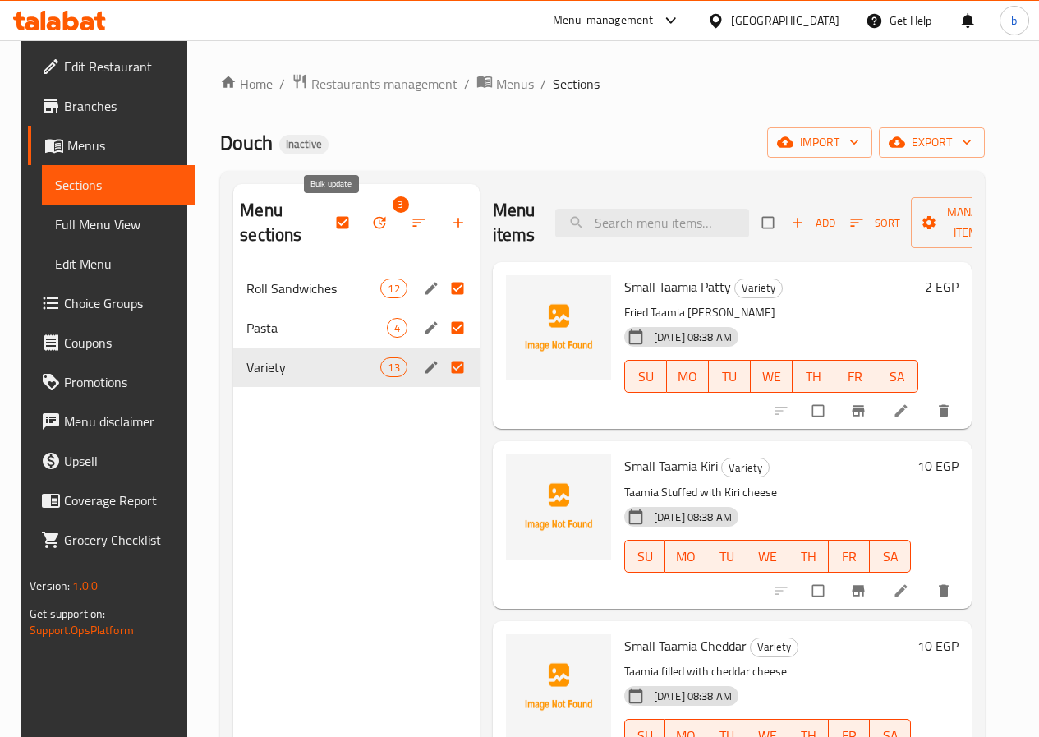
click at [371, 218] on icon "button" at bounding box center [379, 222] width 16 height 16
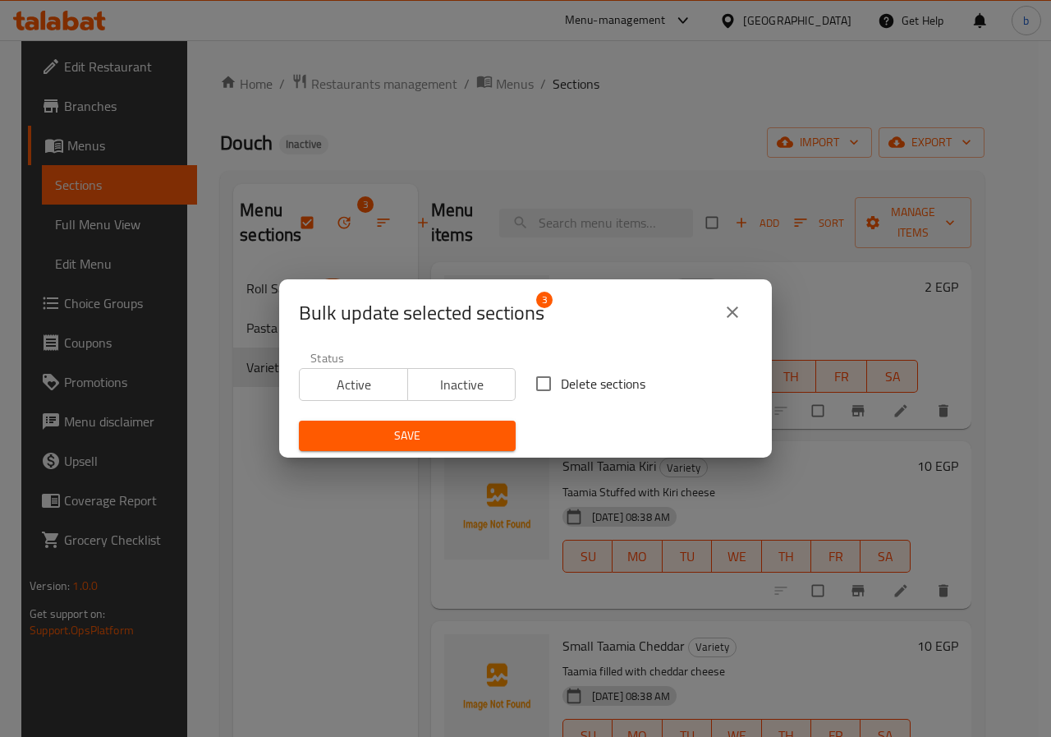
click at [539, 384] on input "Delete sections" at bounding box center [544, 383] width 34 height 34
checkbox input "true"
click at [485, 421] on button "Save" at bounding box center [407, 436] width 217 height 30
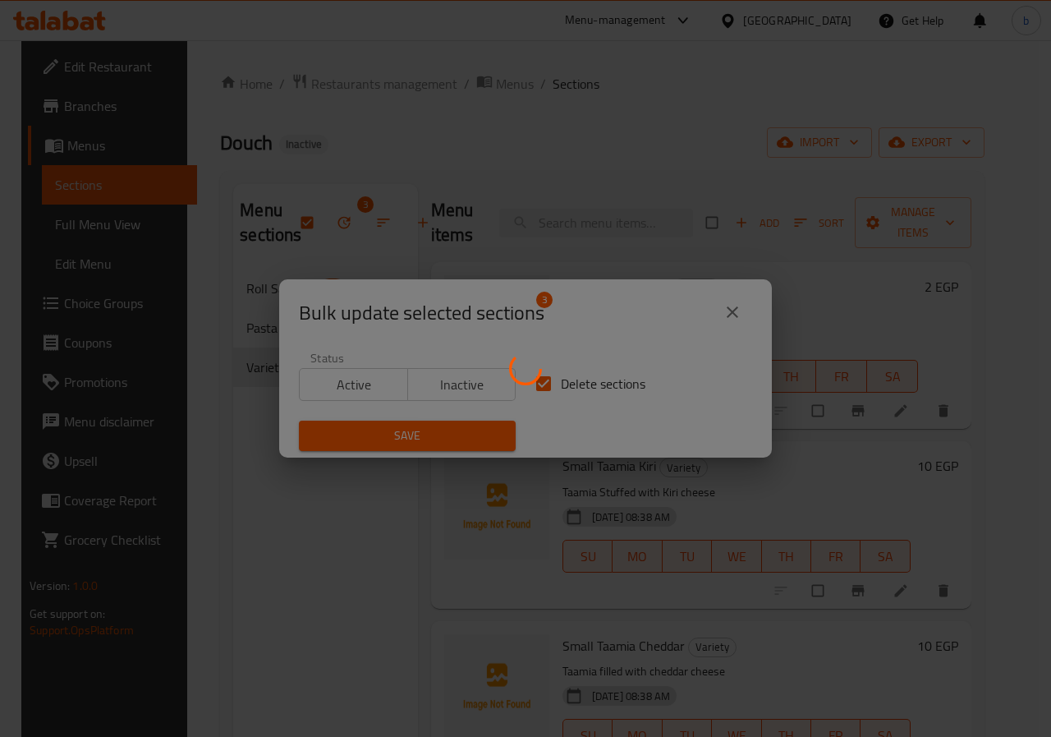
checkbox input "false"
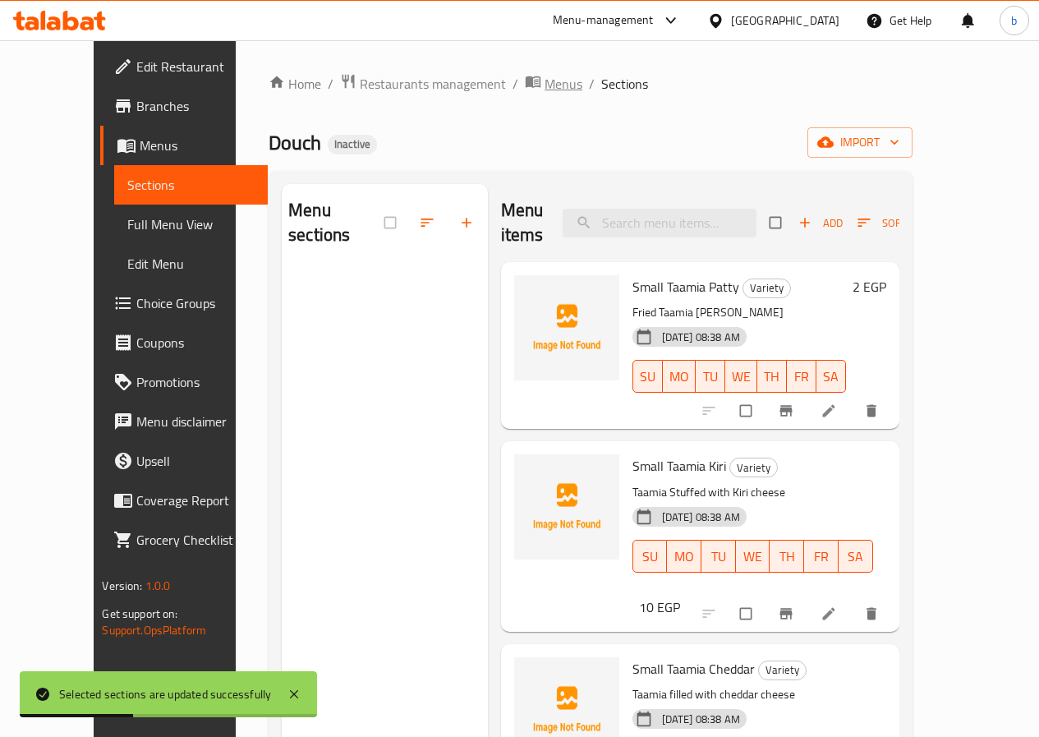
click at [545, 85] on span "Menus" at bounding box center [564, 84] width 38 height 20
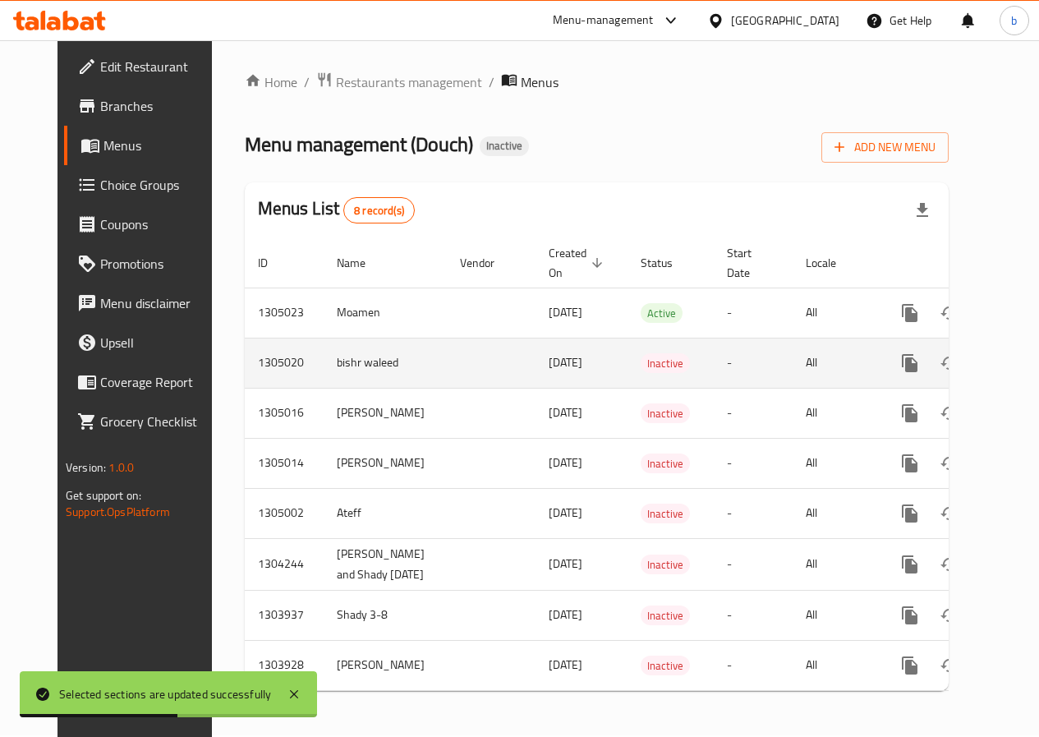
scroll to position [14, 0]
click at [1019, 353] on icon "enhanced table" at bounding box center [1029, 363] width 20 height 20
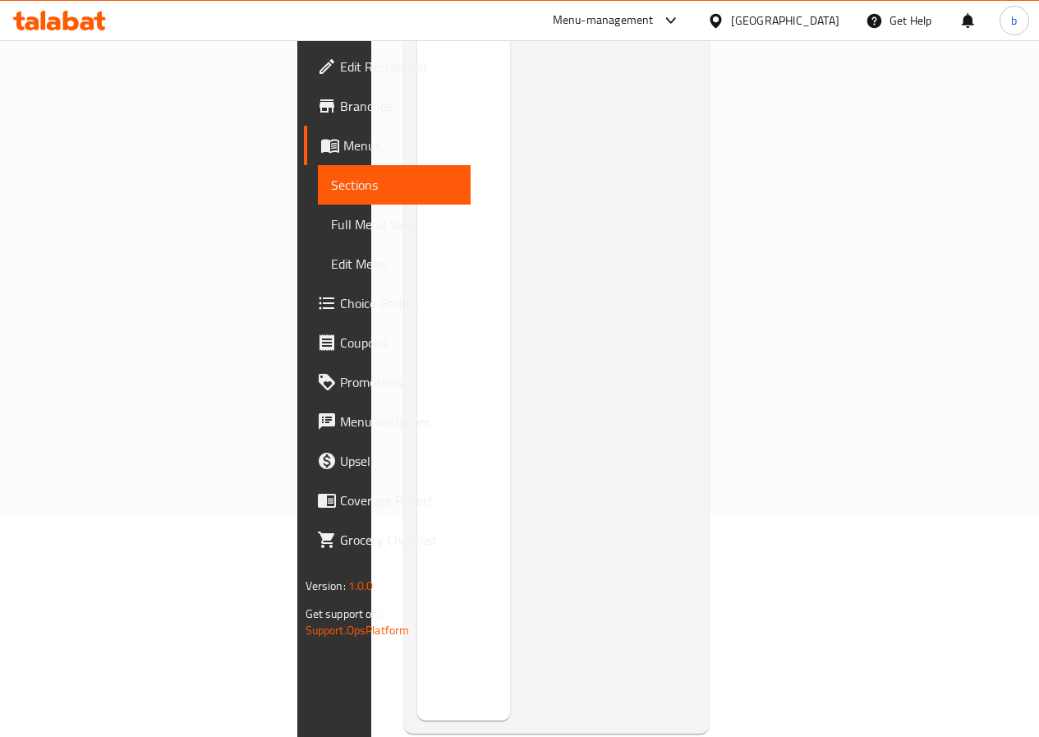
scroll to position [230, 0]
